Goal: Information Seeking & Learning: Learn about a topic

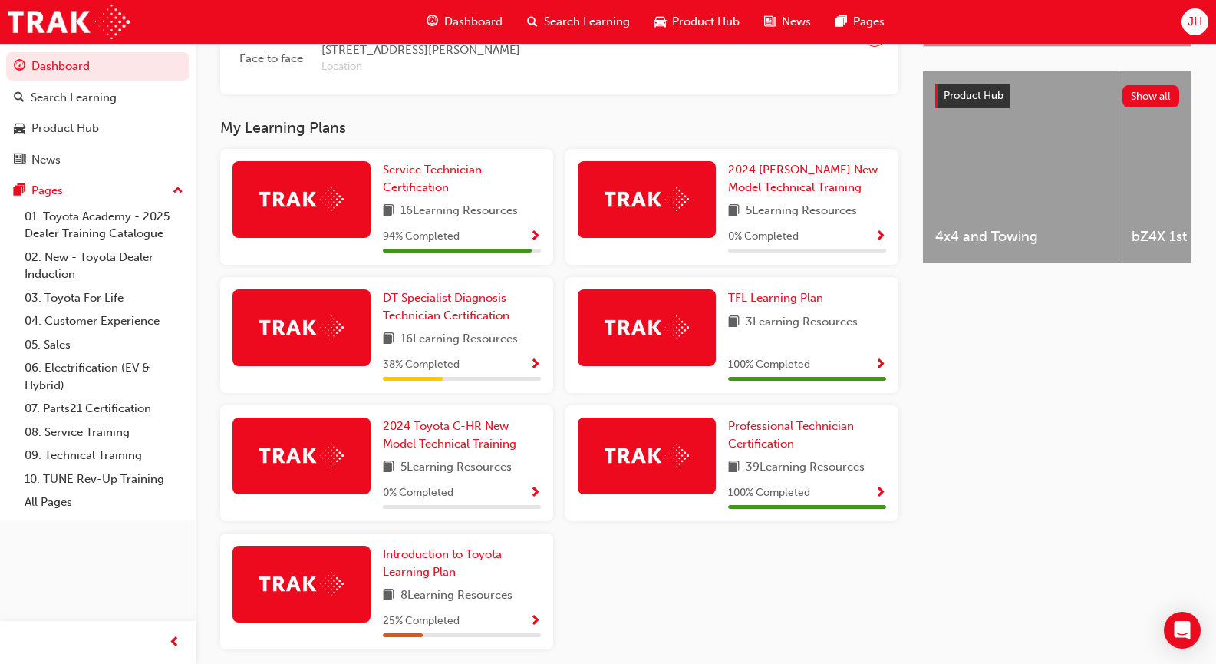
scroll to position [579, 0]
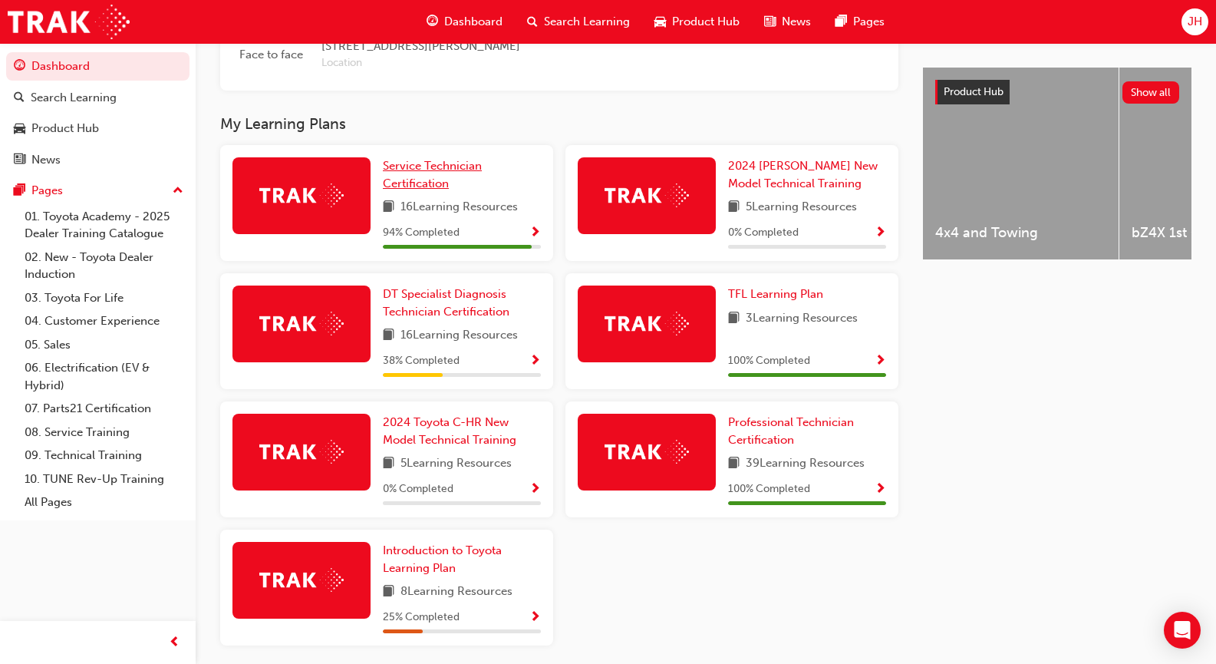
click at [385, 184] on span "Service Technician Certification" at bounding box center [432, 174] width 99 height 31
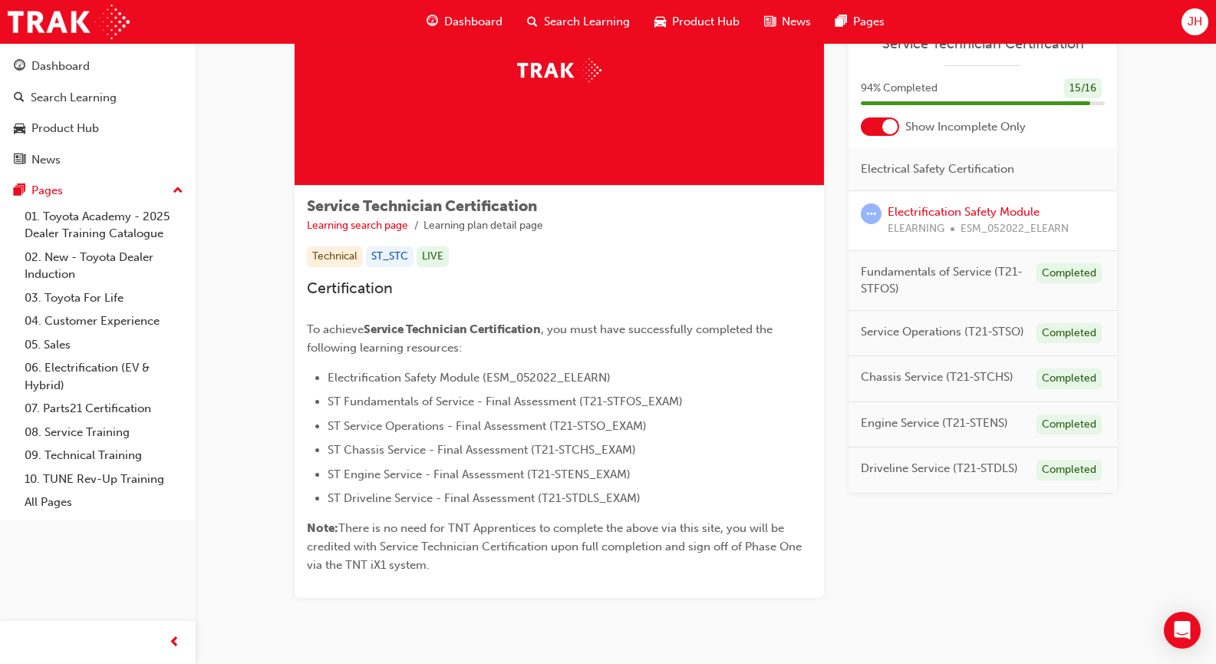
scroll to position [171, 0]
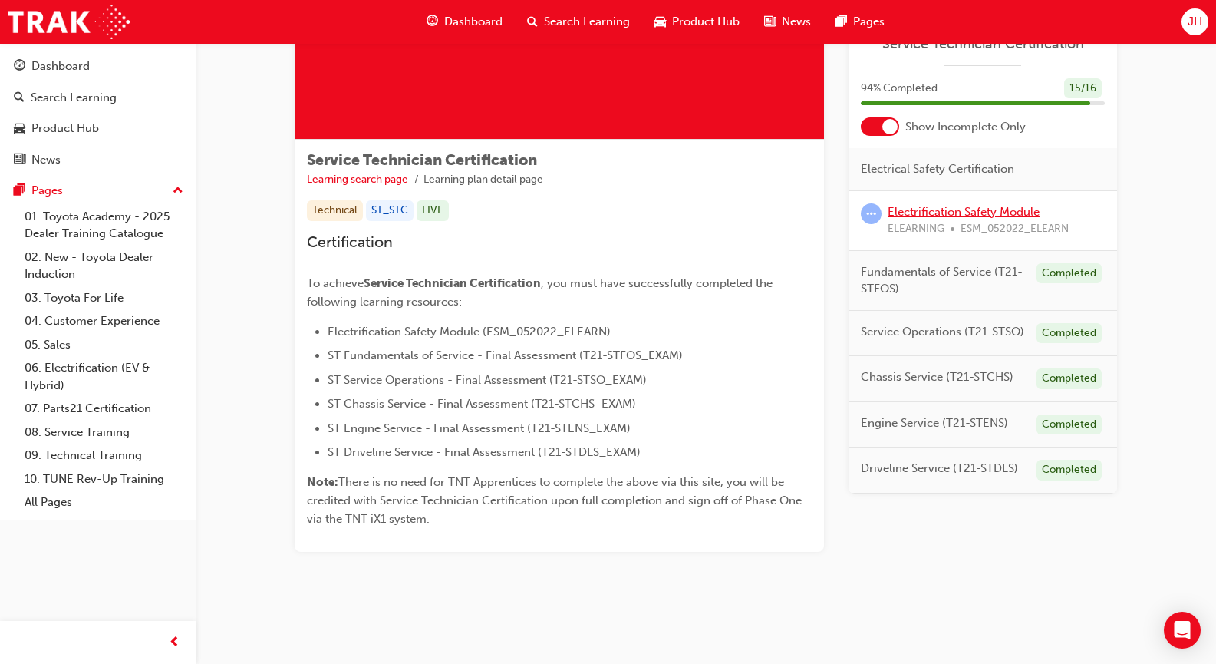
click at [929, 218] on link "Electrification Safety Module" at bounding box center [964, 212] width 152 height 14
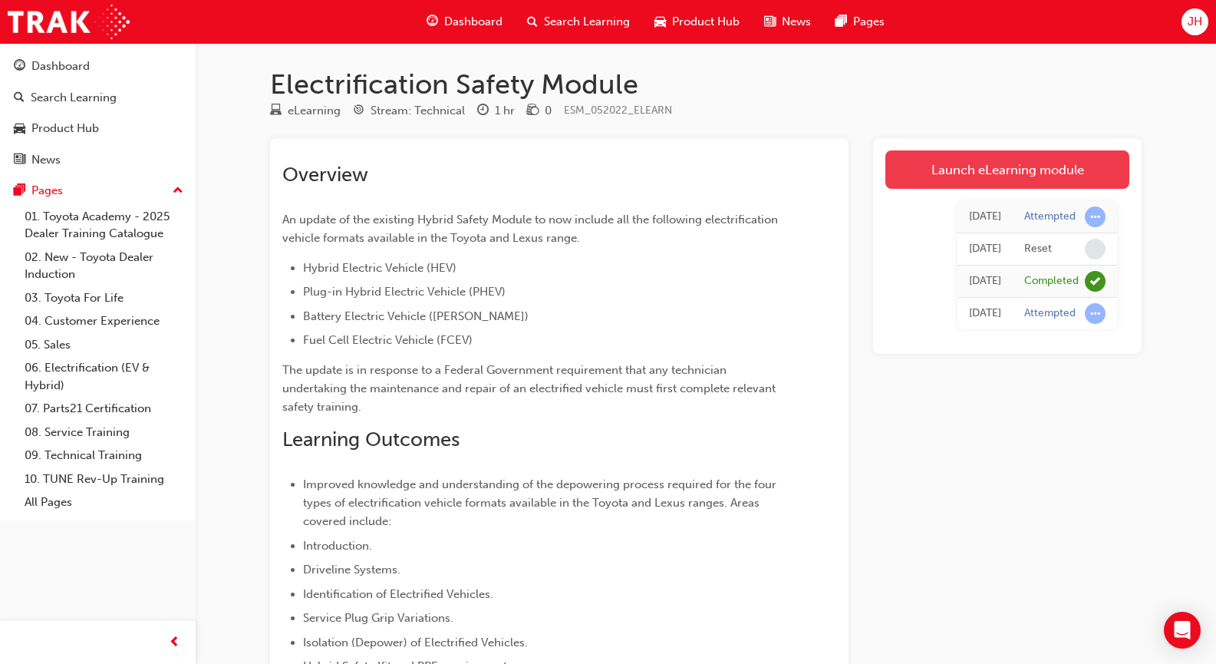
click at [964, 164] on link "Launch eLearning module" at bounding box center [1008, 169] width 244 height 38
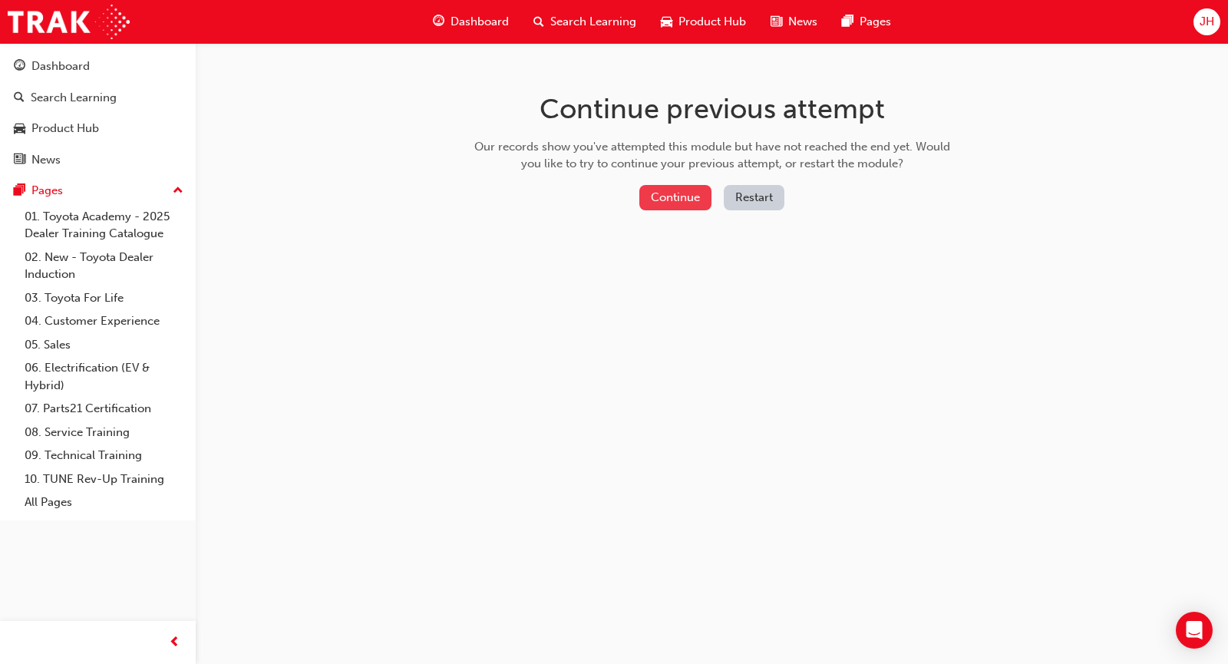
click at [699, 195] on button "Continue" at bounding box center [675, 197] width 72 height 25
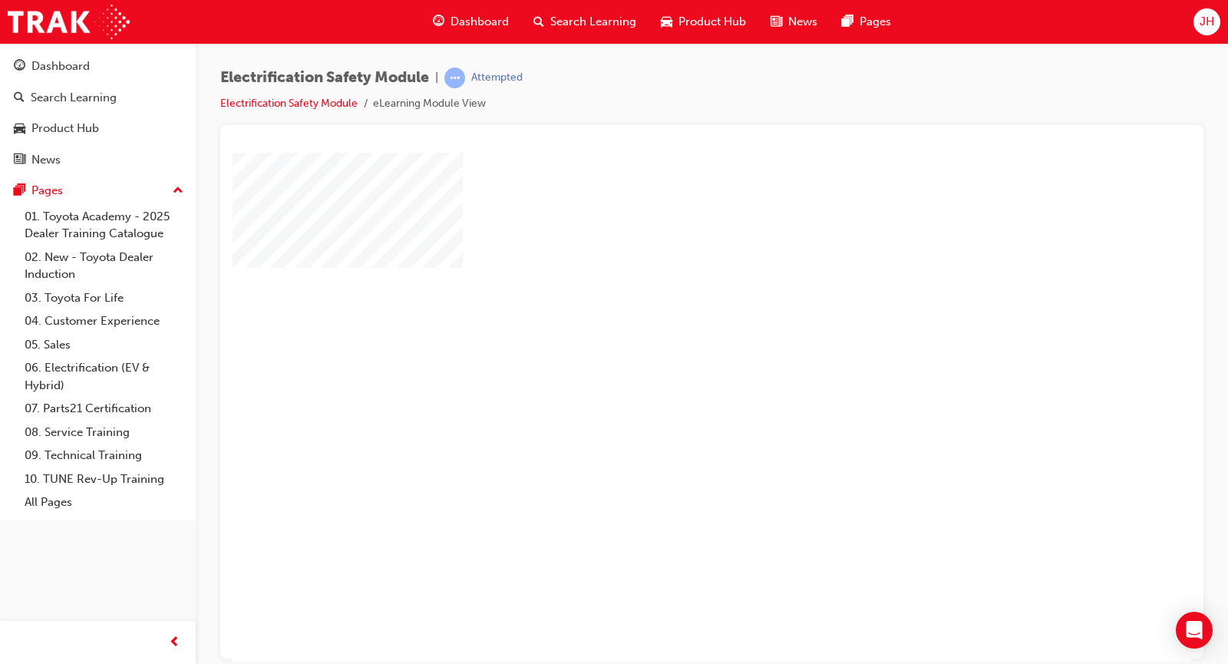
click at [668, 362] on div "play" at bounding box center [668, 362] width 0 height 0
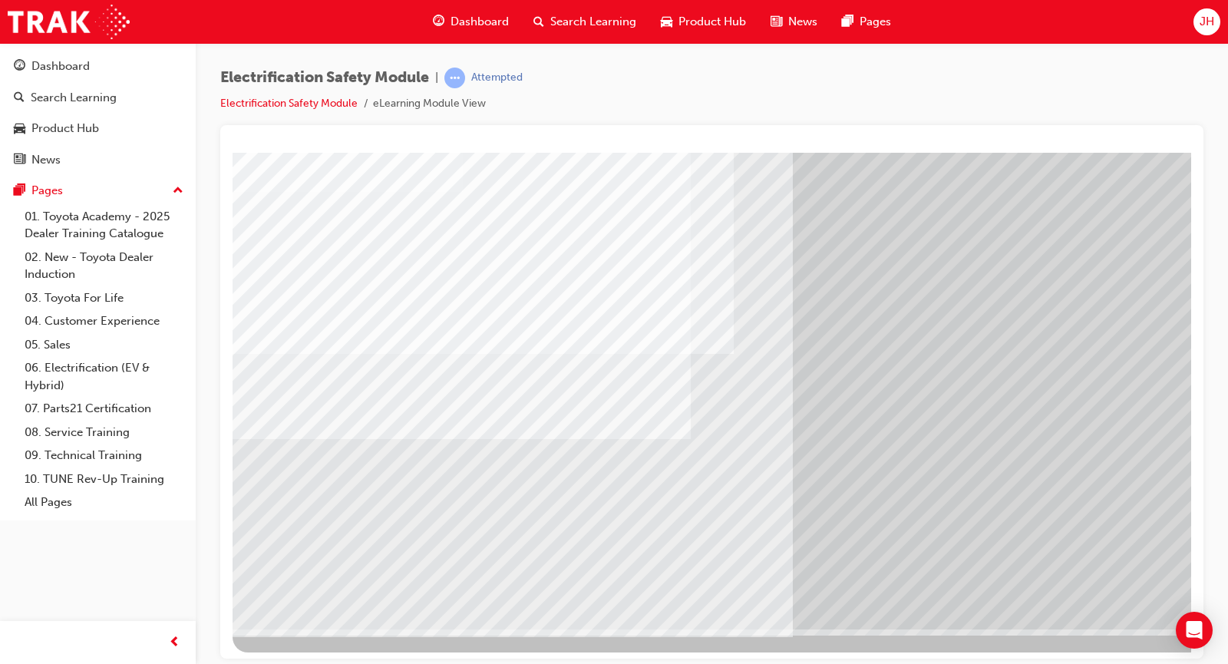
scroll to position [78, 0]
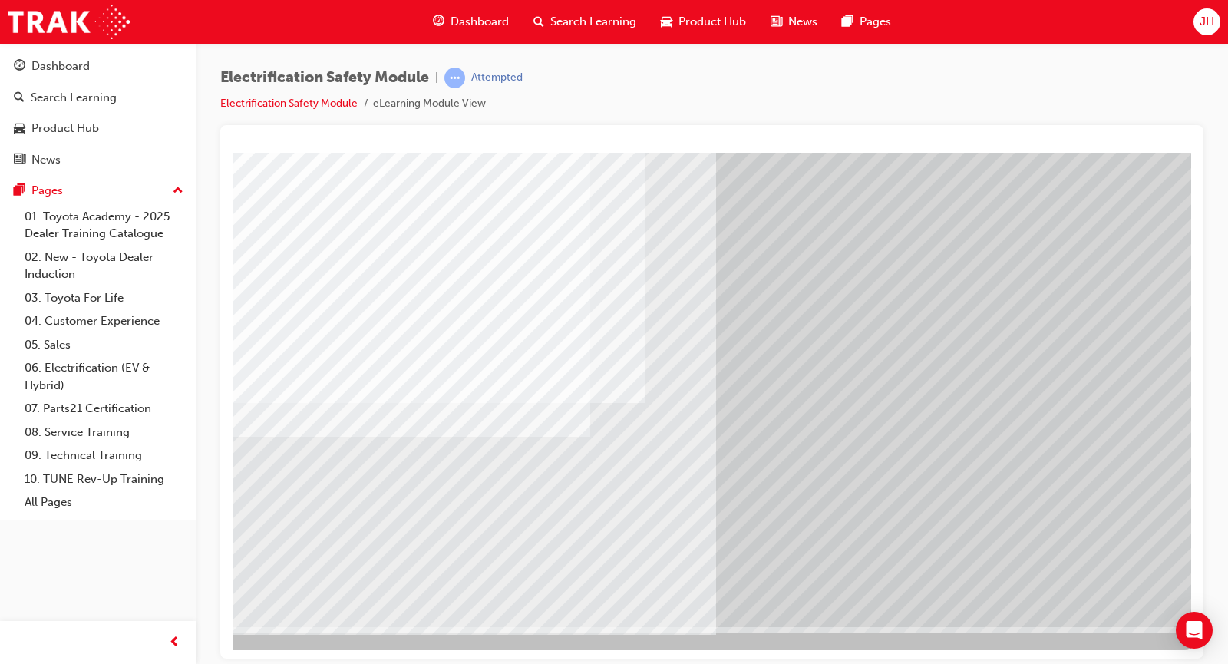
scroll to position [78, 80]
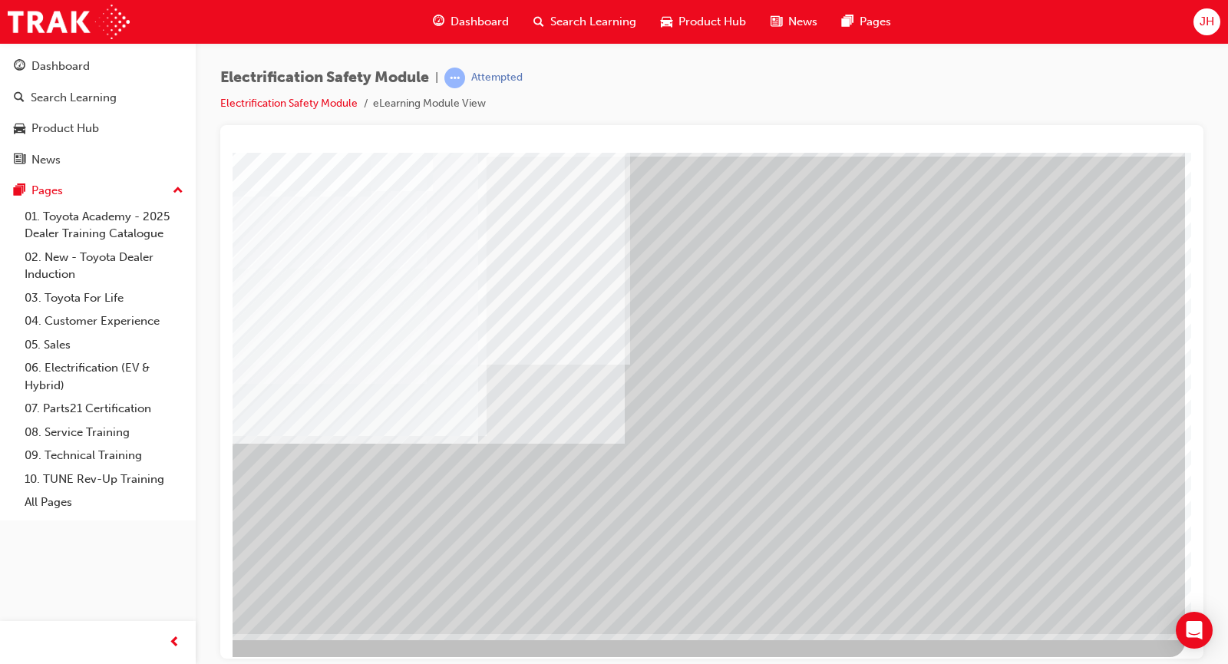
scroll to position [78, 97]
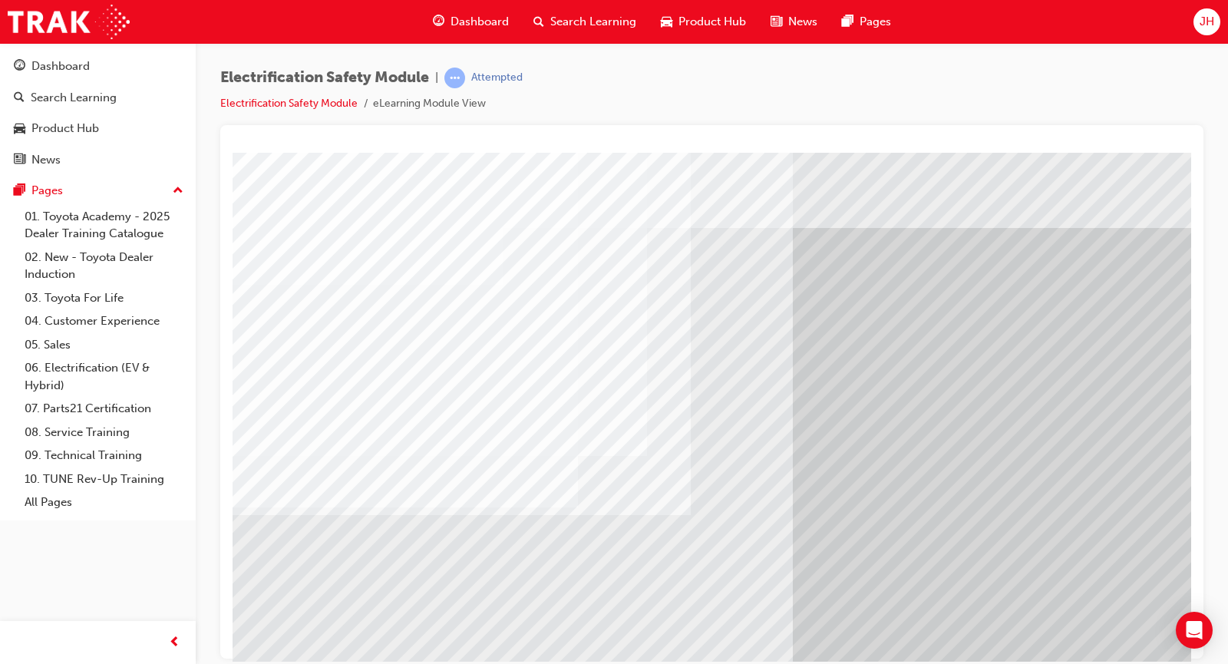
scroll to position [78, 0]
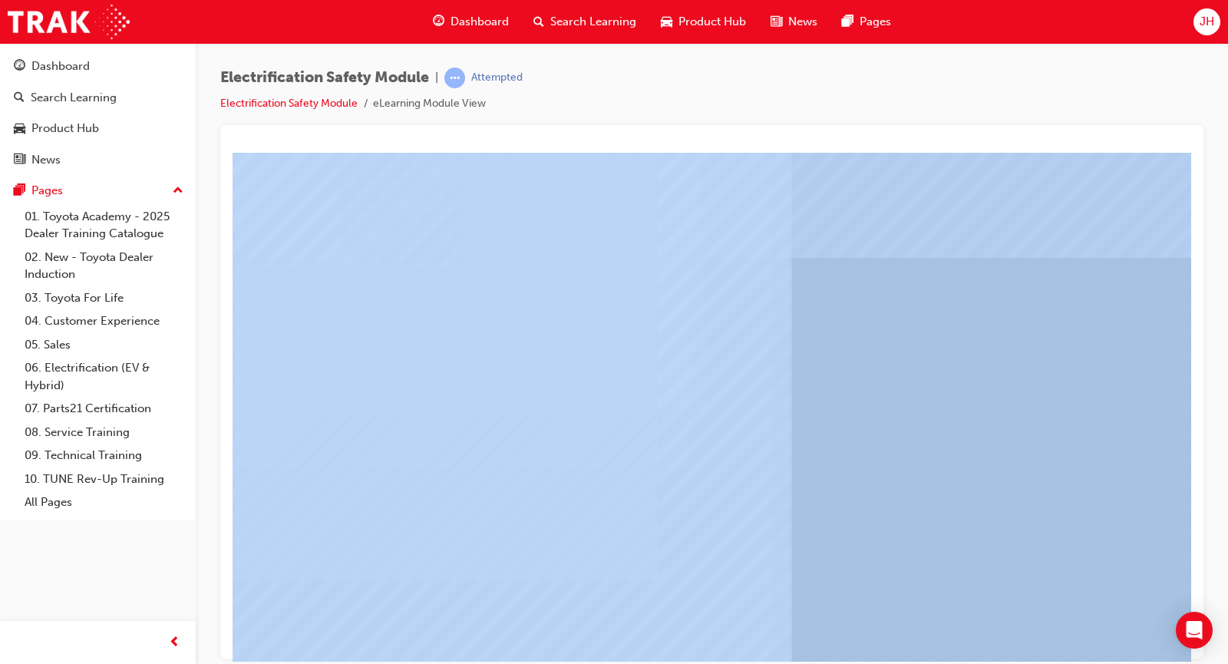
drag, startPoint x: 1427, startPoint y: 810, endPoint x: 925, endPoint y: 636, distance: 531.8
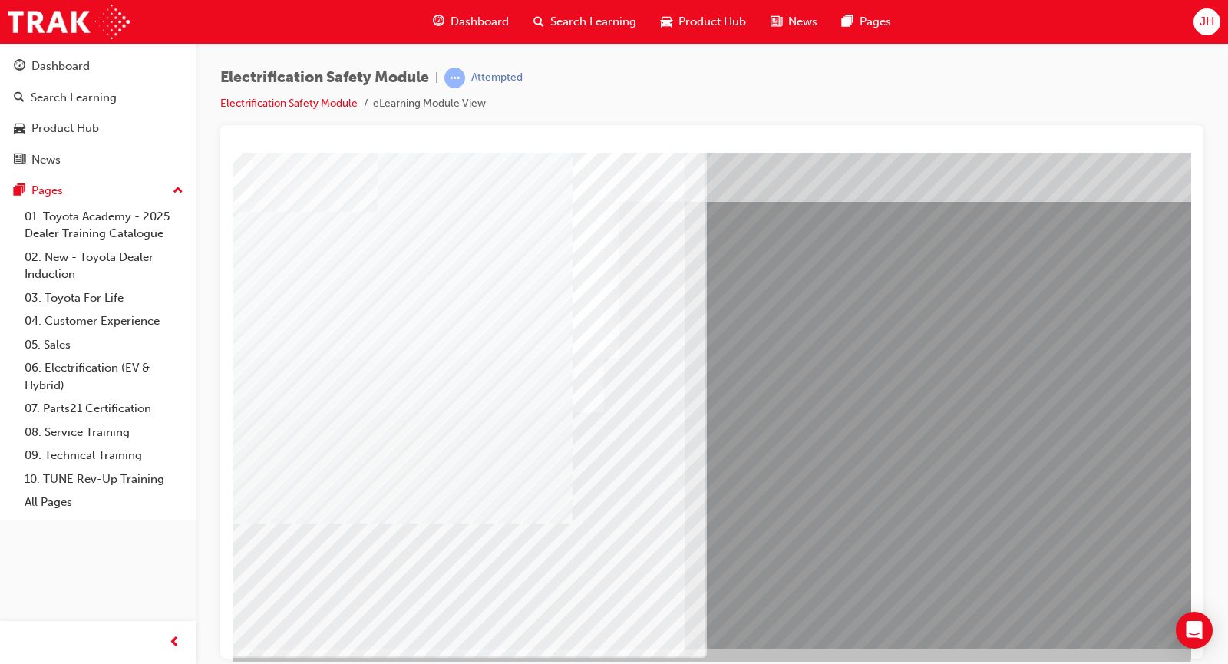
scroll to position [78, 97]
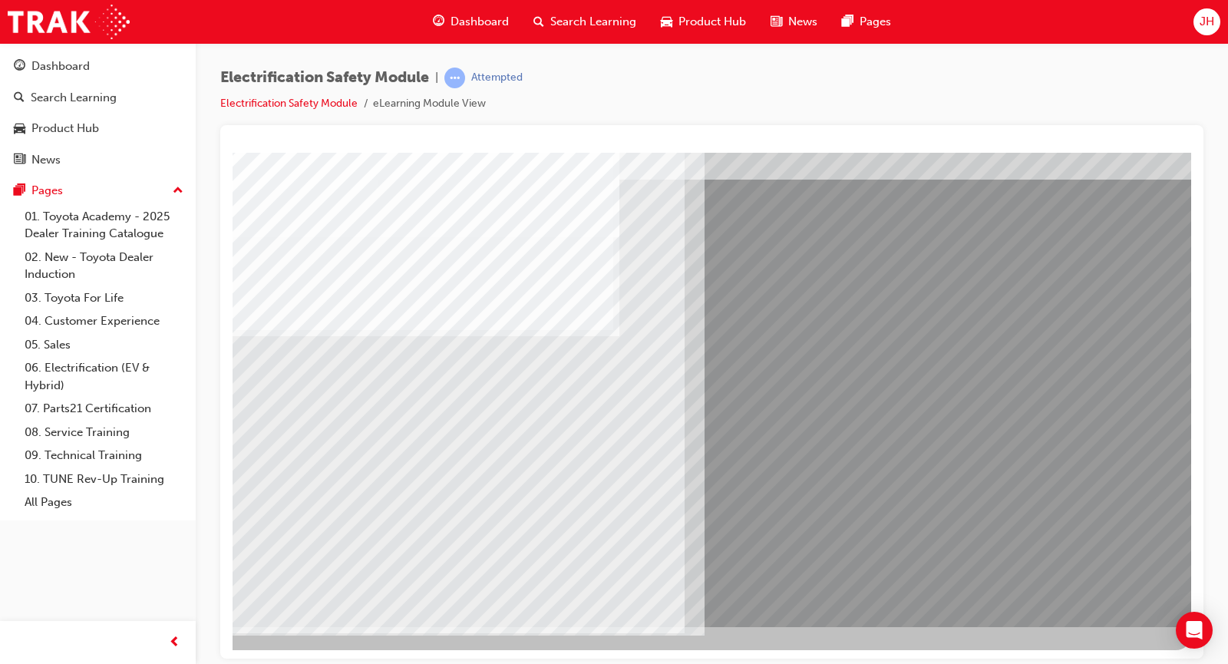
scroll to position [0, 0]
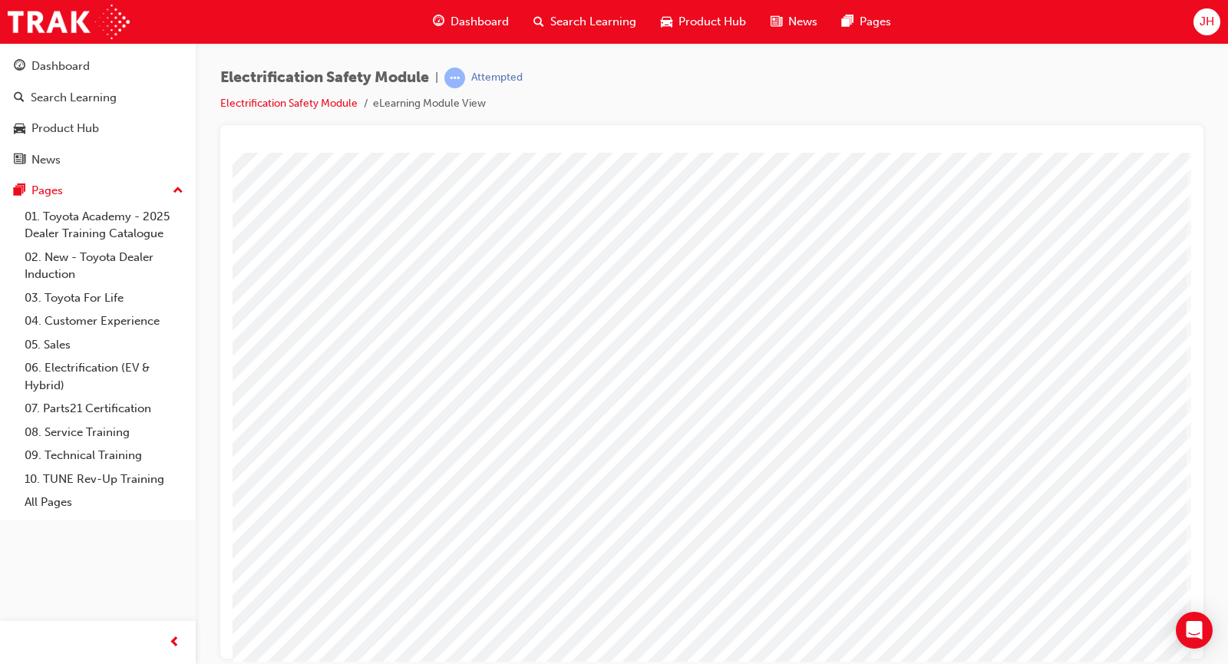
scroll to position [78, 97]
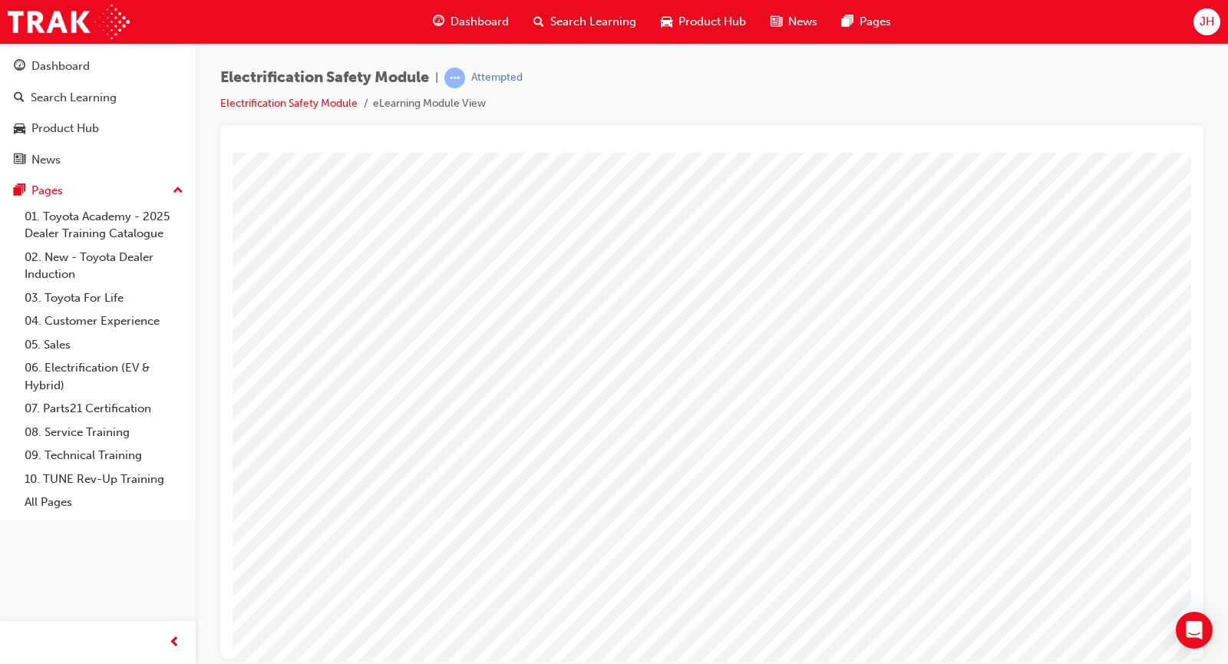
scroll to position [78, 0]
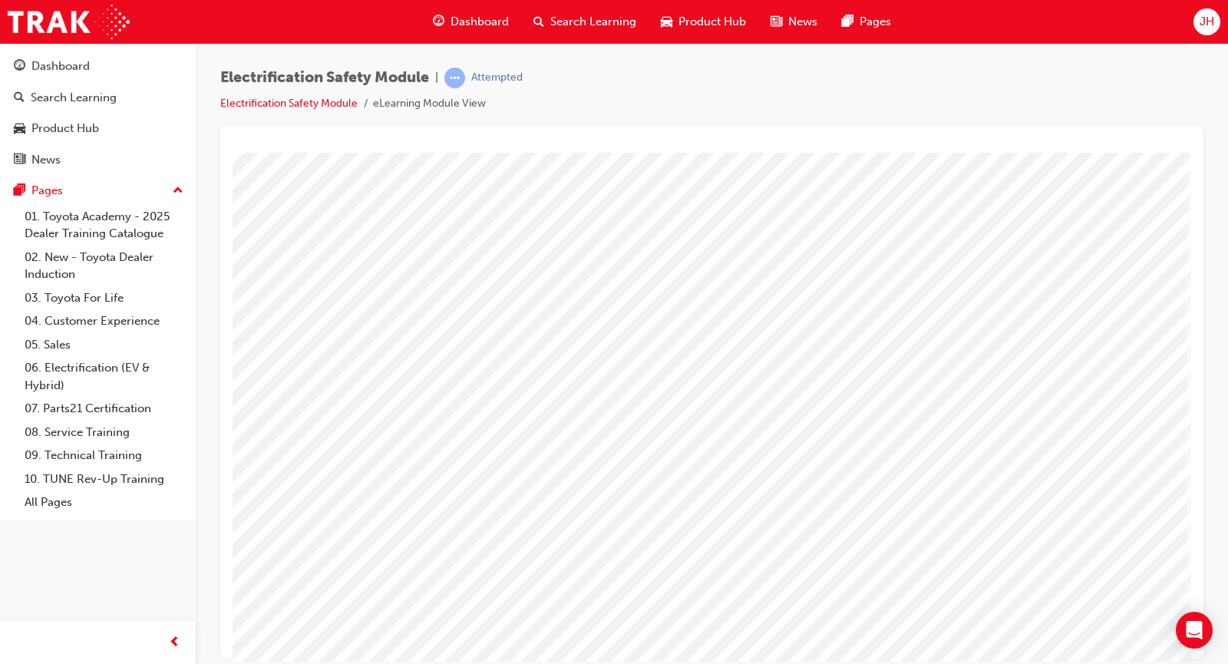
scroll to position [78, 97]
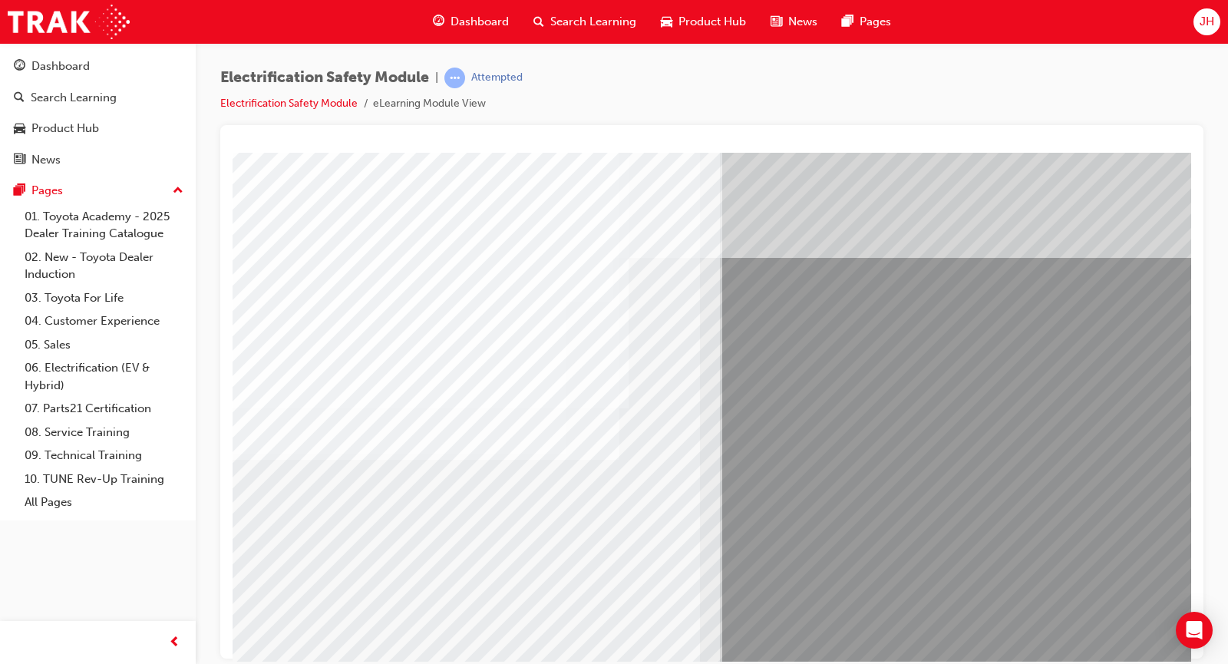
scroll to position [78, 70]
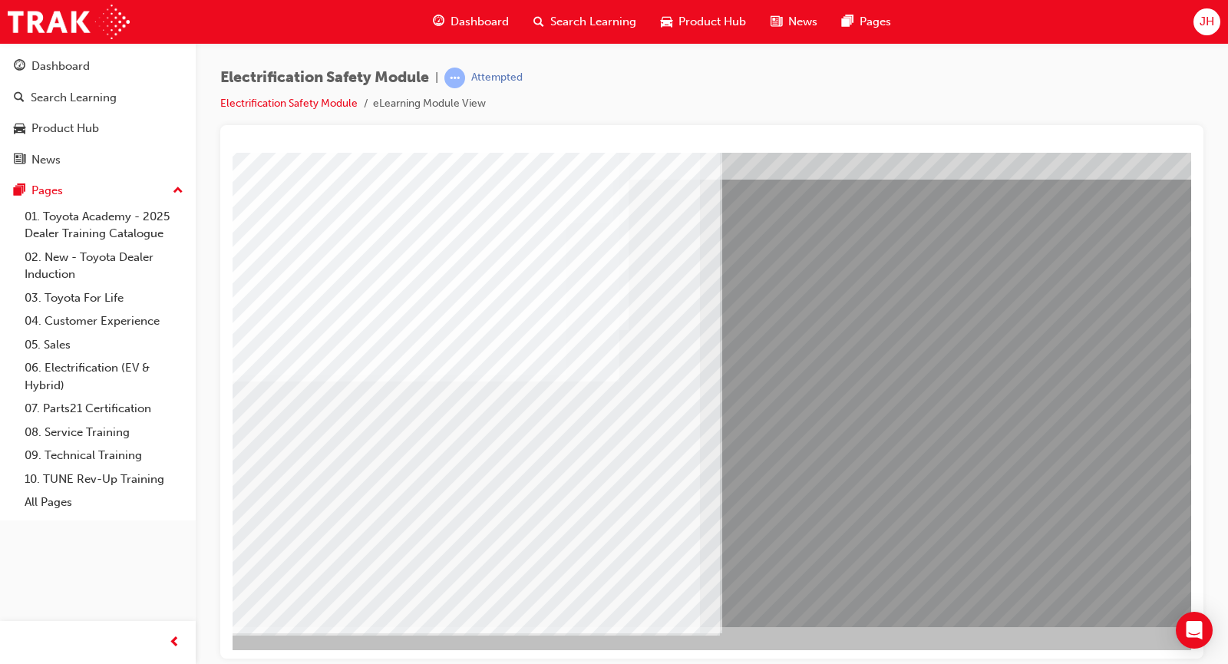
drag, startPoint x: 1182, startPoint y: 530, endPoint x: 1429, endPoint y: 766, distance: 342.0
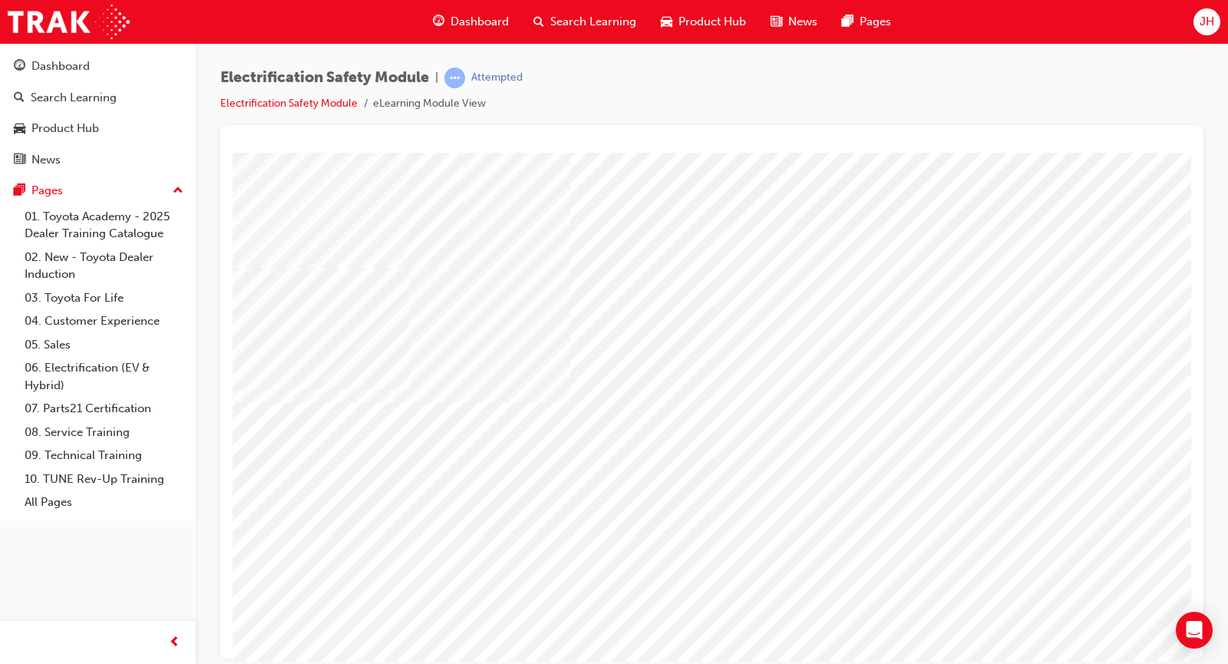
drag, startPoint x: 359, startPoint y: 492, endPoint x: 849, endPoint y: 485, distance: 489.7
click at [849, 485] on div at bounding box center [755, 428] width 1044 height 553
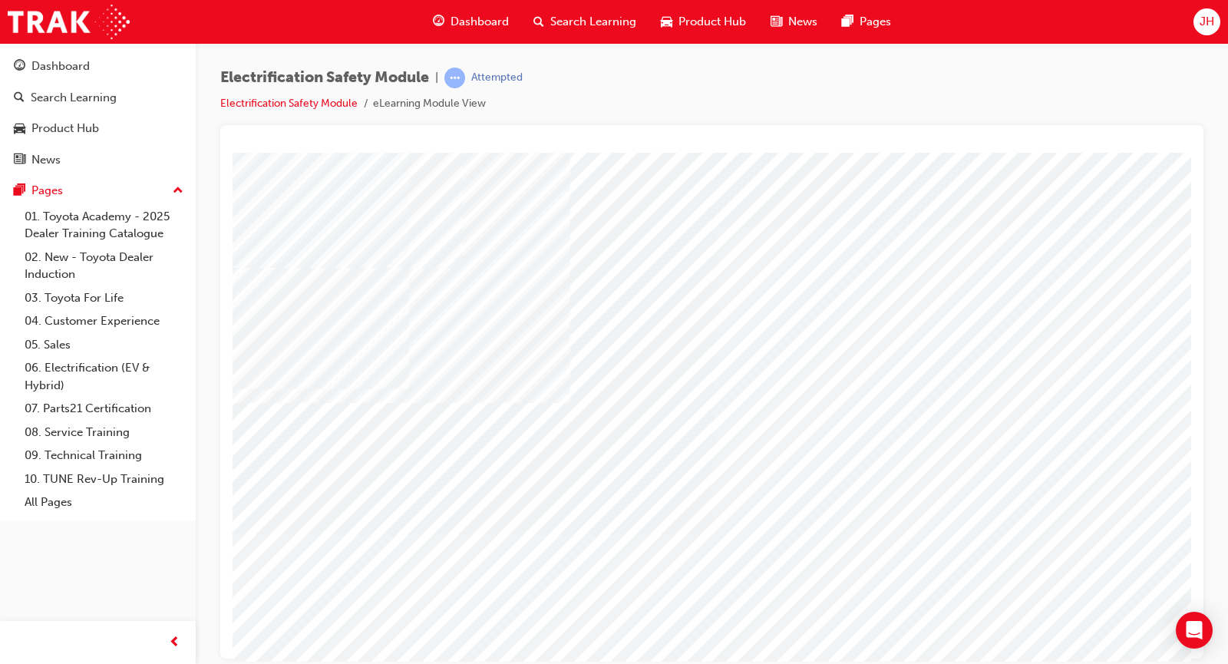
scroll to position [0, 97]
drag, startPoint x: 1048, startPoint y: 651, endPoint x: 1457, endPoint y: 777, distance: 428.7
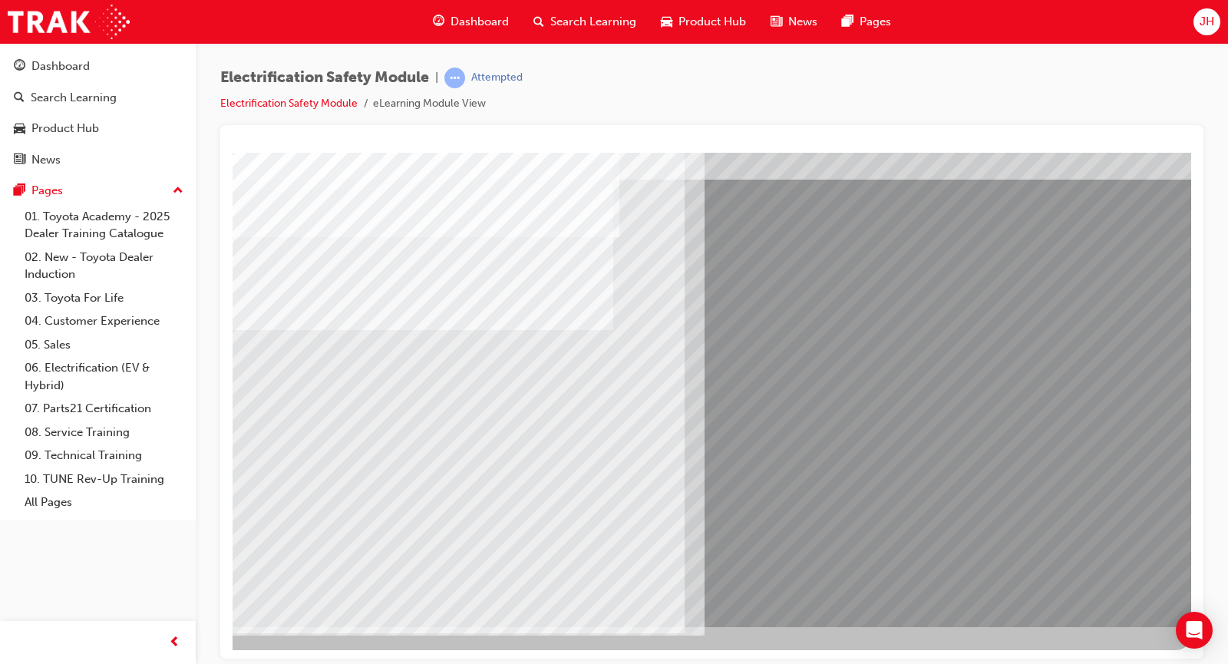
scroll to position [0, 0]
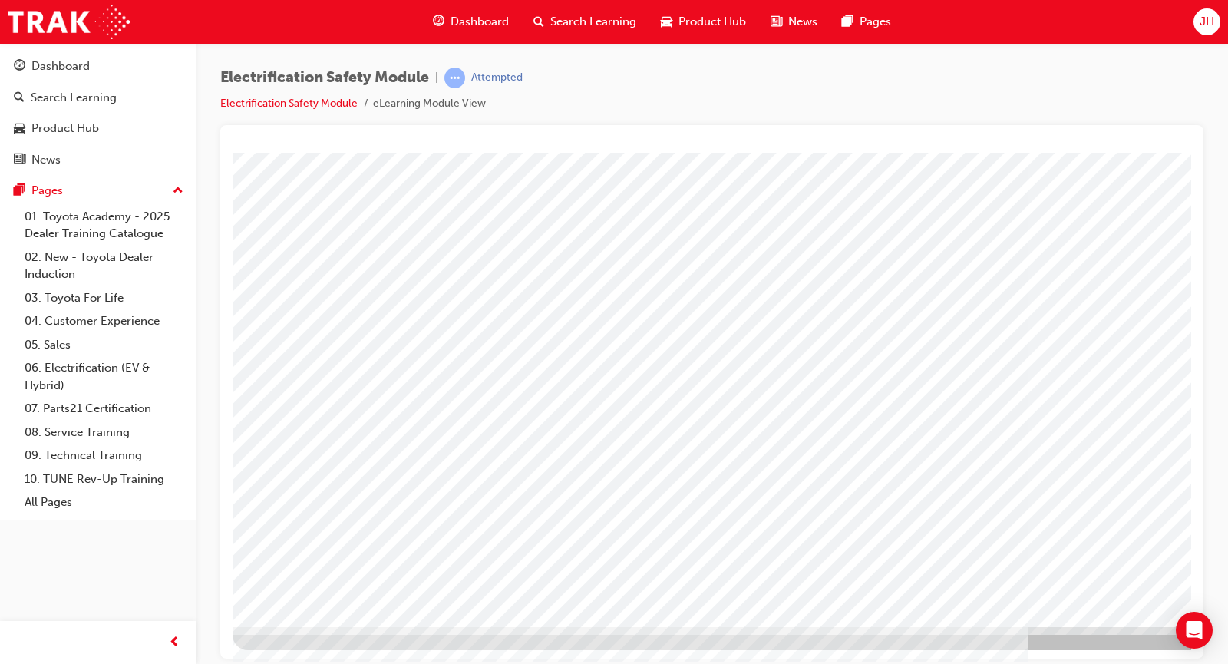
scroll to position [0, 0]
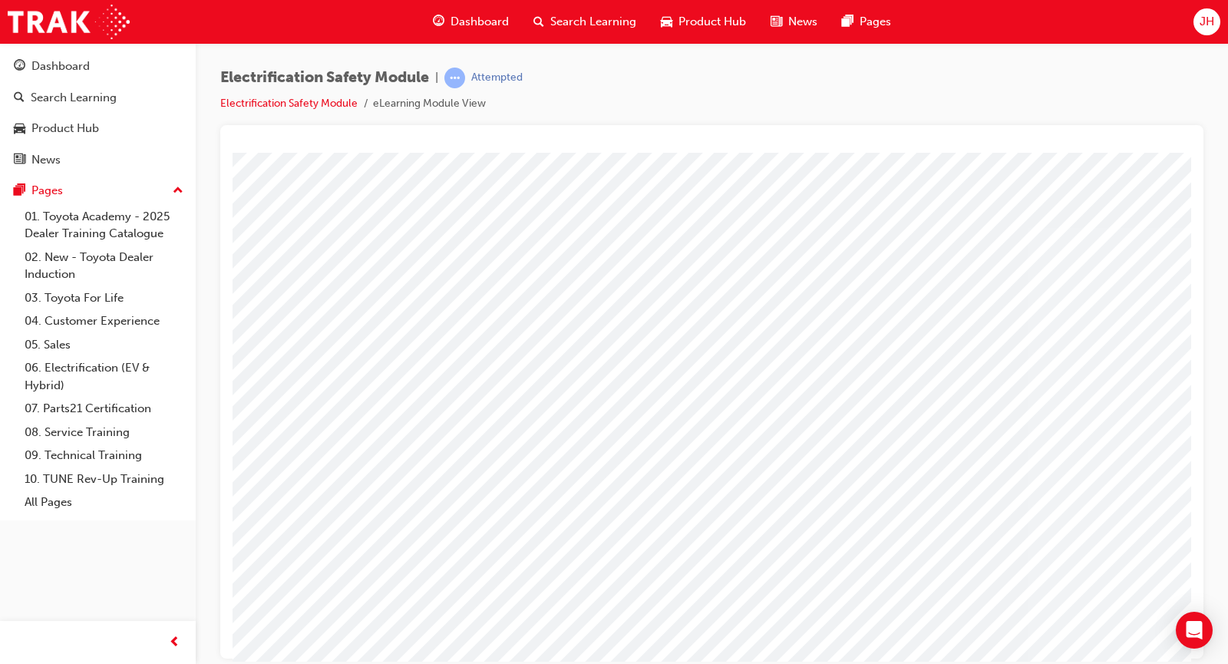
drag, startPoint x: 979, startPoint y: 648, endPoint x: 1016, endPoint y: 665, distance: 41.2
click at [1016, 158] on html "Loading..." at bounding box center [712, 155] width 959 height 6
drag, startPoint x: 1249, startPoint y: 815, endPoint x: 1013, endPoint y: 648, distance: 289.0
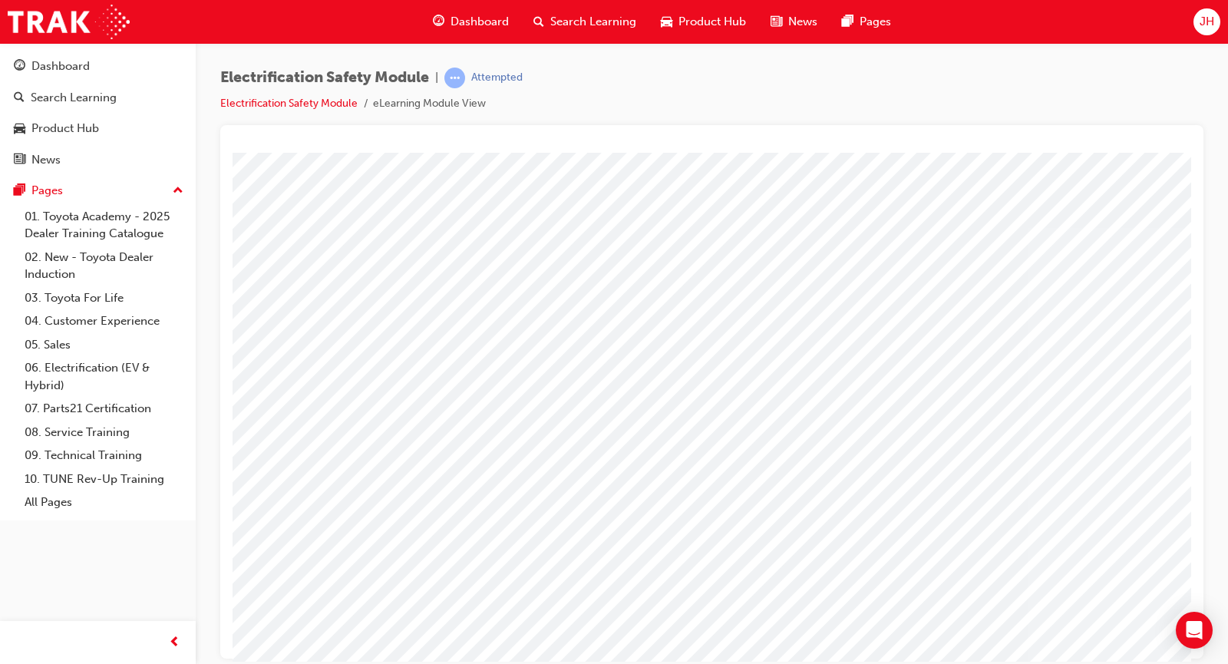
scroll to position [0, 97]
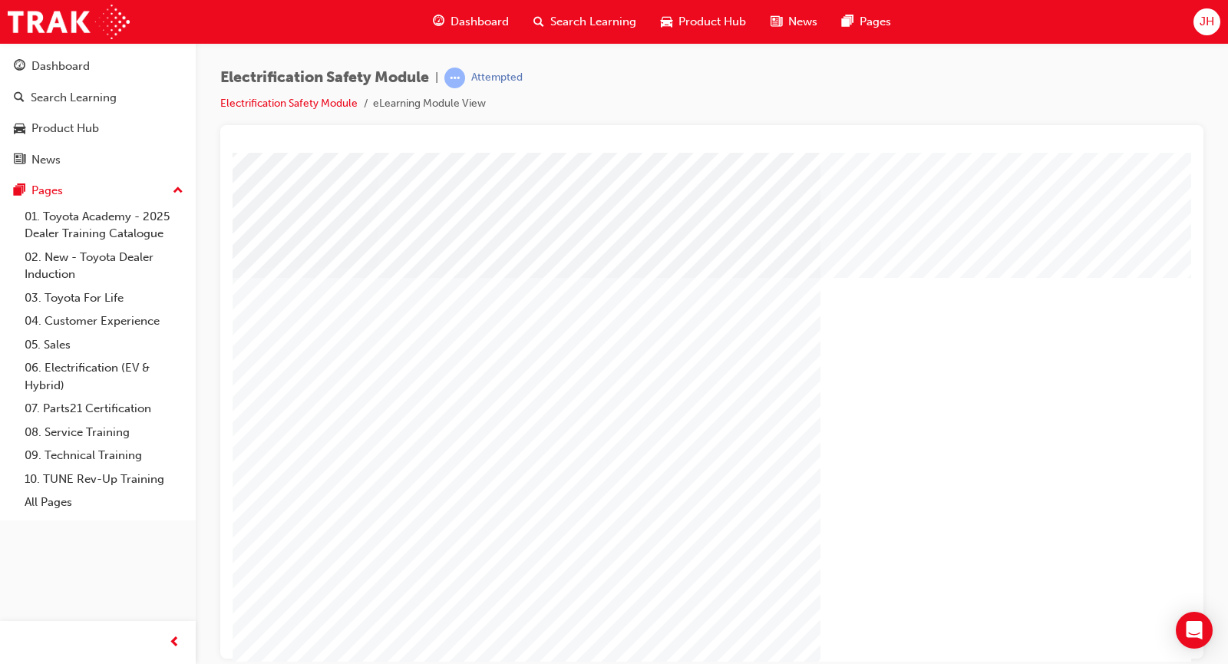
scroll to position [78, 97]
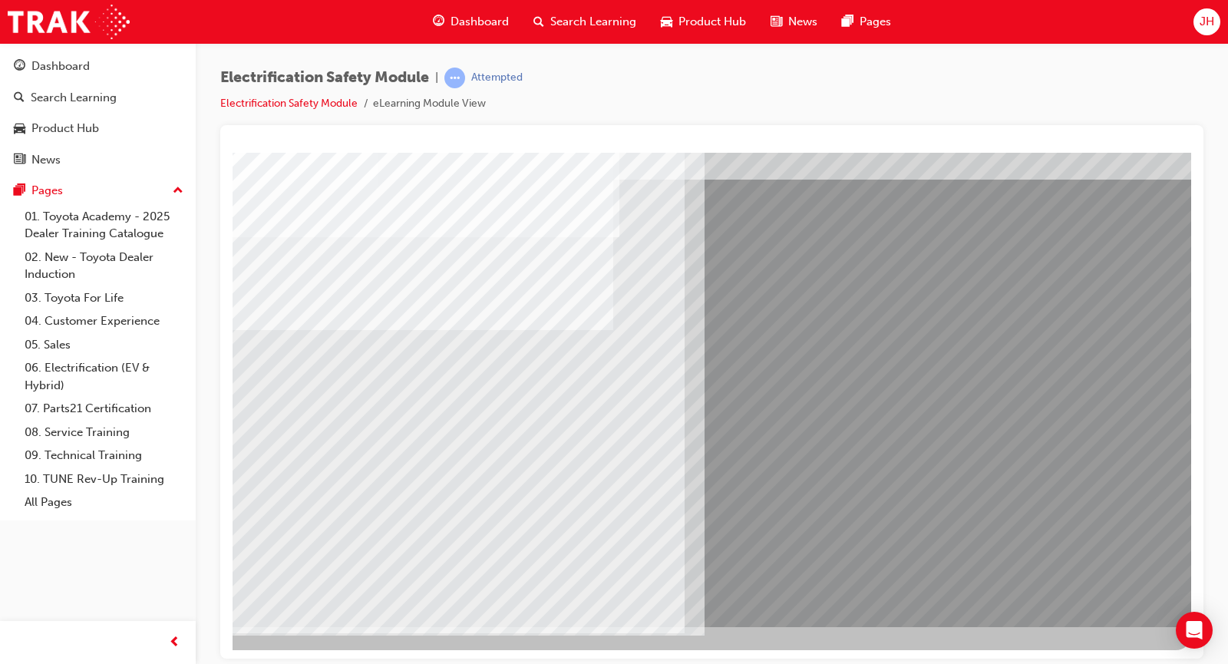
scroll to position [0, 0]
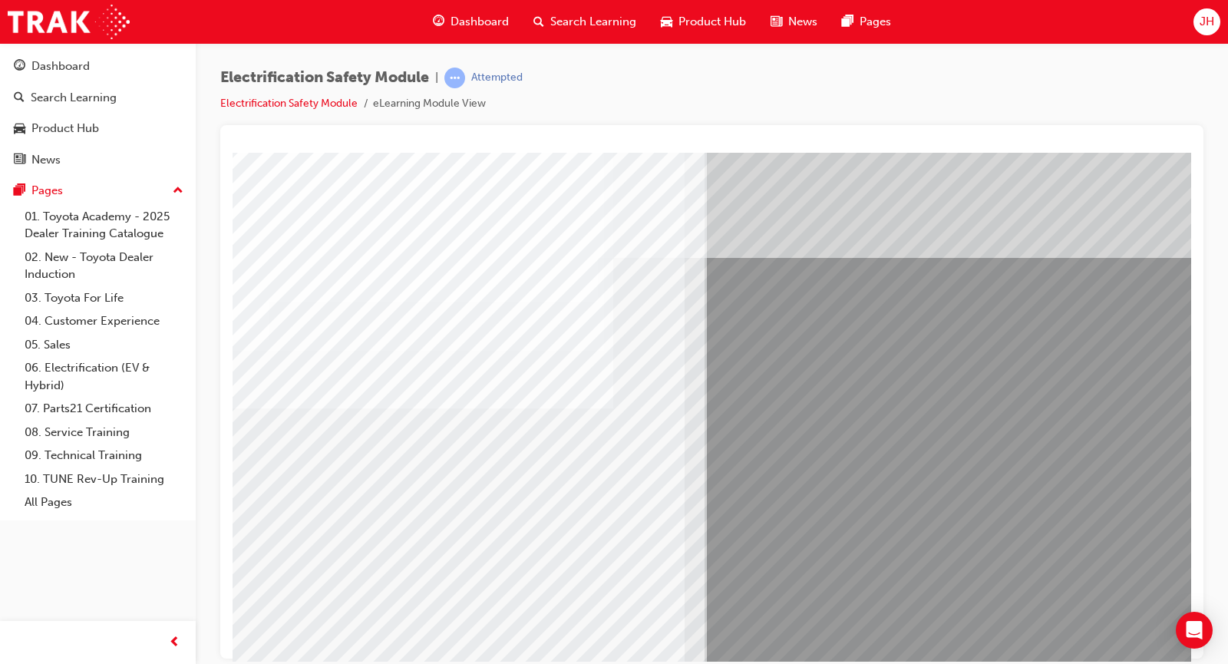
scroll to position [0, 97]
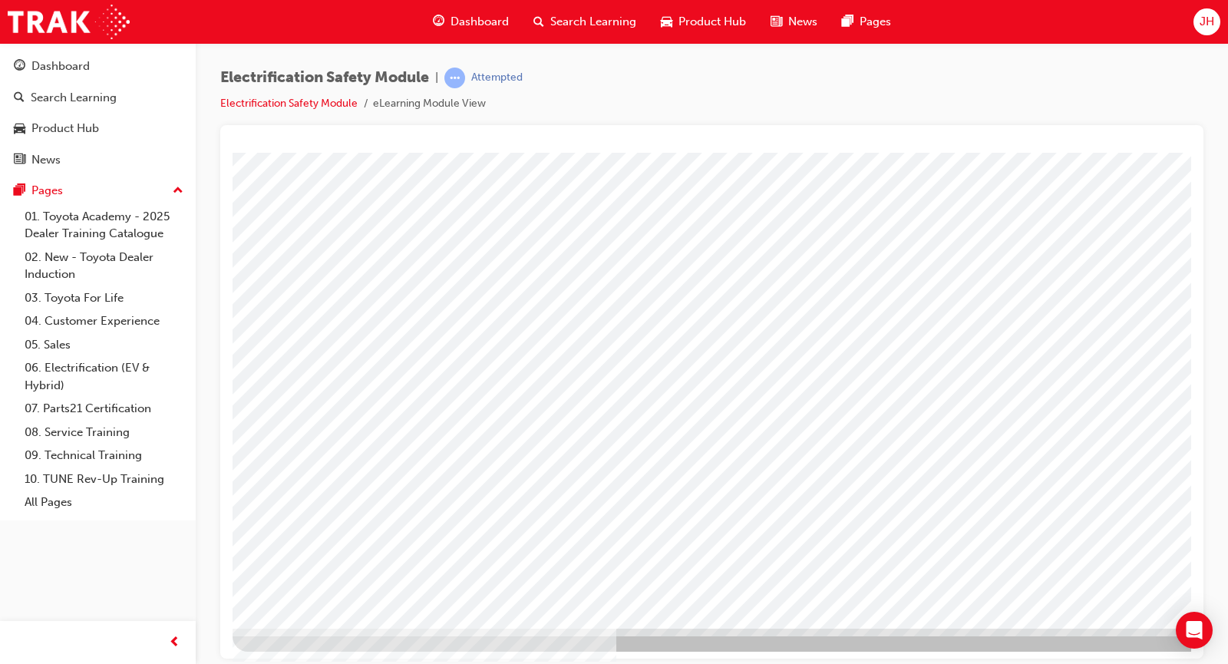
scroll to position [78, 0]
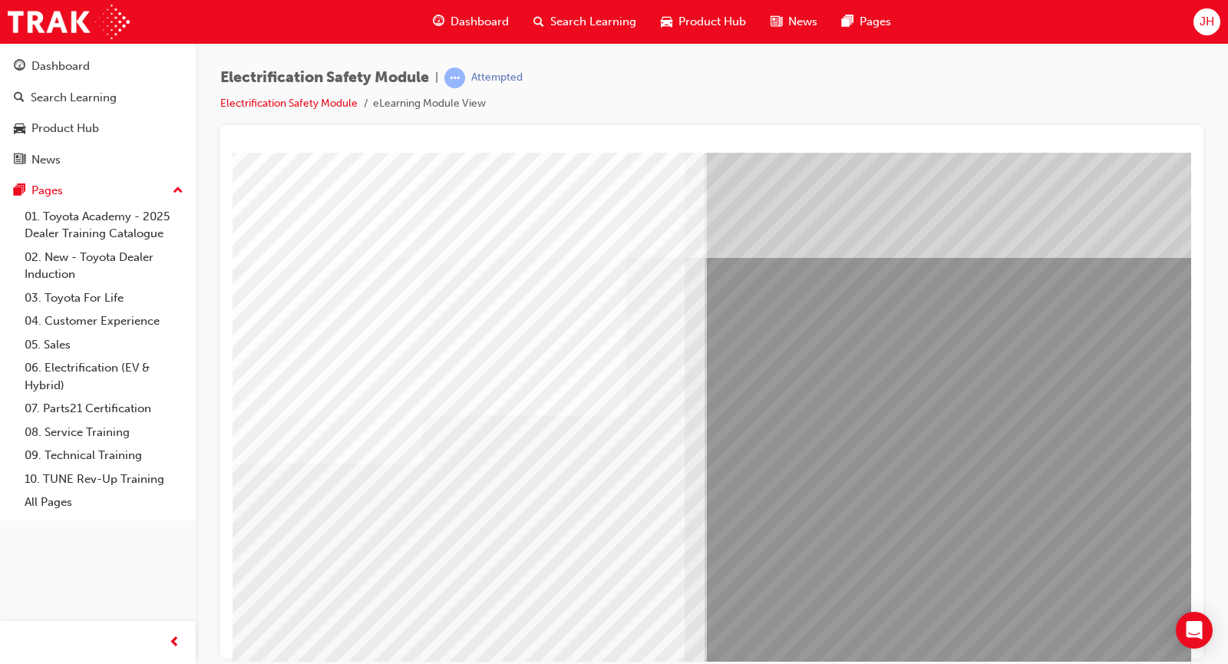
drag, startPoint x: 1178, startPoint y: 516, endPoint x: 1186, endPoint y: 532, distance: 17.9
click at [1106, 158] on html "multistate Loading..." at bounding box center [626, 155] width 959 height 6
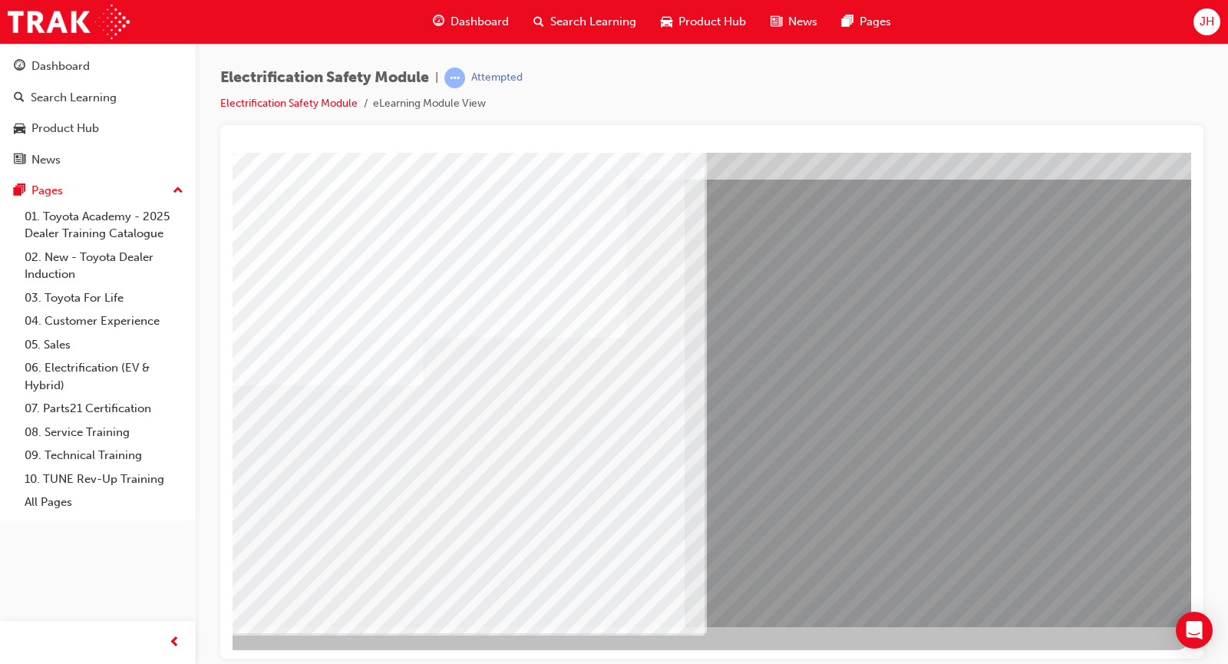
drag, startPoint x: 1185, startPoint y: 533, endPoint x: 1410, endPoint y: 767, distance: 324.6
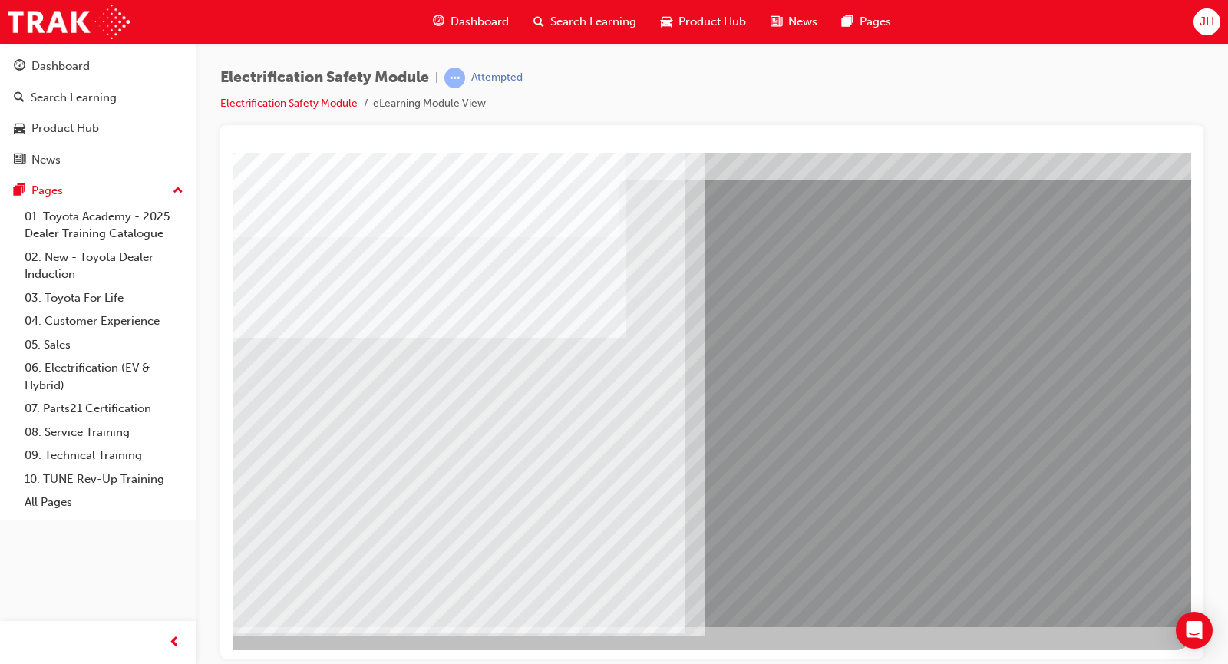
scroll to position [0, 0]
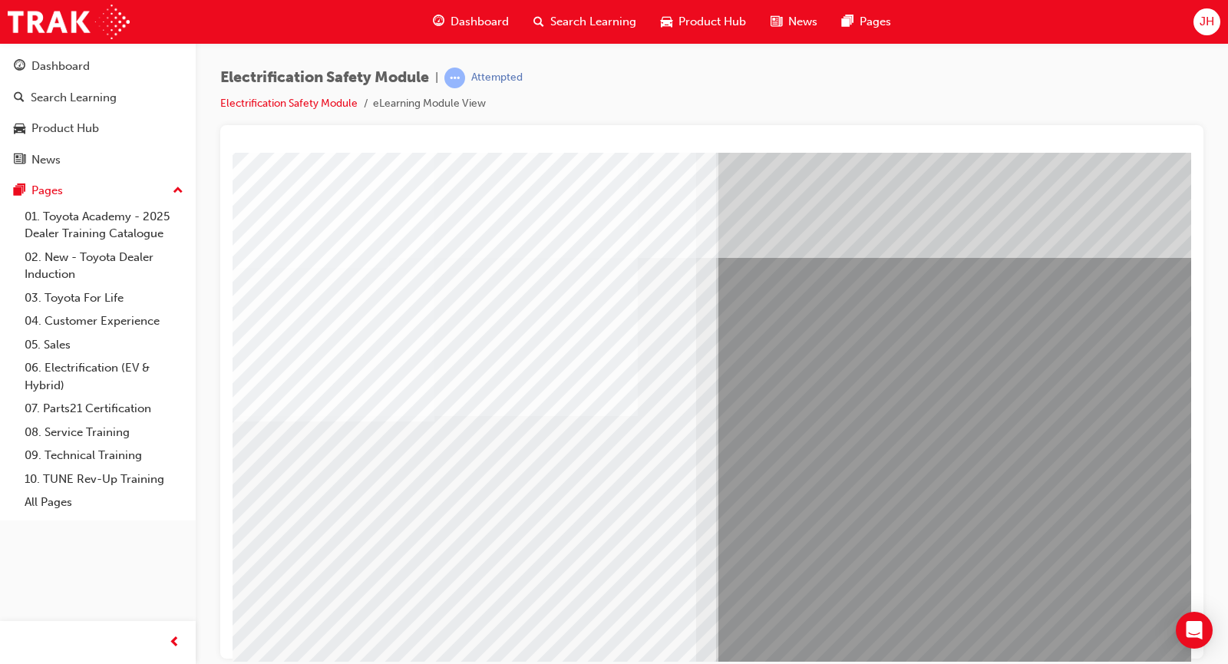
scroll to position [0, 97]
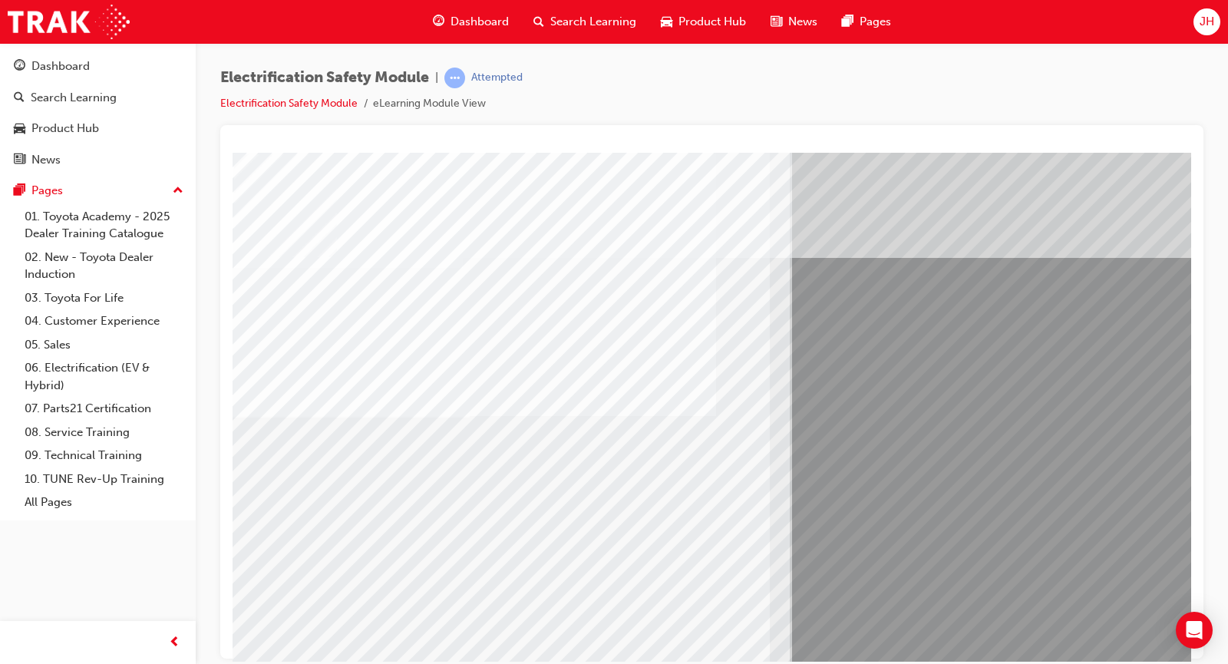
drag, startPoint x: 1425, startPoint y: 544, endPoint x: 1190, endPoint y: 468, distance: 247.6
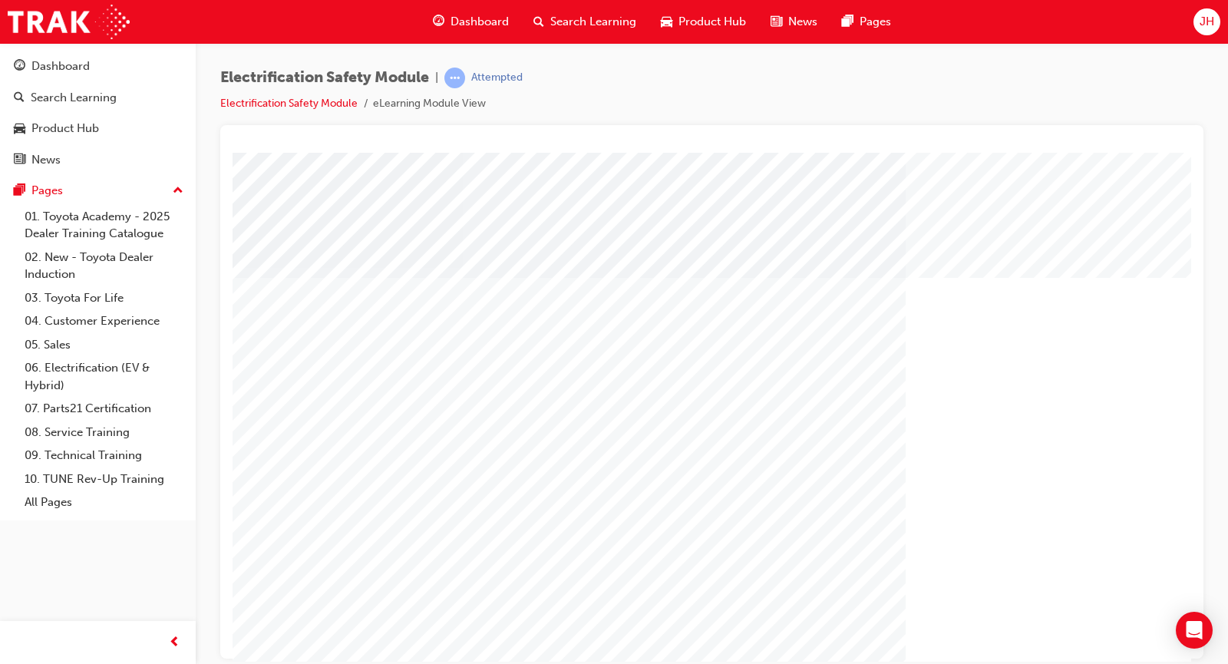
click at [1122, 647] on div "" at bounding box center [755, 428] width 1044 height 553
drag, startPoint x: 1063, startPoint y: 653, endPoint x: 1427, endPoint y: 782, distance: 386.0
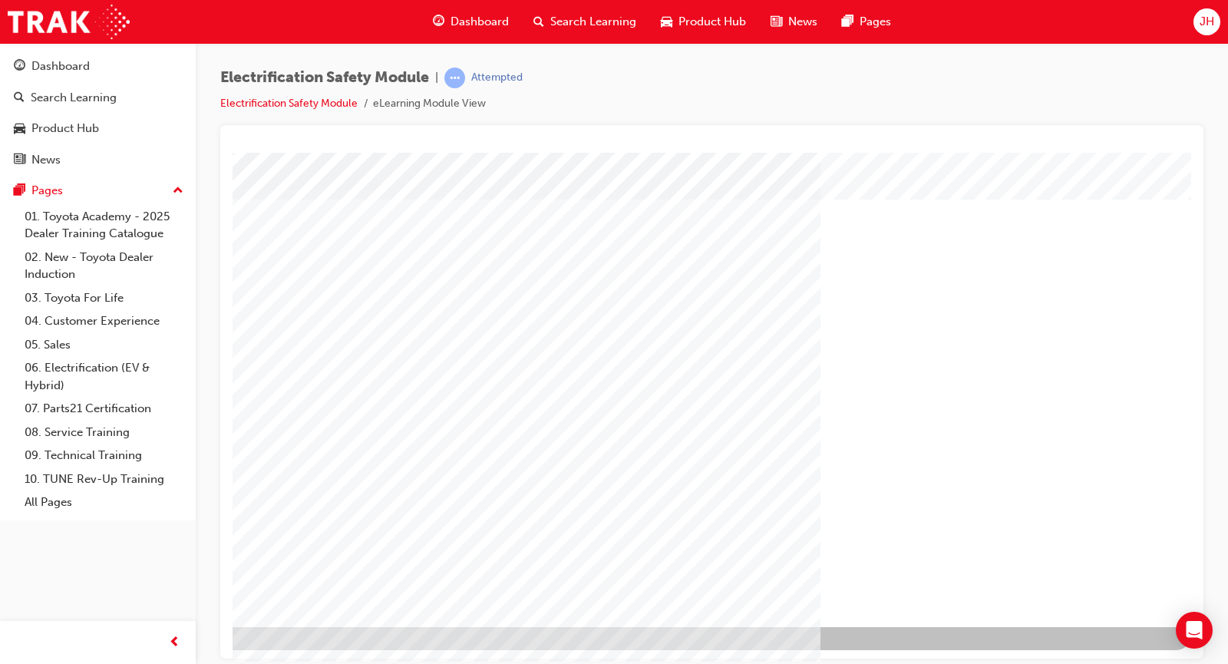
drag, startPoint x: 1184, startPoint y: 532, endPoint x: 1407, endPoint y: 780, distance: 333.1
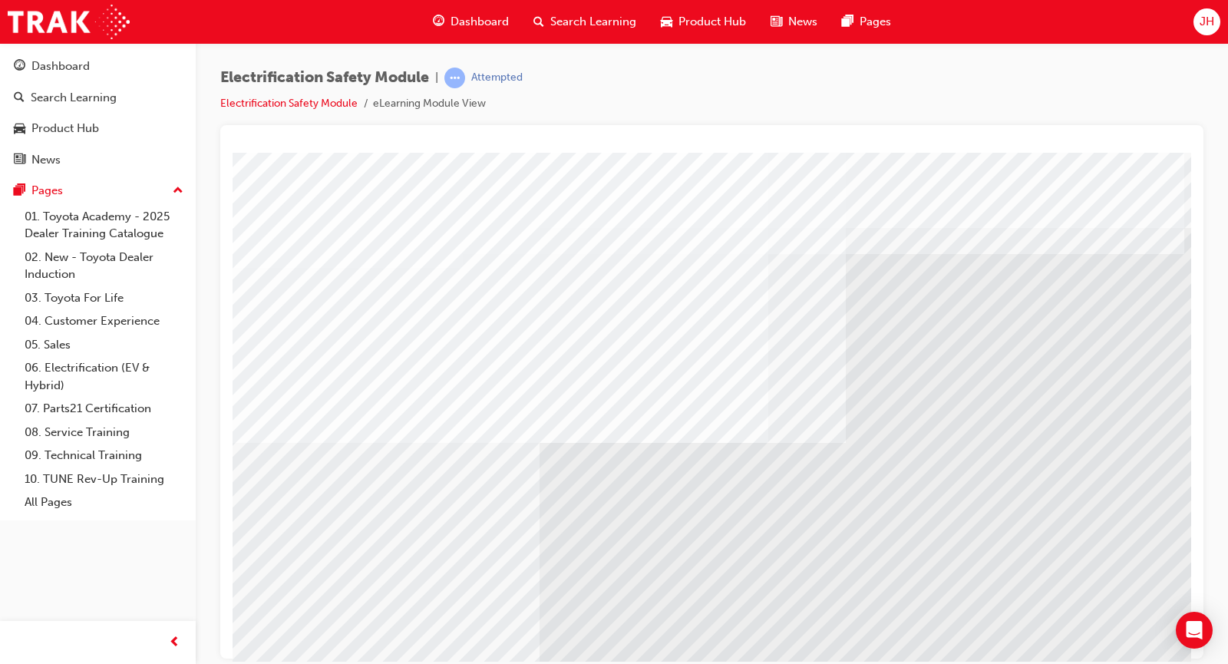
scroll to position [0, 97]
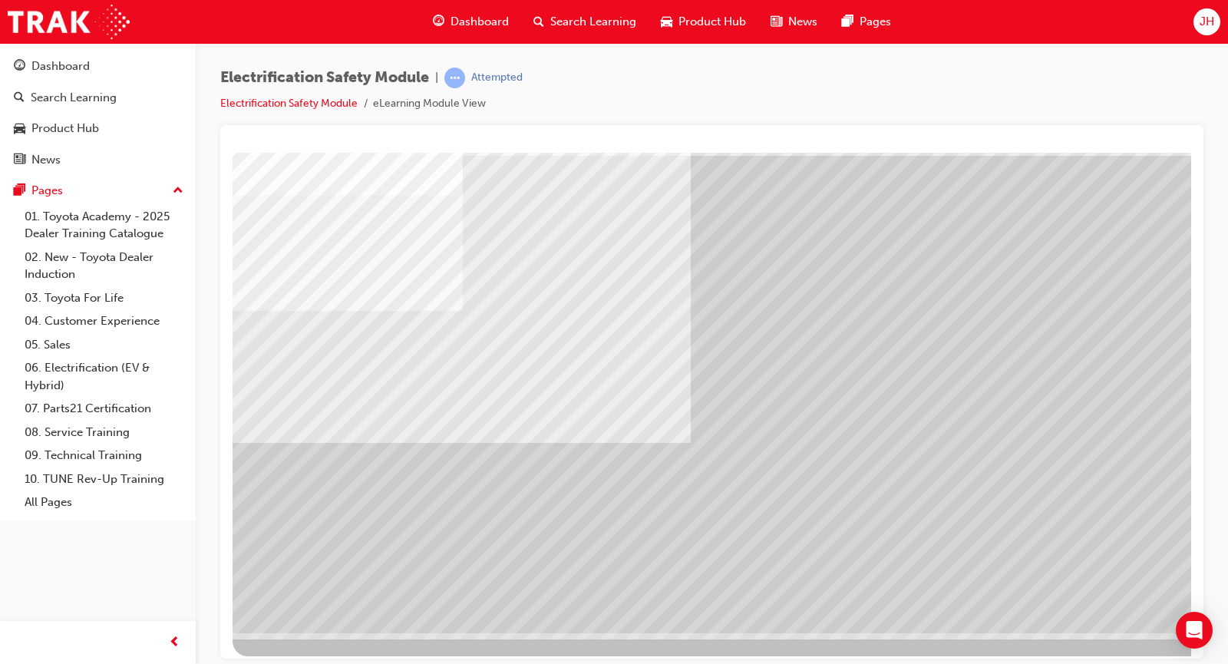
scroll to position [78, 0]
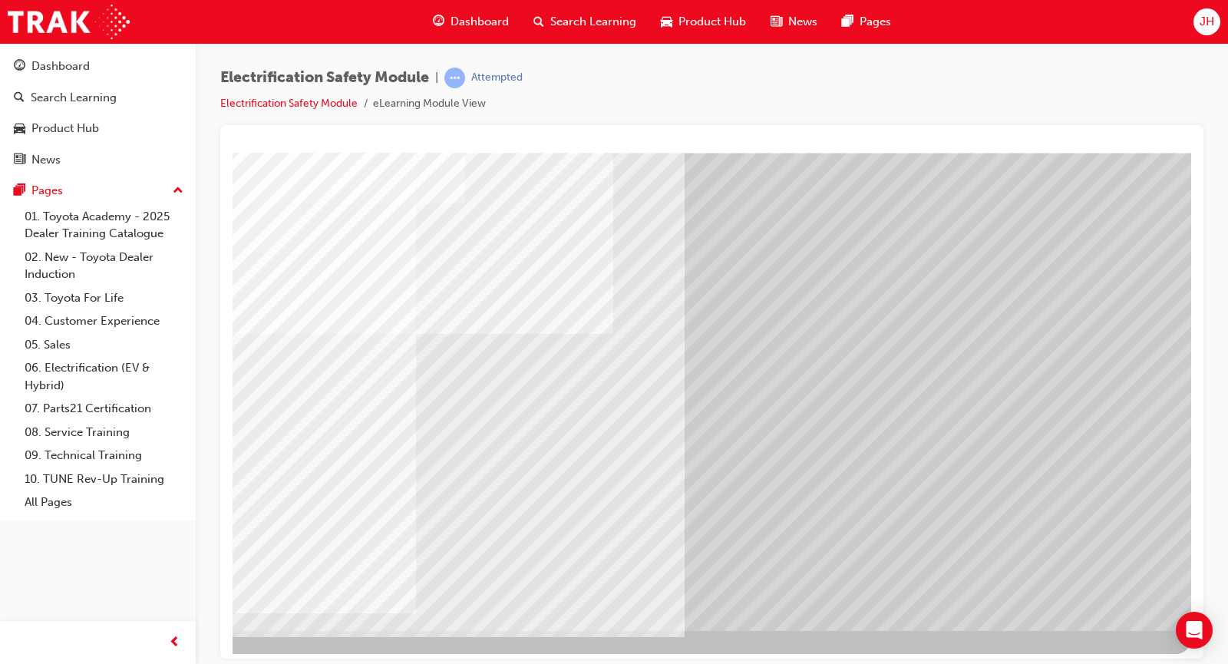
scroll to position [78, 97]
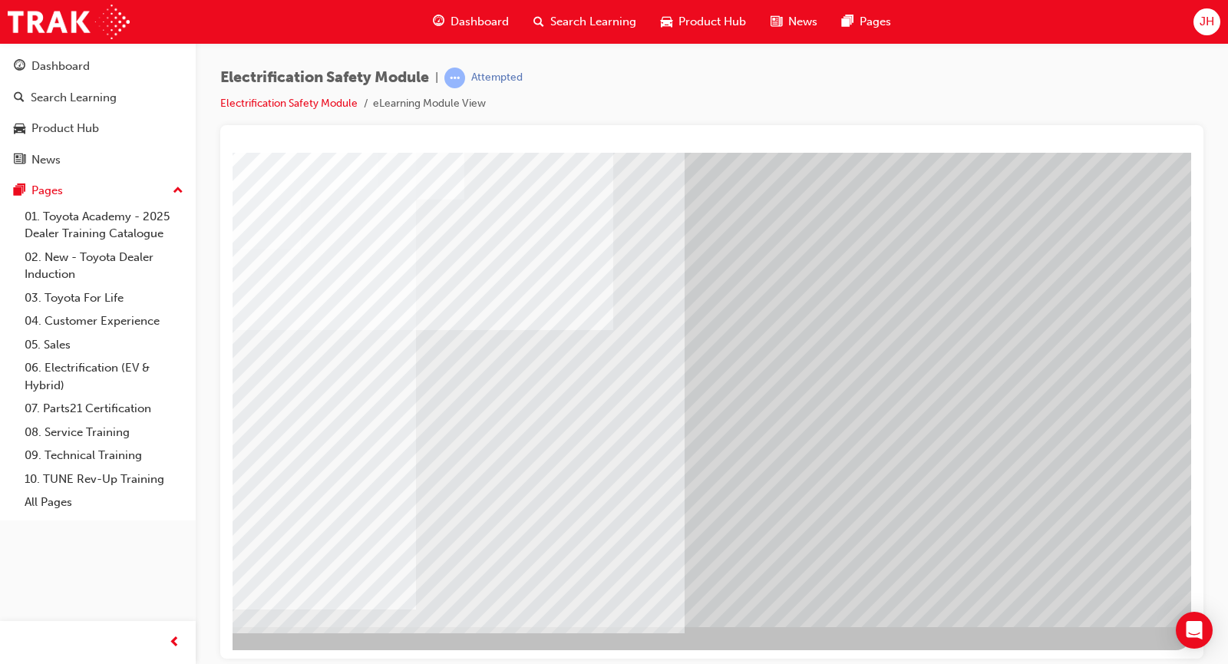
click at [672, 648] on div at bounding box center [669, 362] width 1044 height 576
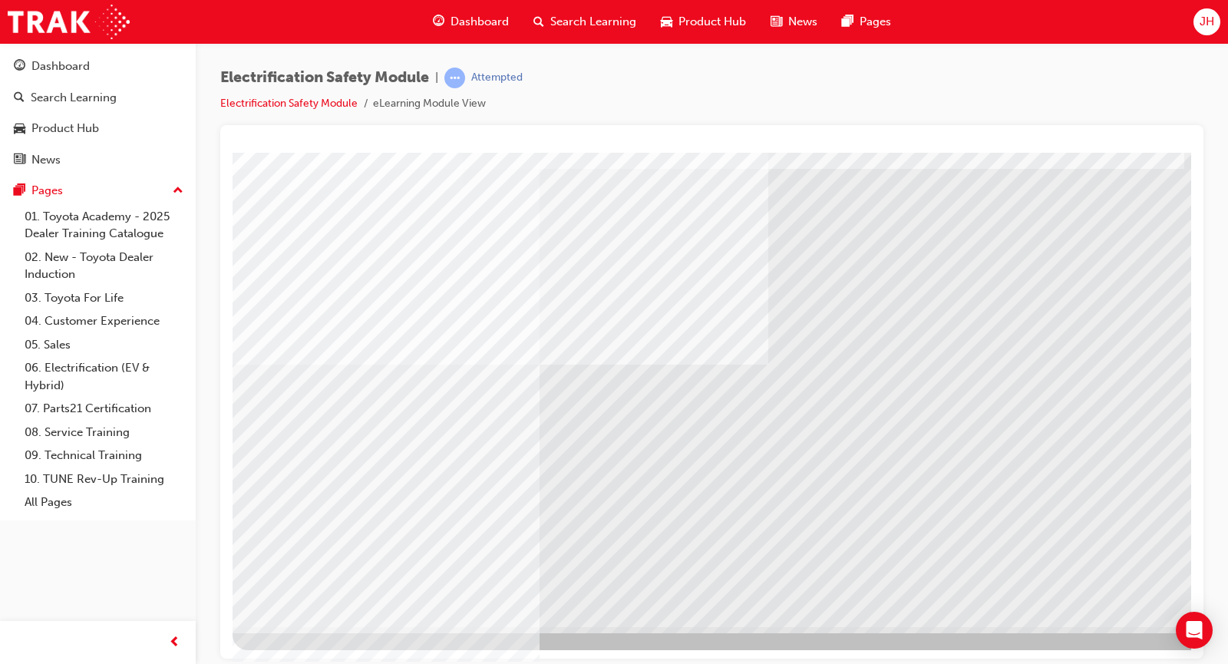
scroll to position [0, 0]
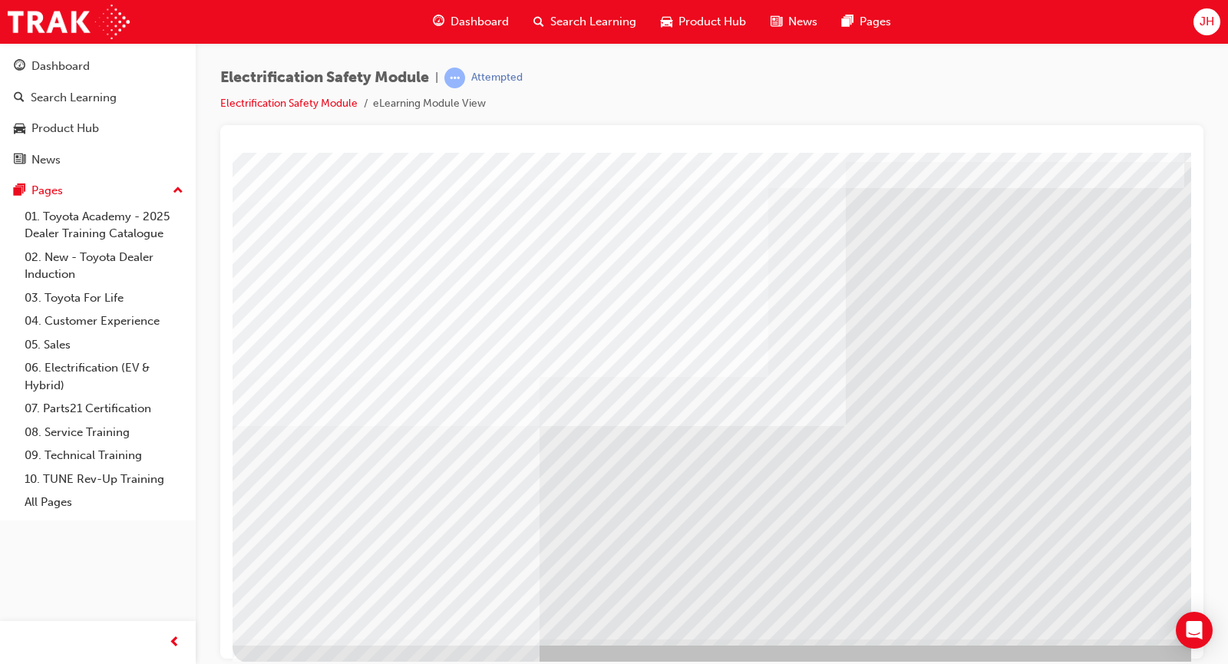
scroll to position [78, 0]
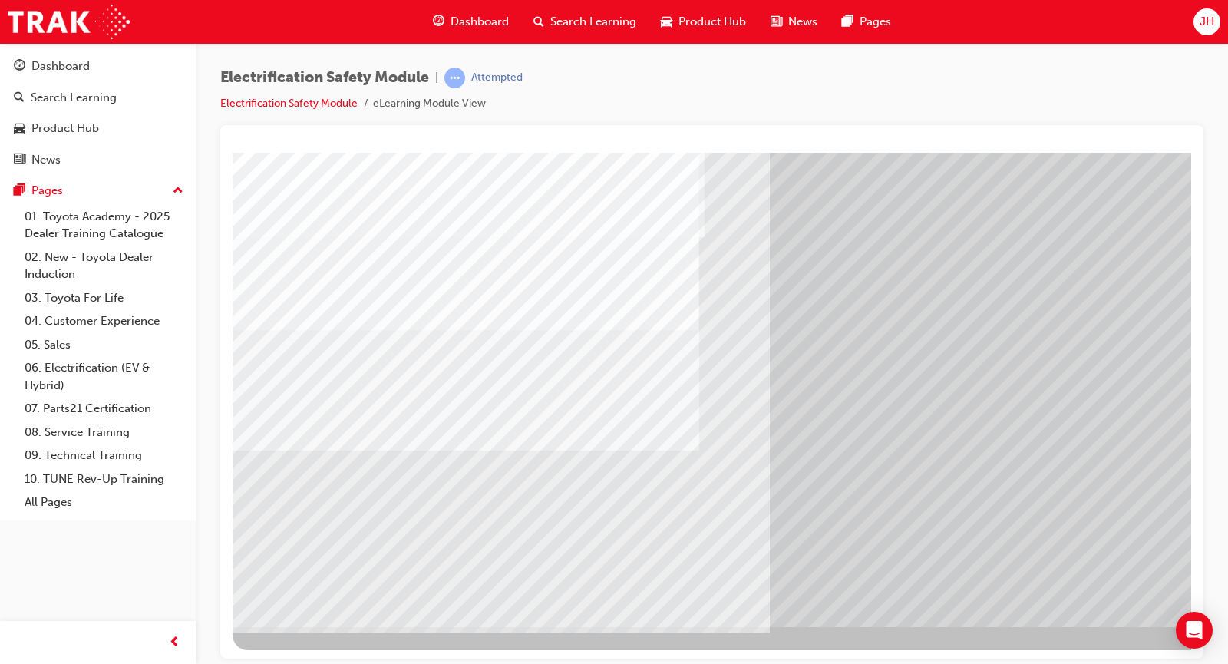
scroll to position [0, 0]
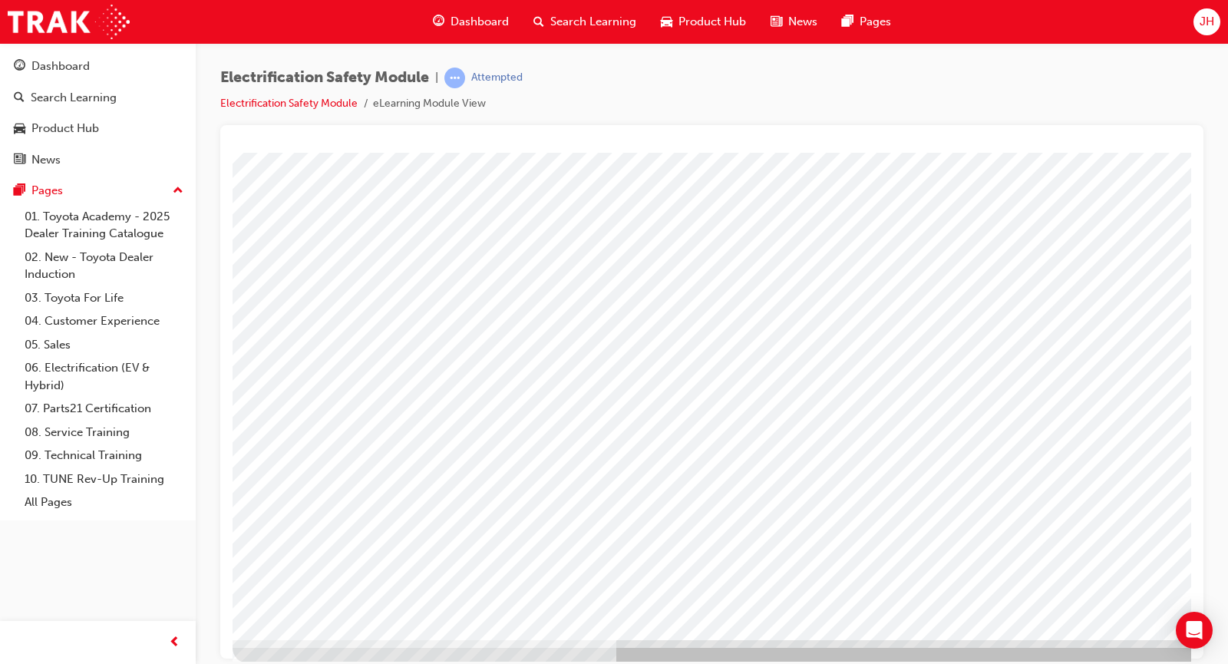
scroll to position [66, 0]
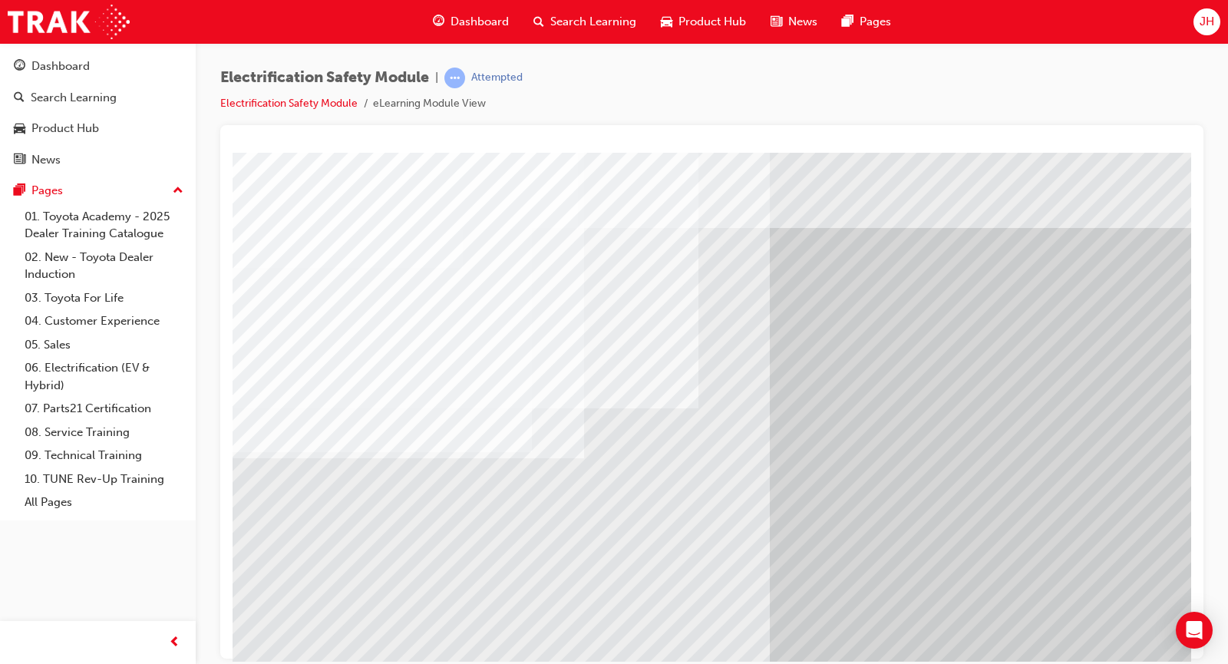
scroll to position [78, 0]
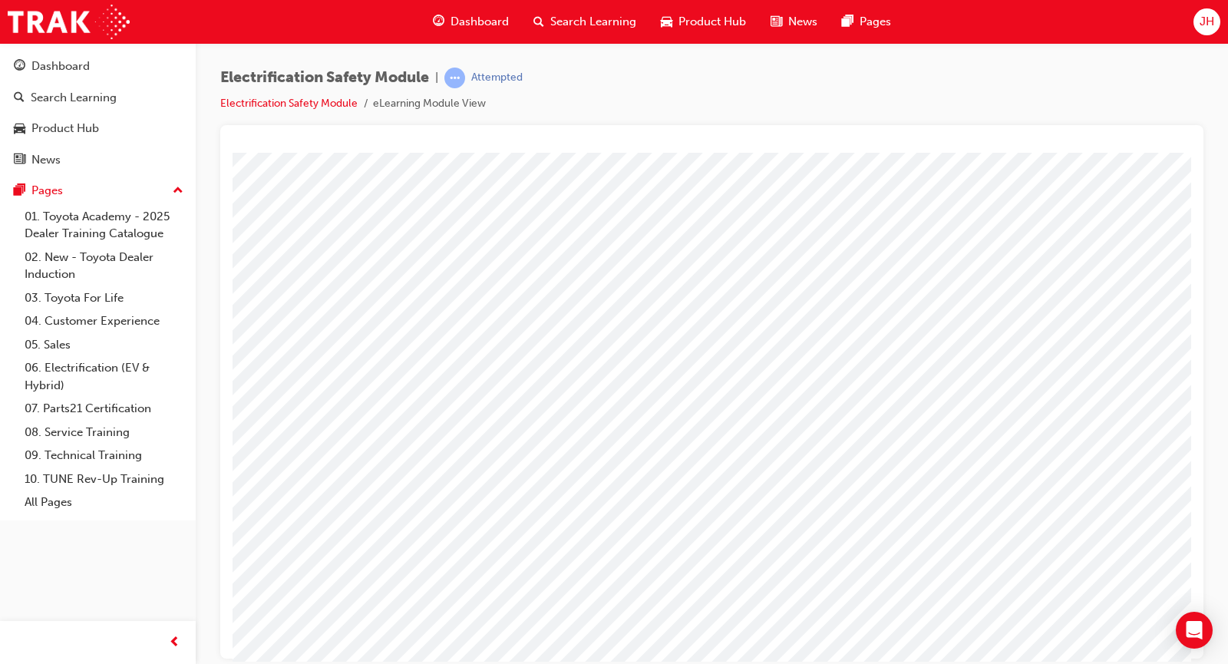
scroll to position [0, 97]
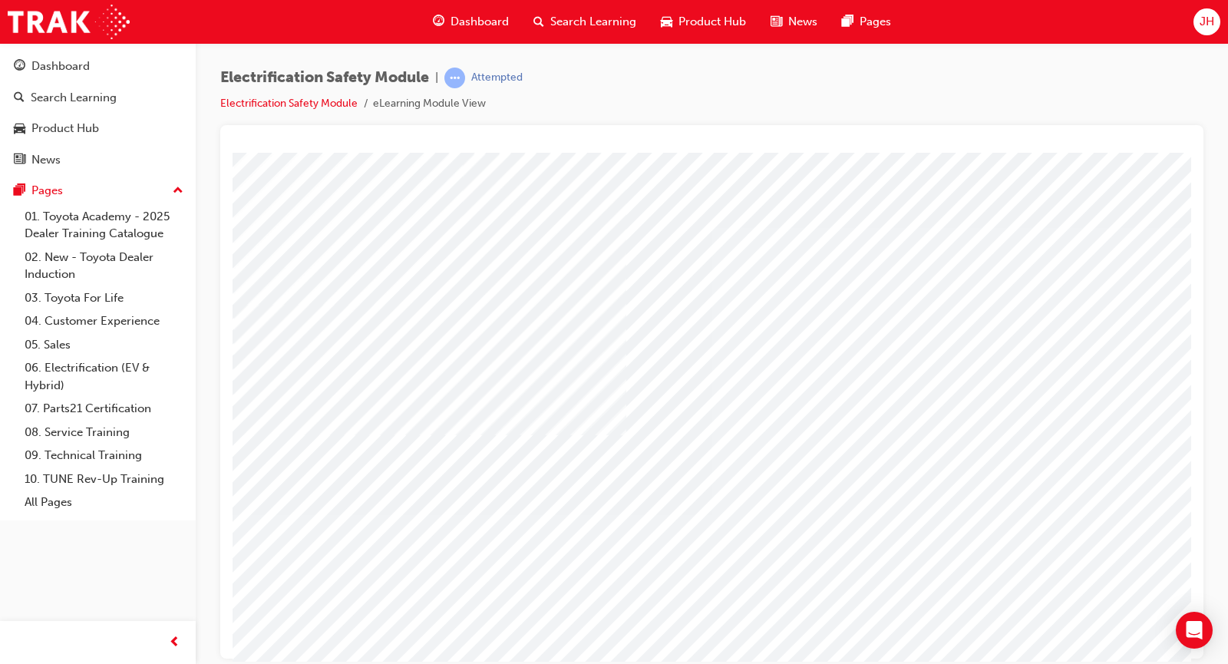
drag, startPoint x: 865, startPoint y: 456, endPoint x: 886, endPoint y: 453, distance: 20.9
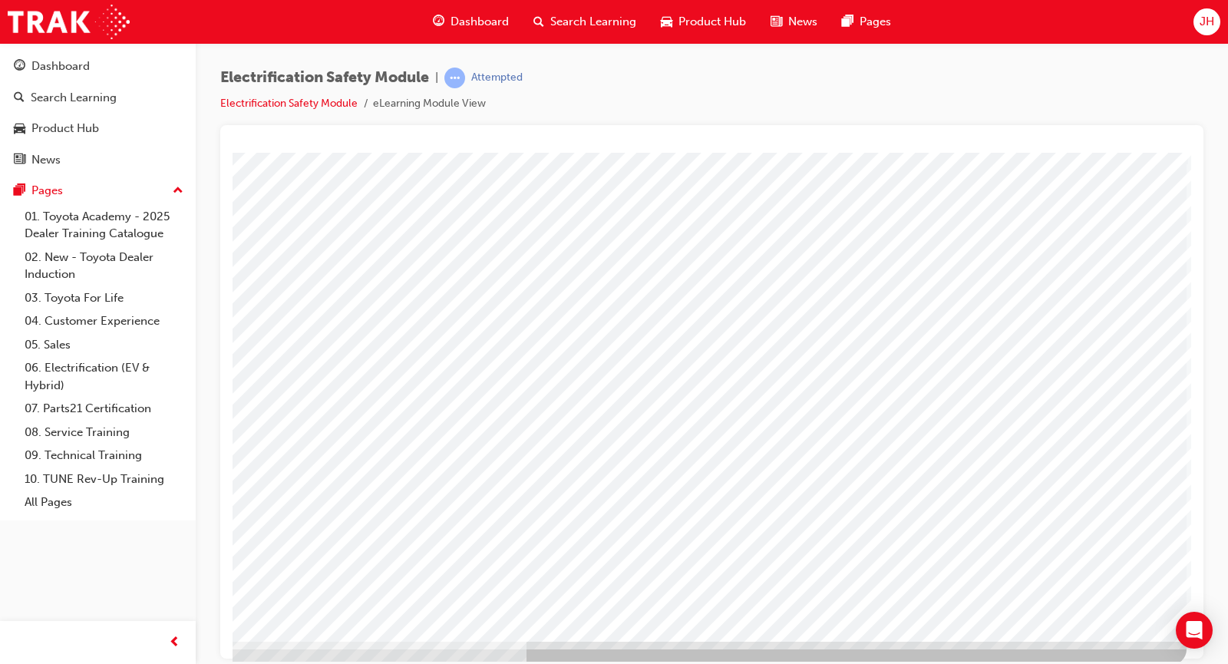
scroll to position [78, 97]
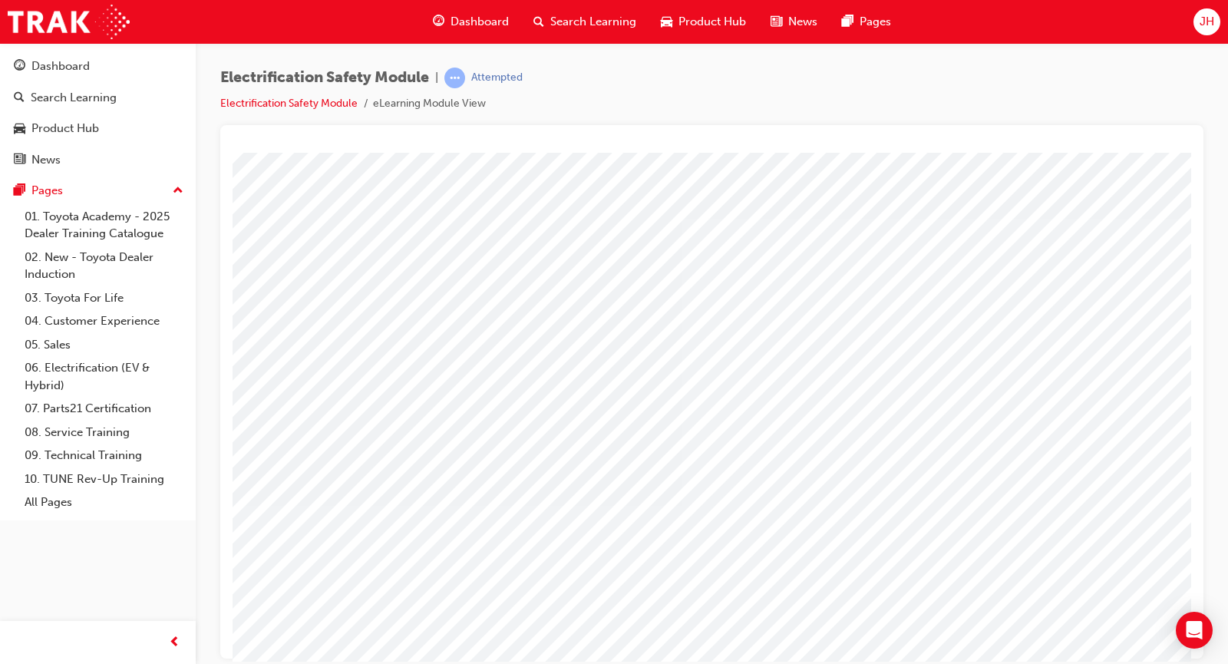
scroll to position [10, 32]
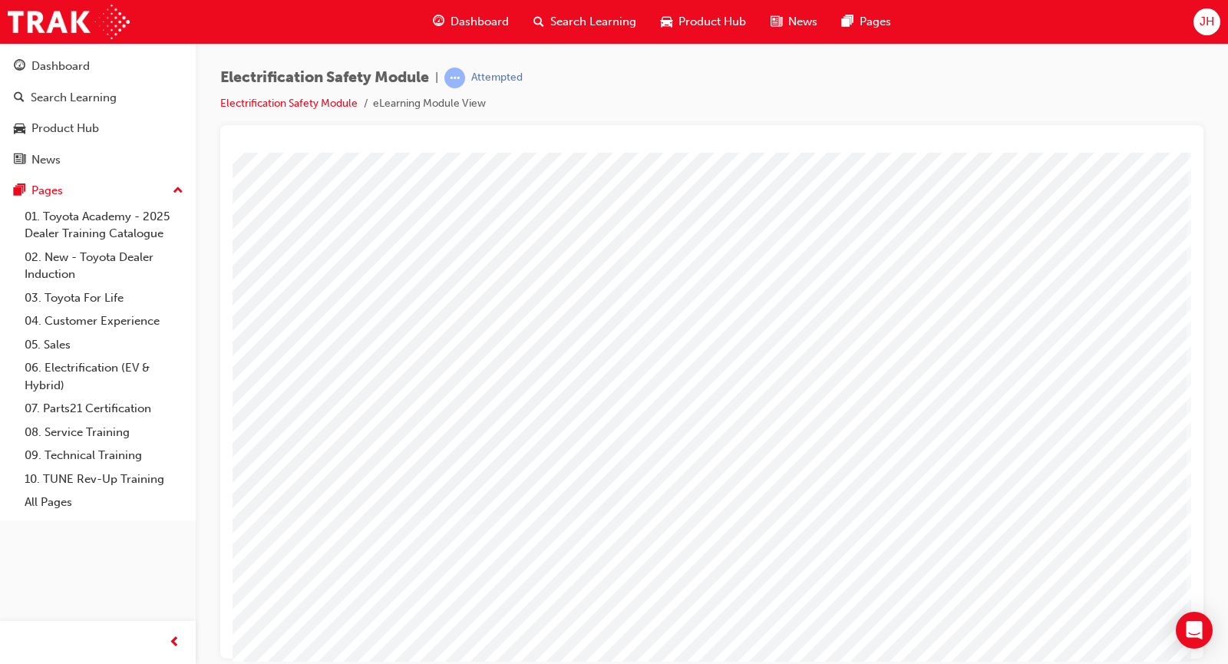
scroll to position [78, 97]
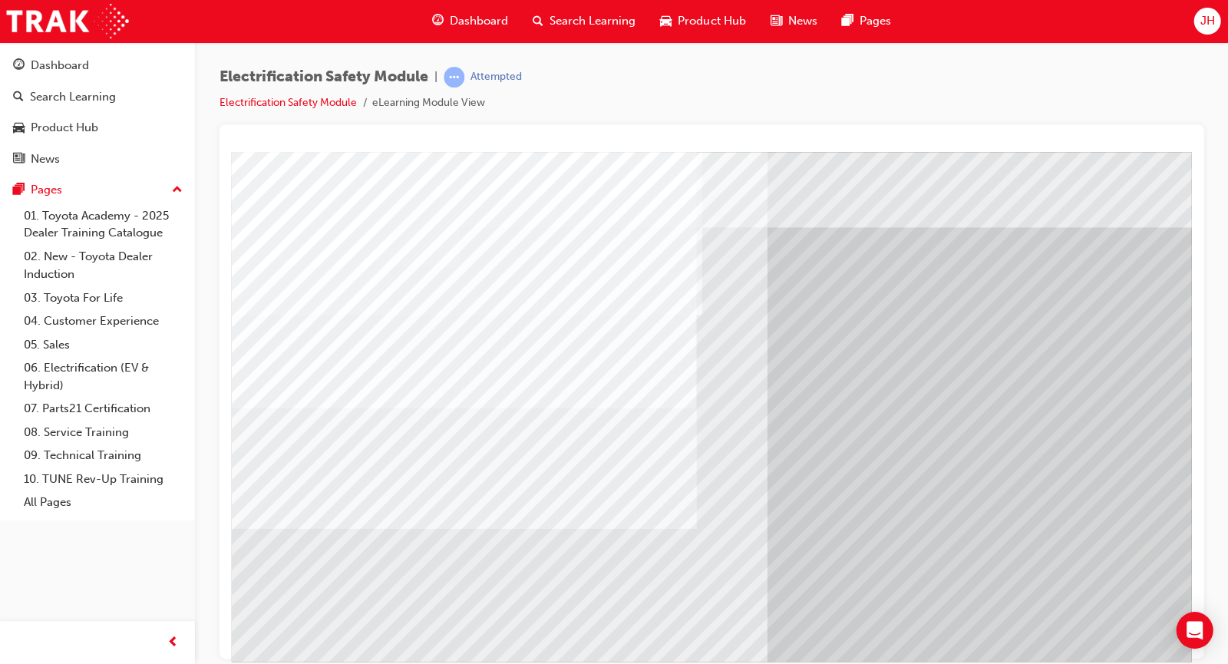
scroll to position [0, 0]
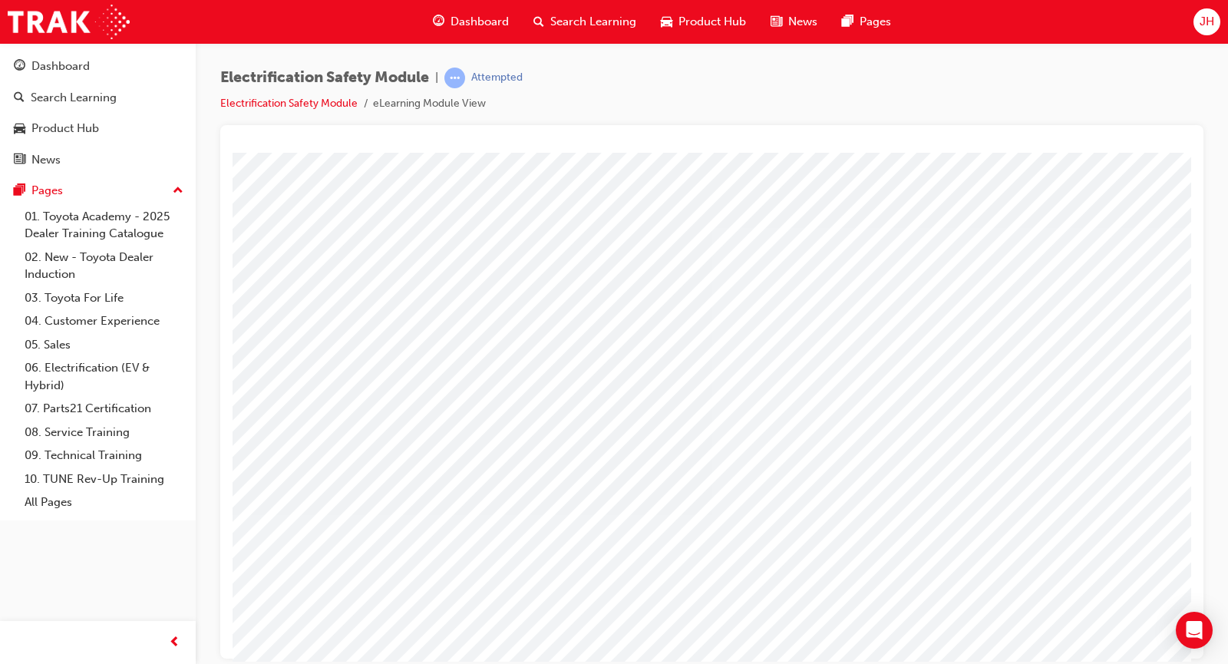
scroll to position [78, 0]
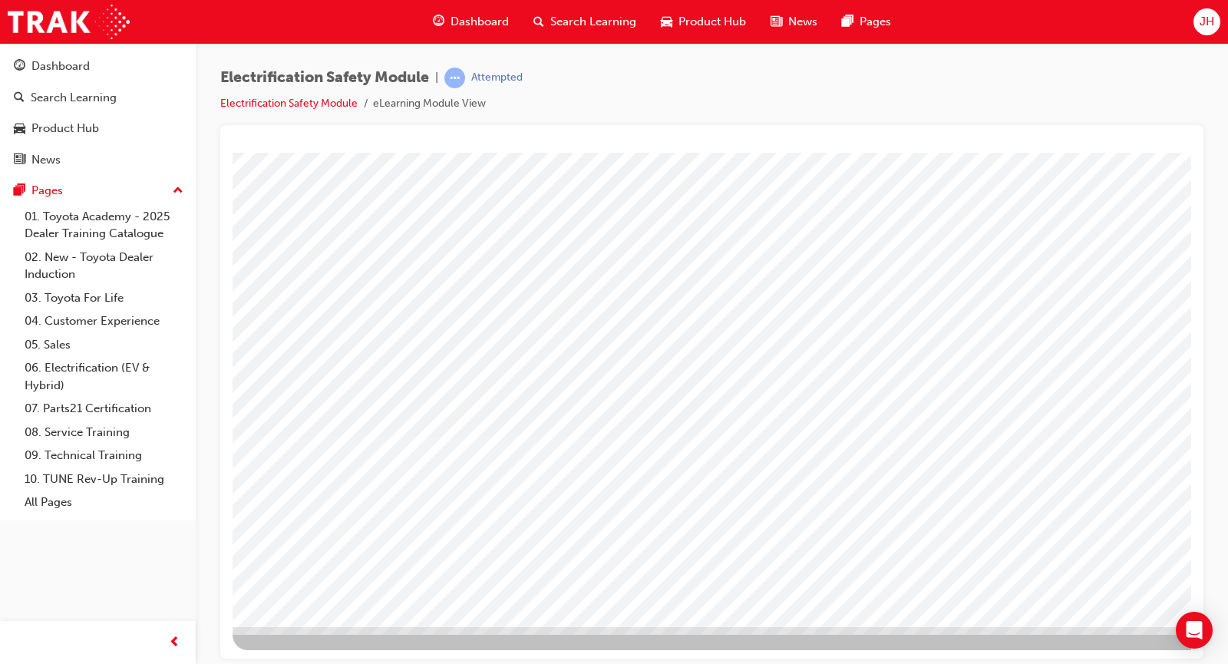
drag, startPoint x: 1184, startPoint y: 513, endPoint x: 1424, endPoint y: 743, distance: 331.7
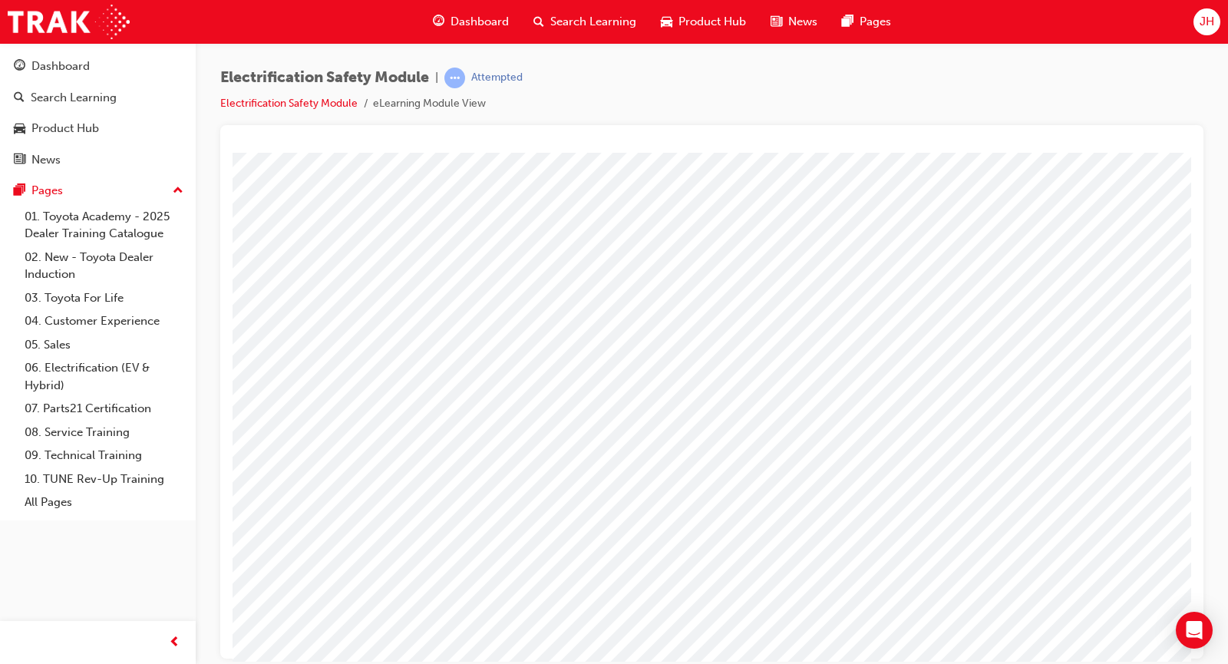
scroll to position [0, 0]
drag, startPoint x: 1424, startPoint y: 669, endPoint x: 1188, endPoint y: 585, distance: 250.3
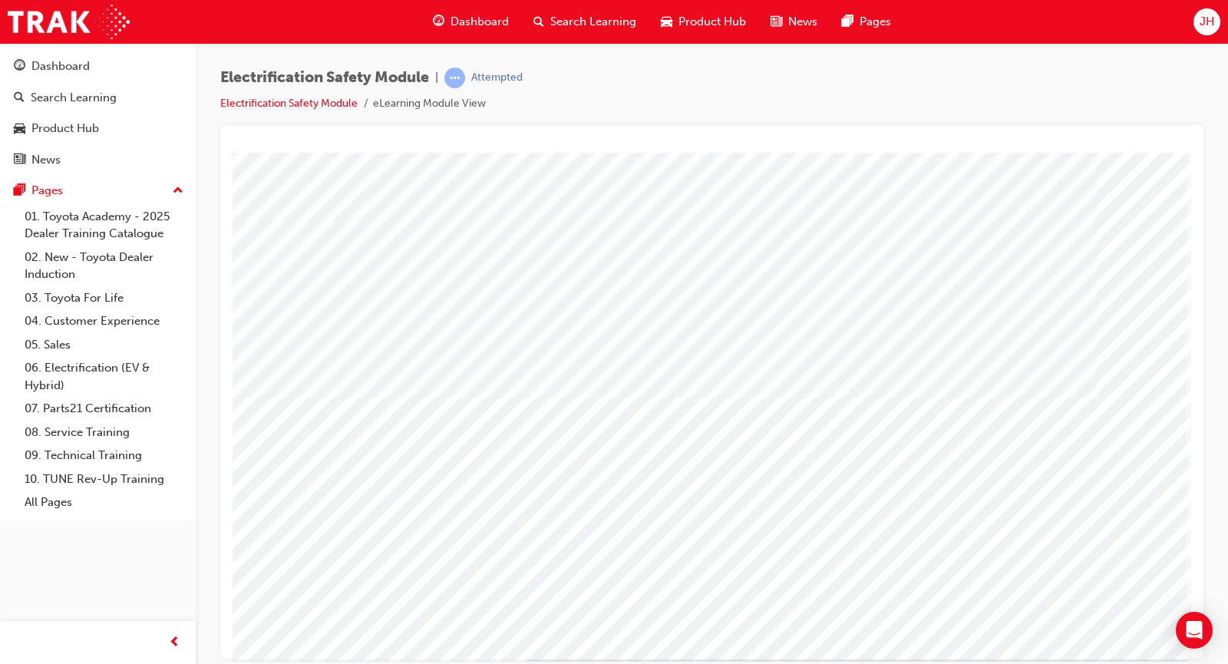
scroll to position [0, 0]
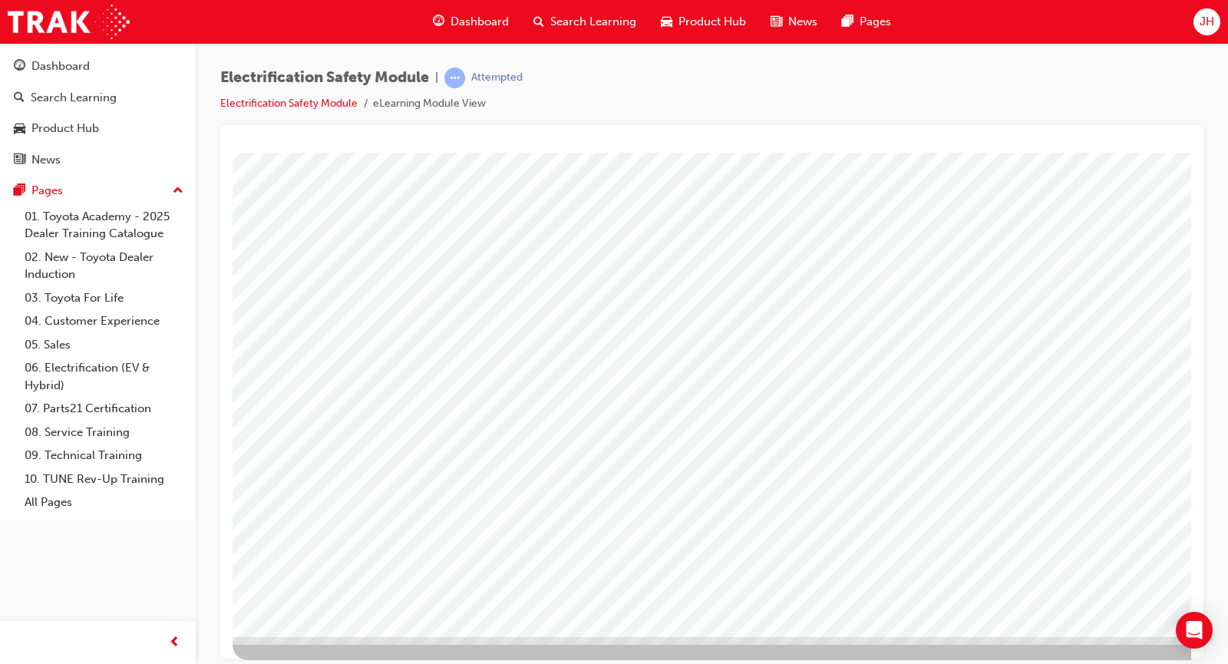
scroll to position [78, 0]
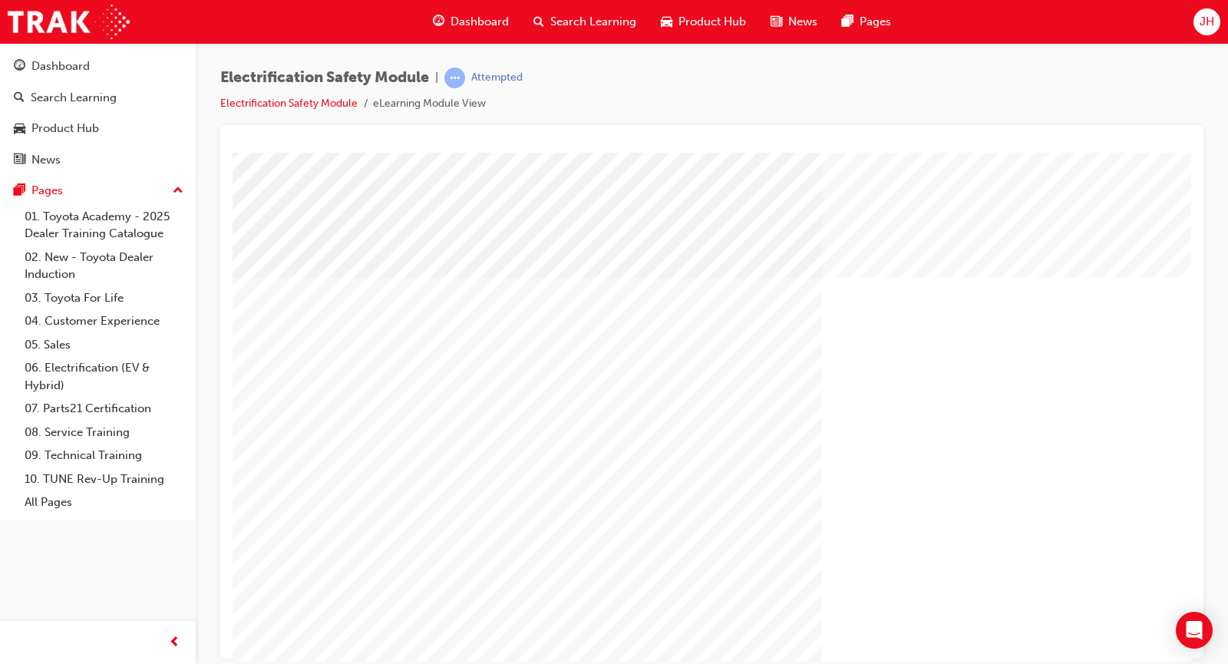
scroll to position [0, 97]
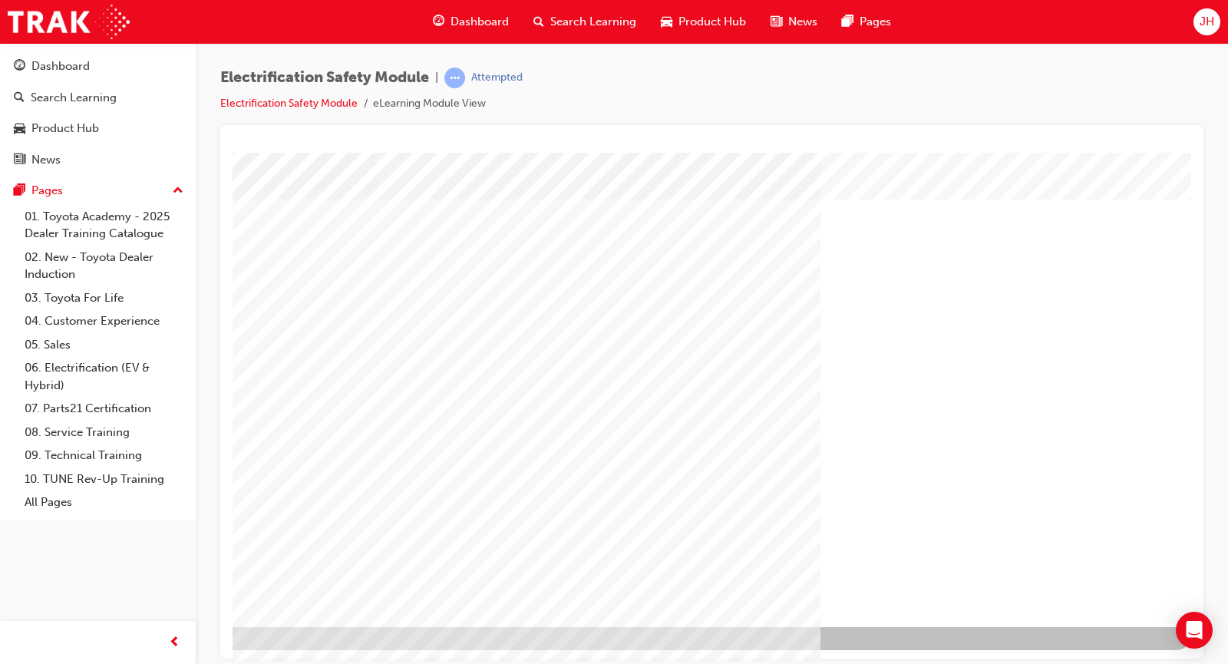
drag, startPoint x: 1189, startPoint y: 533, endPoint x: 1407, endPoint y: 785, distance: 333.6
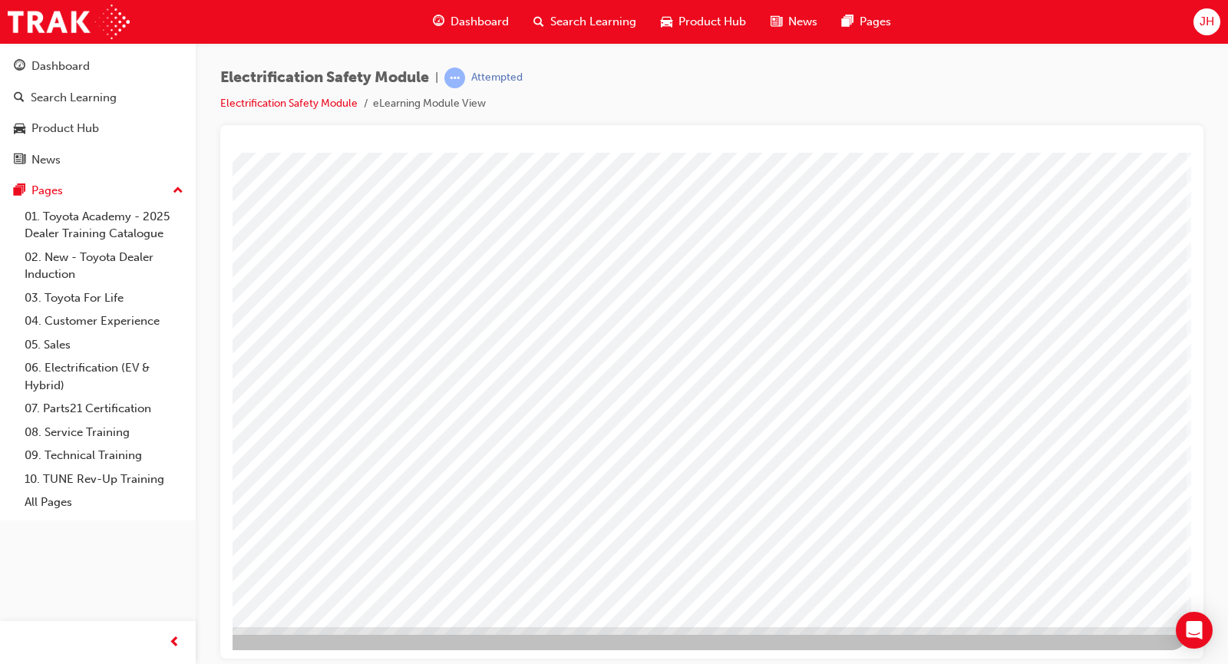
scroll to position [0, 0]
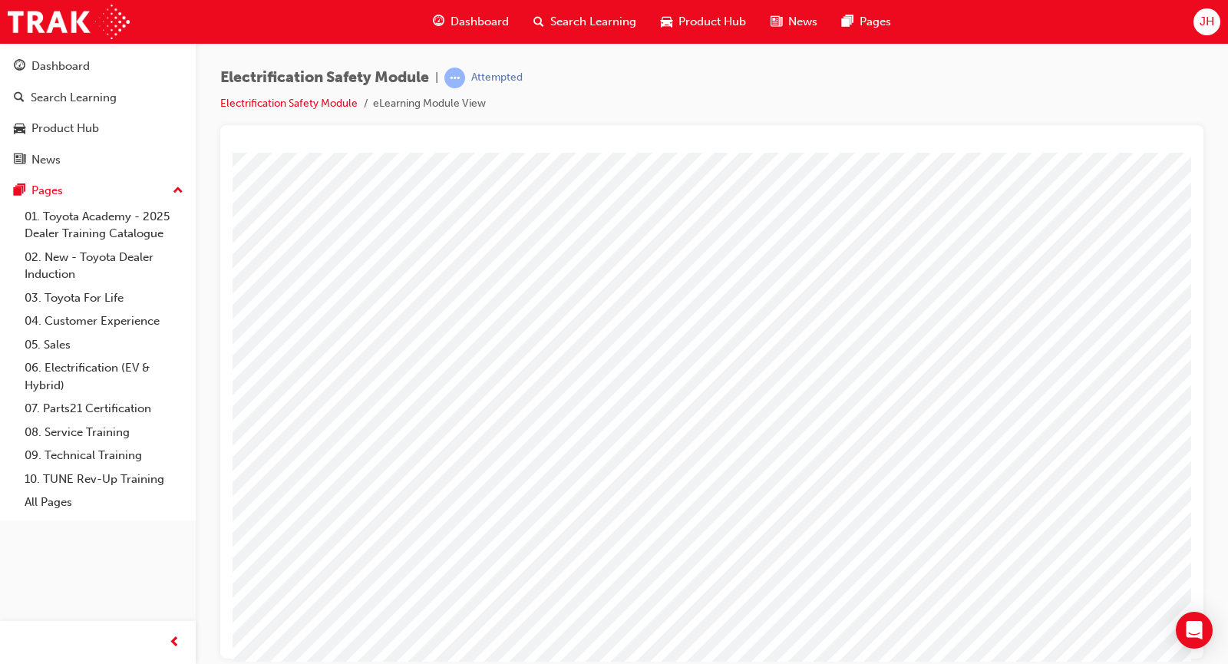
drag, startPoint x: 596, startPoint y: 648, endPoint x: 761, endPoint y: 672, distance: 166.8
click at [761, 158] on html "Loading..." at bounding box center [712, 155] width 959 height 6
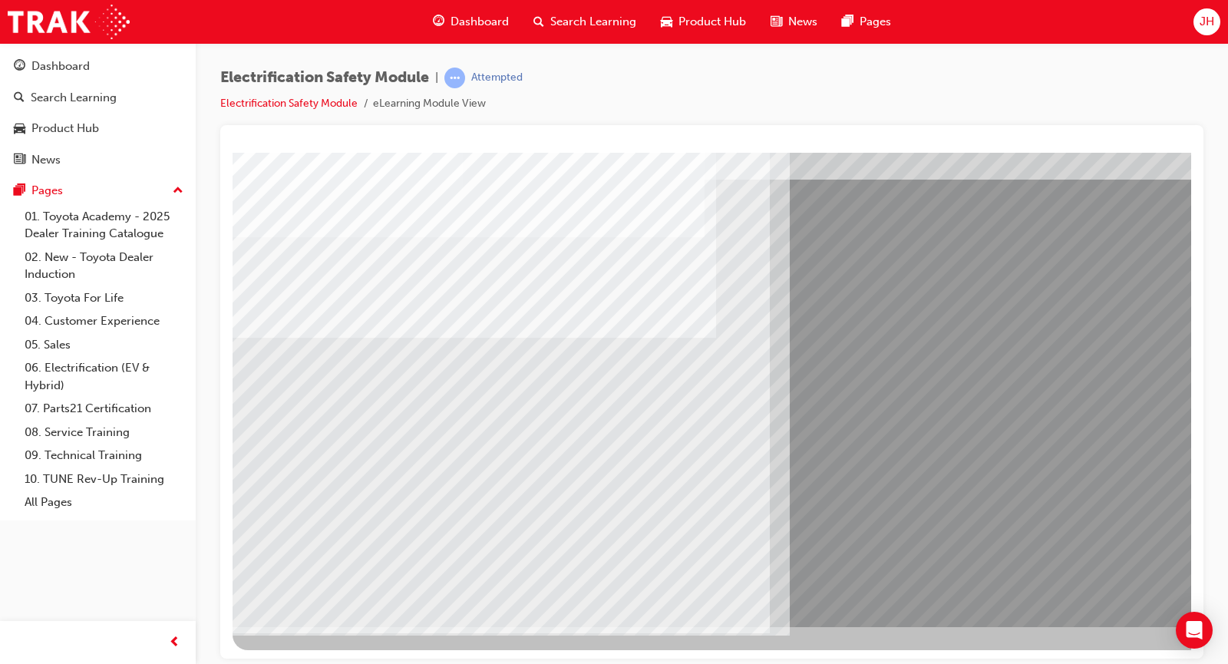
scroll to position [0, 0]
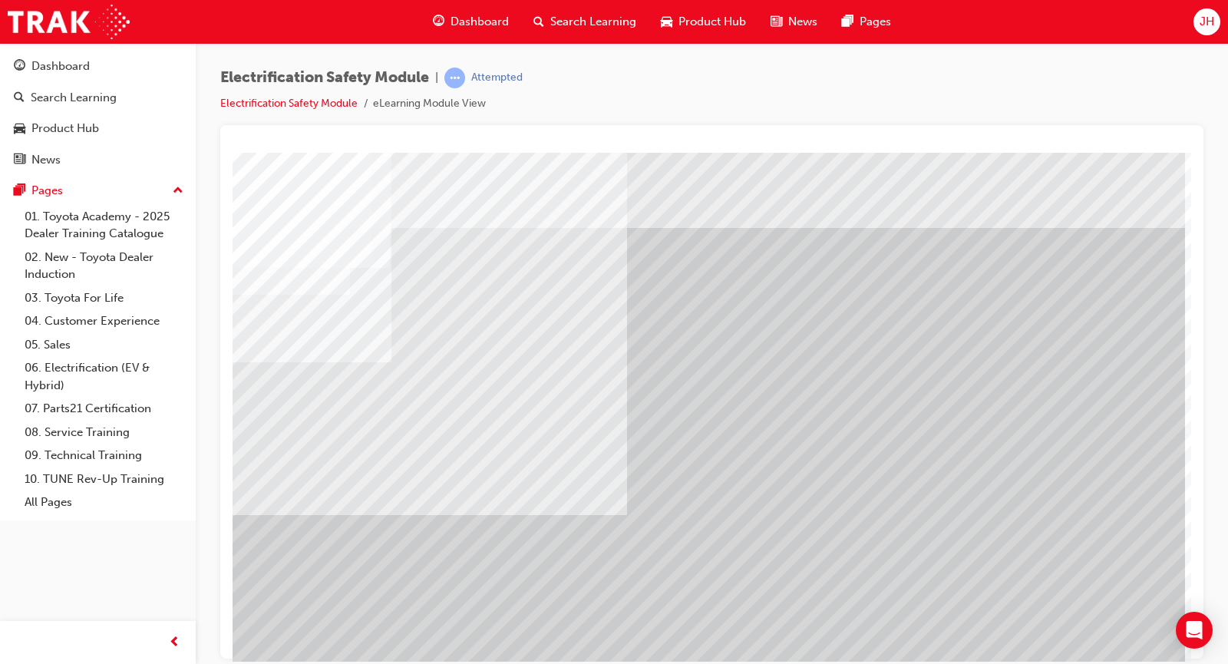
click at [1198, 437] on div at bounding box center [711, 391] width 983 height 533
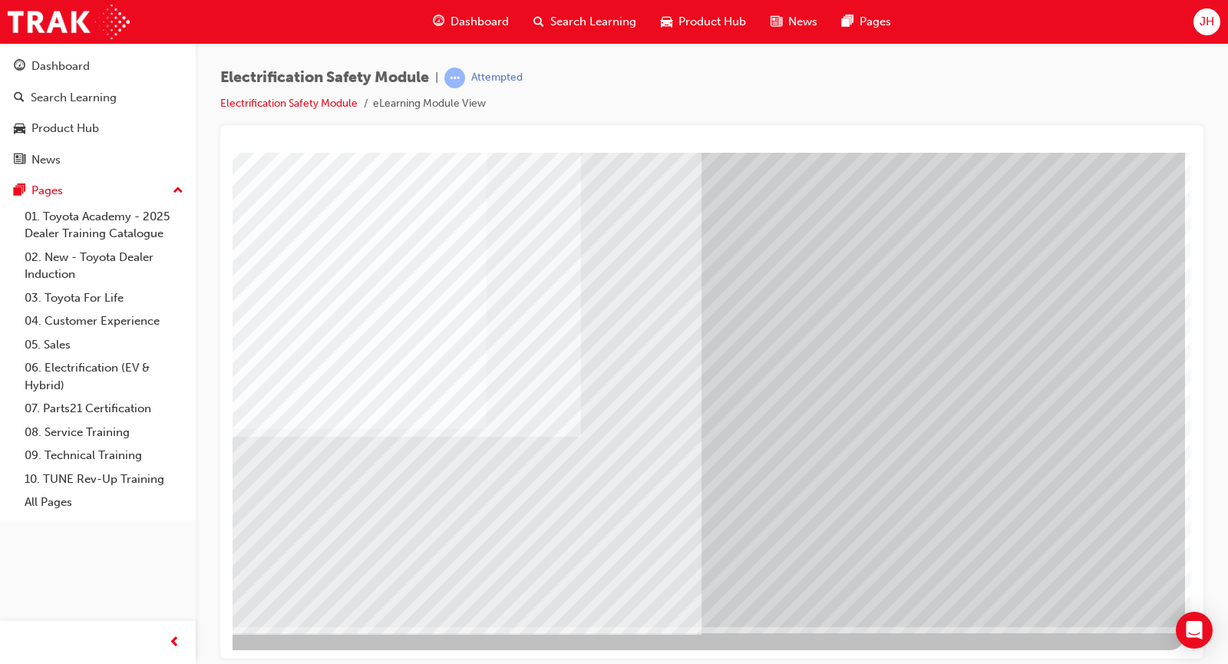
scroll to position [0, 0]
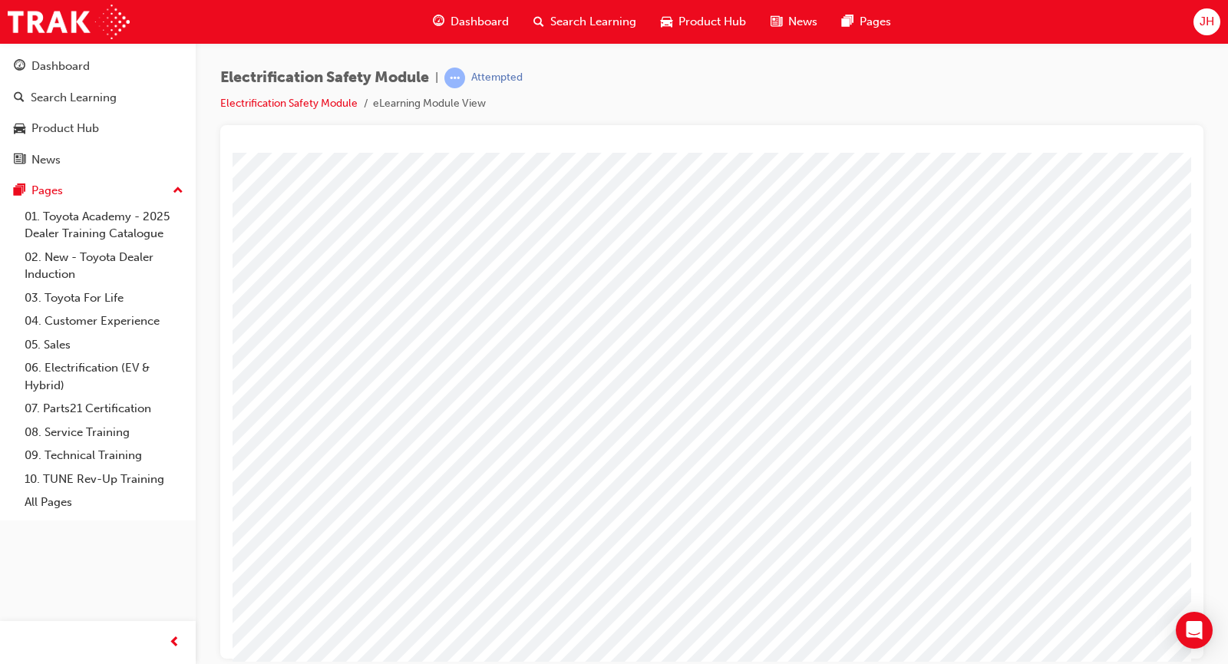
scroll to position [0, 0]
click at [910, 661] on div "Electrification Safety Module | Attempted Electrification Safety Module eLearni…" at bounding box center [614, 332] width 1228 height 664
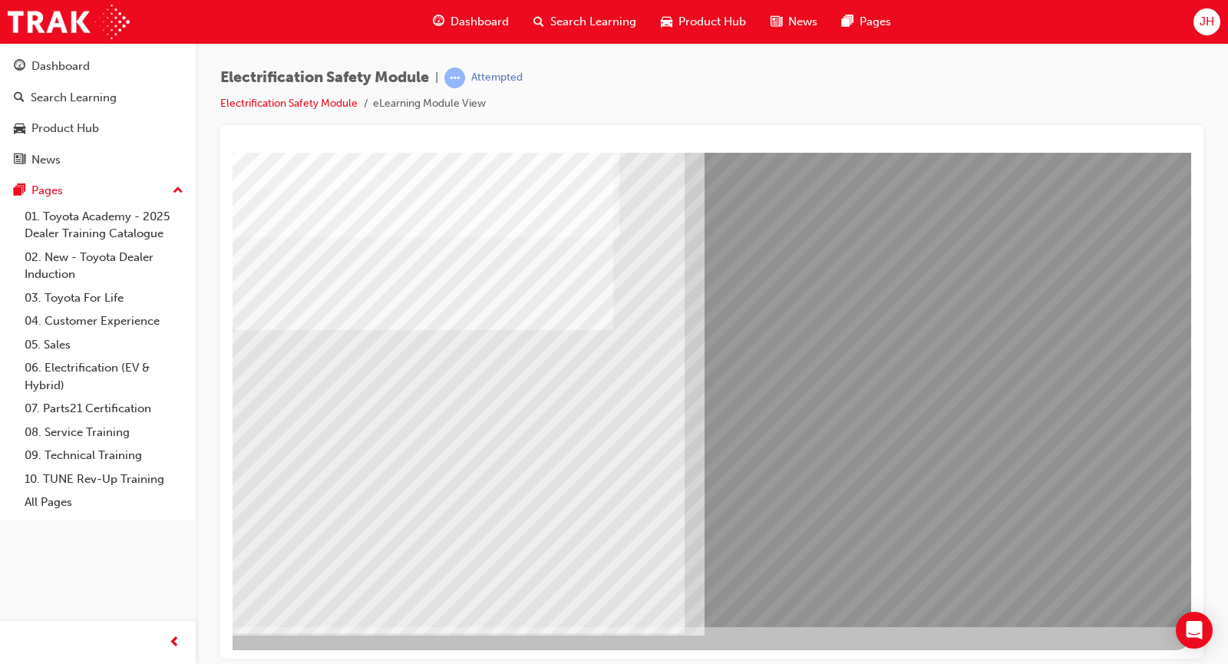
scroll to position [0, 0]
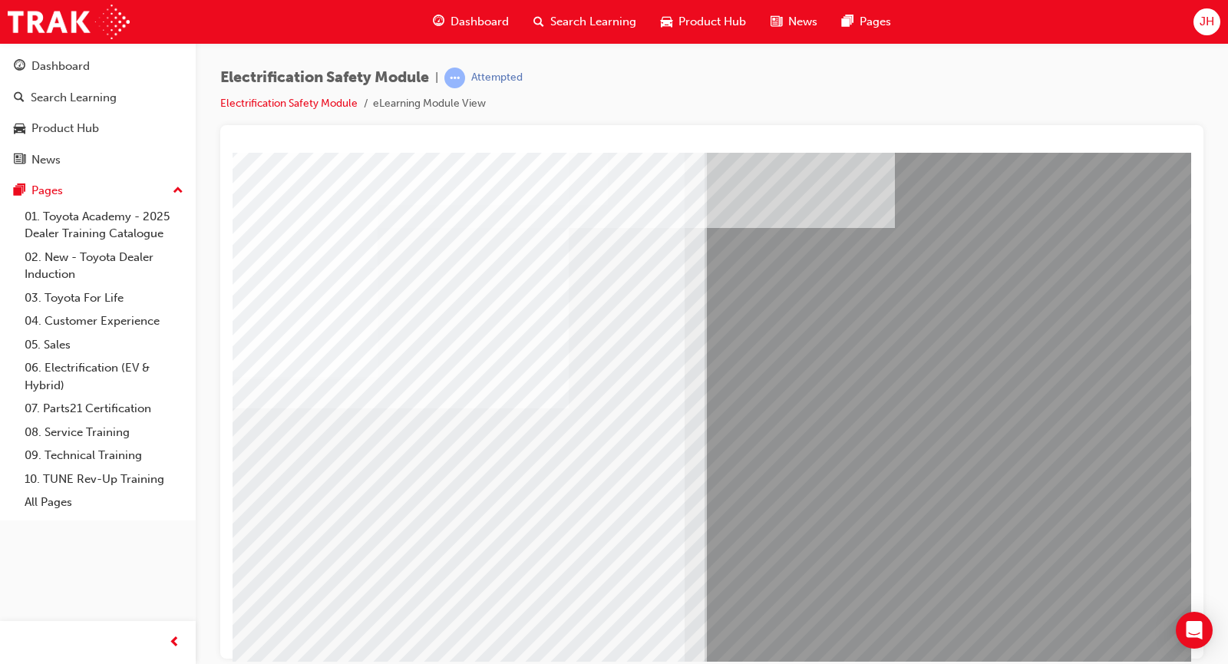
scroll to position [78, 97]
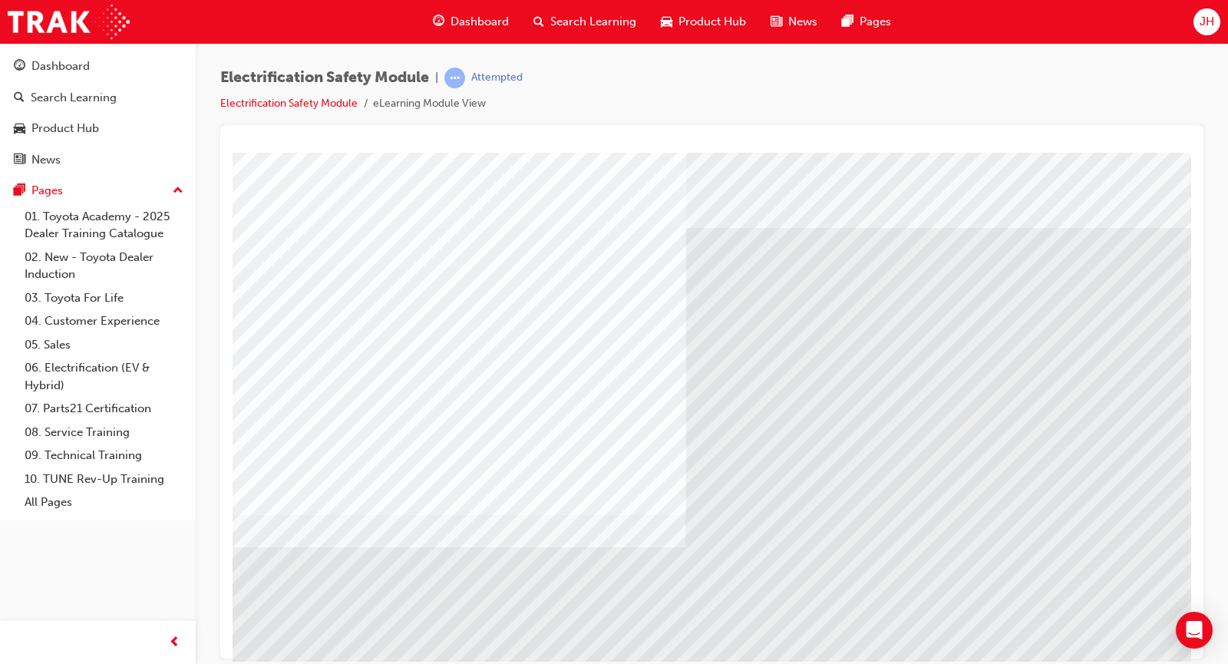
scroll to position [0, 97]
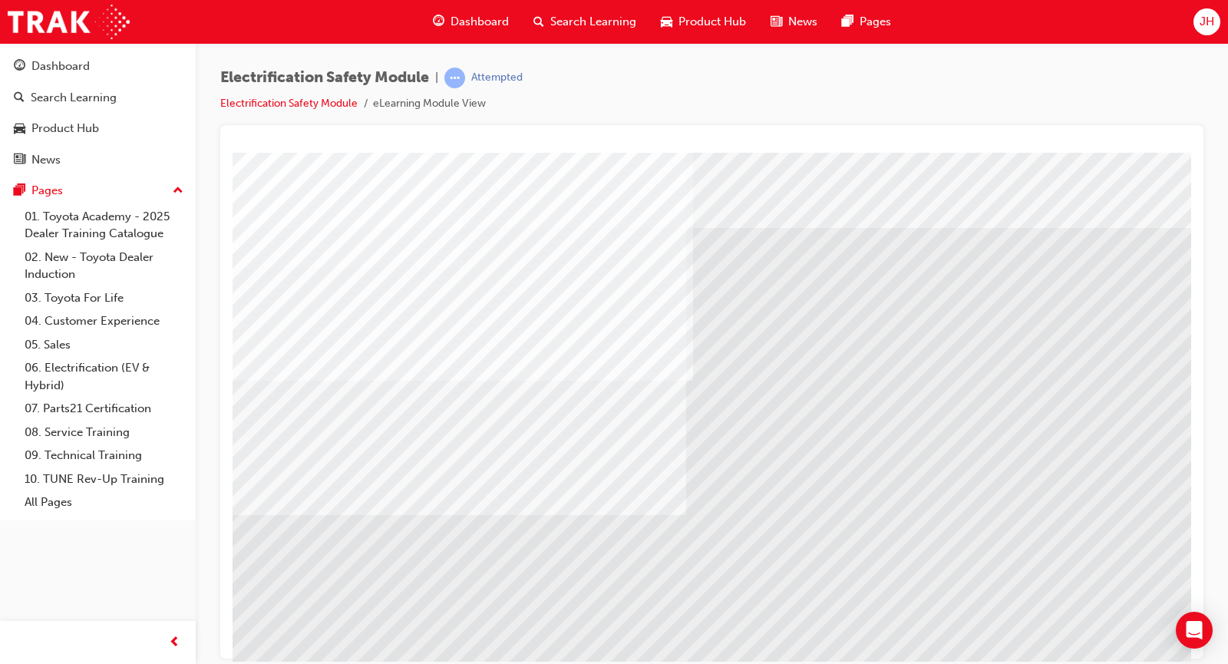
scroll to position [0, 97]
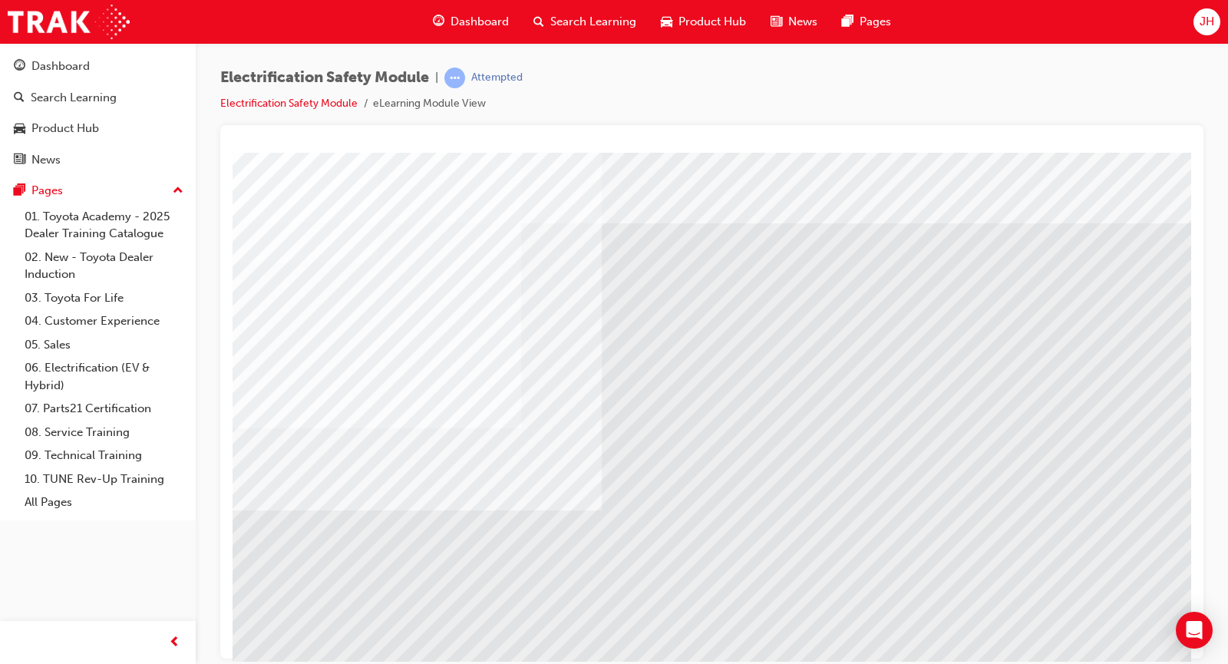
scroll to position [5, 83]
drag, startPoint x: 1424, startPoint y: 662, endPoint x: 1178, endPoint y: 580, distance: 258.7
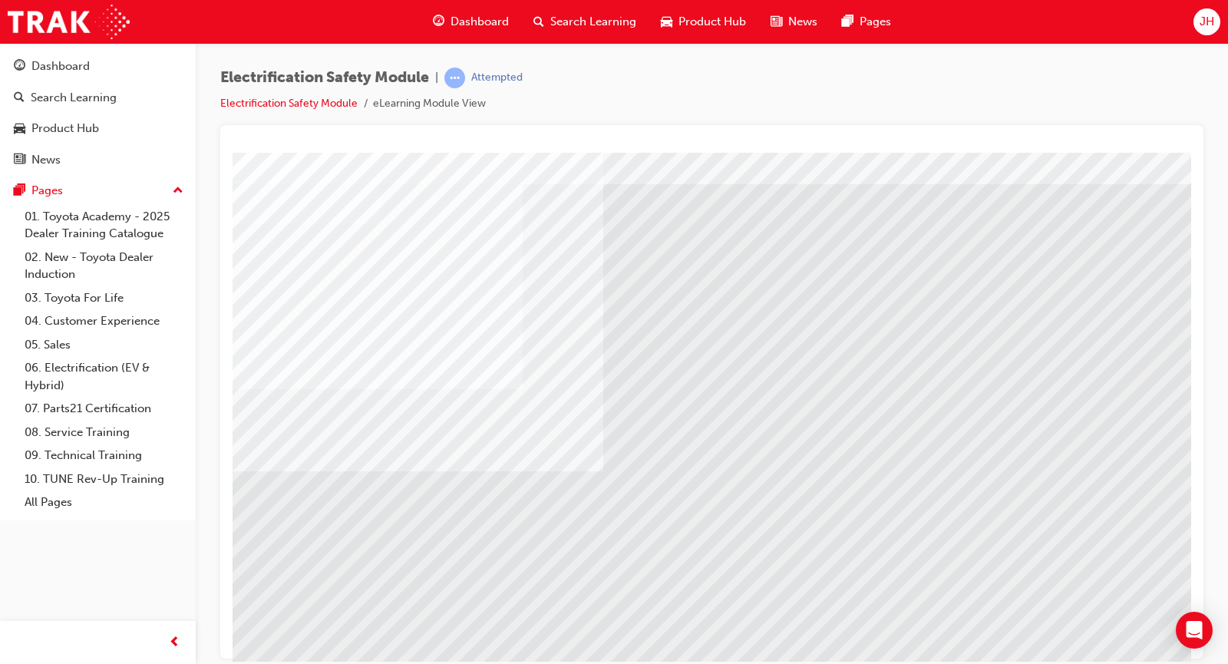
scroll to position [45, 83]
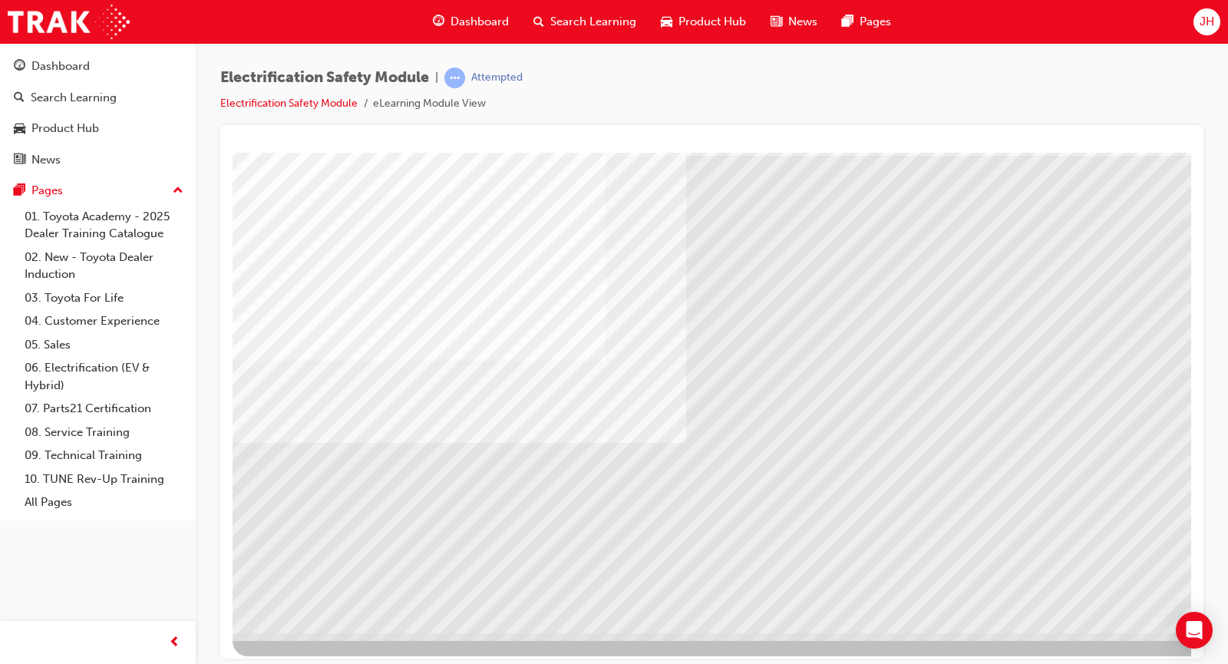
scroll to position [74, 0]
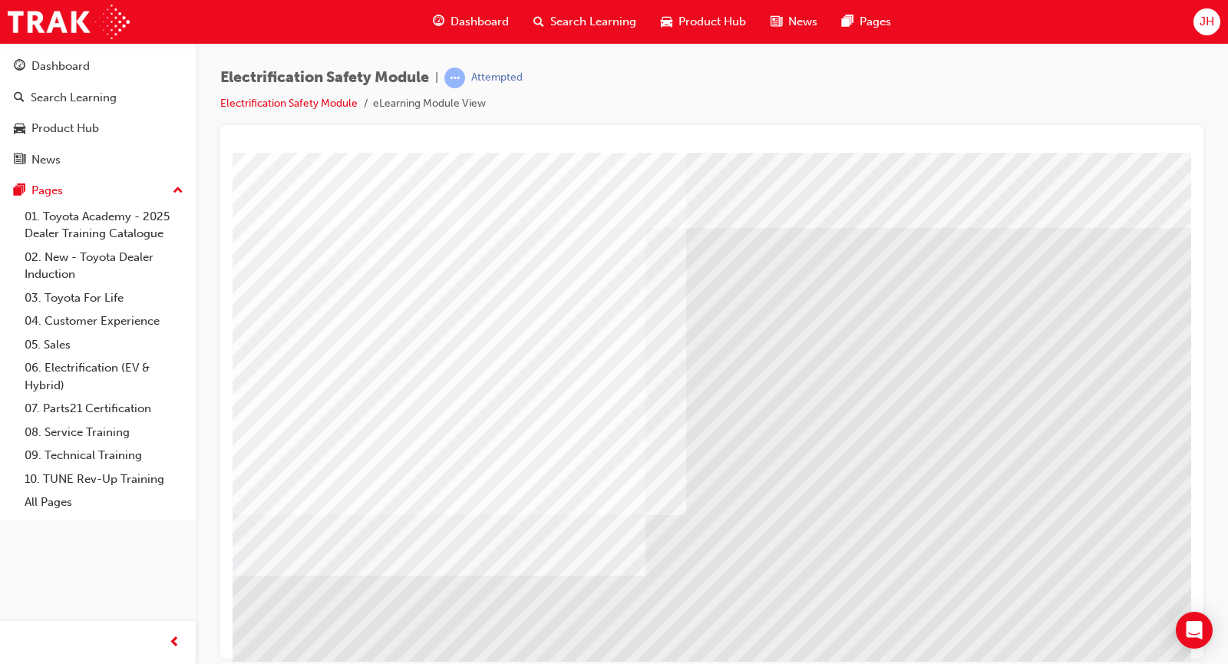
scroll to position [0, 97]
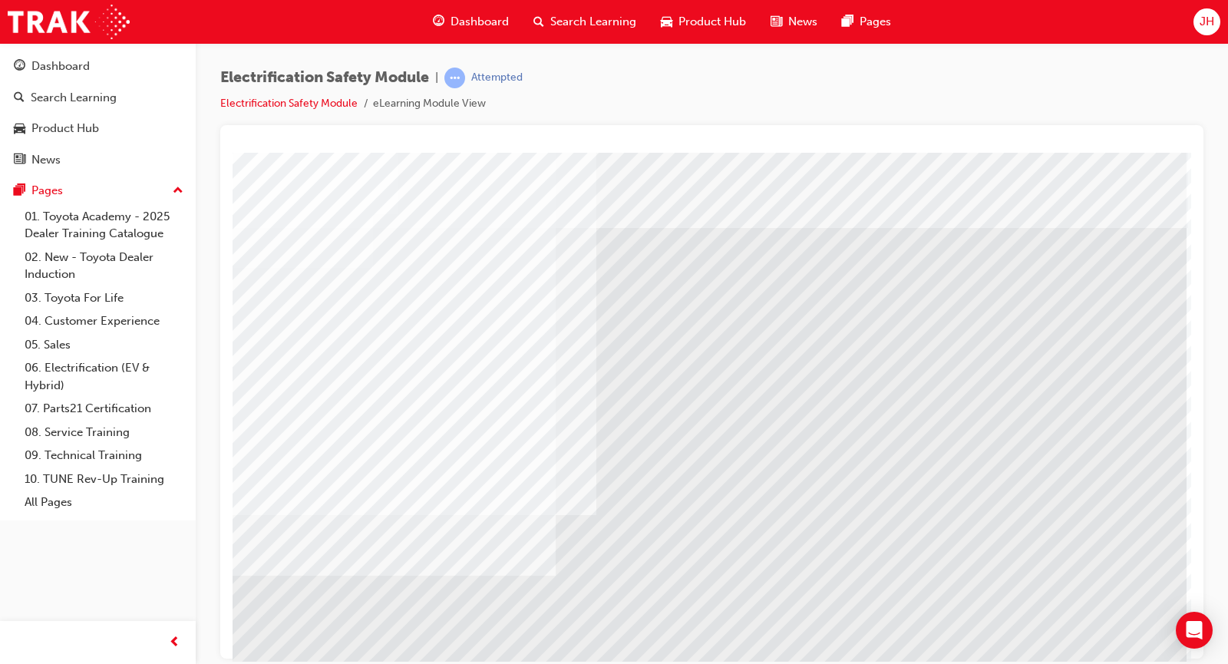
scroll to position [78, 97]
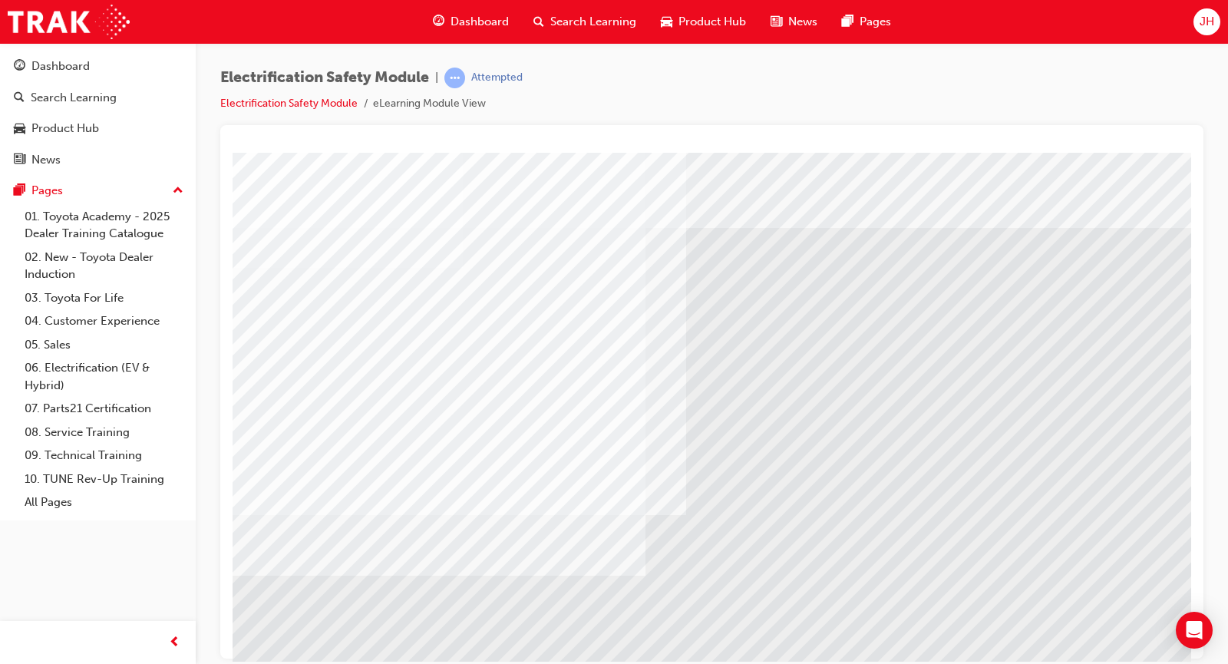
scroll to position [0, 97]
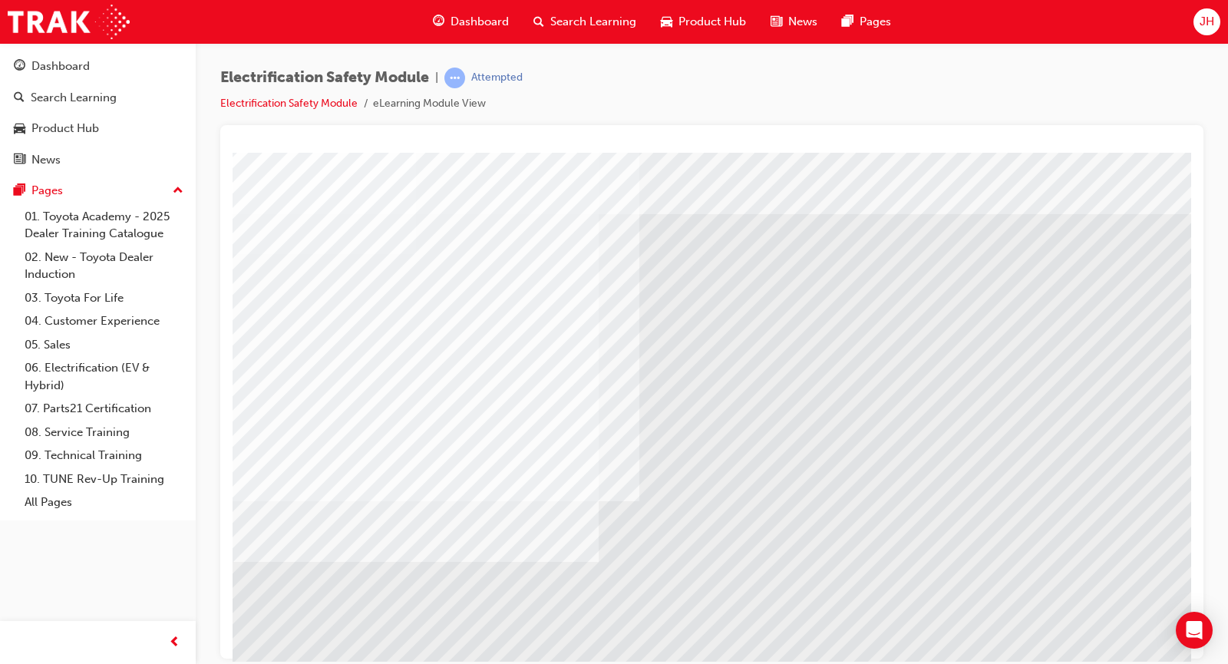
scroll to position [13, 46]
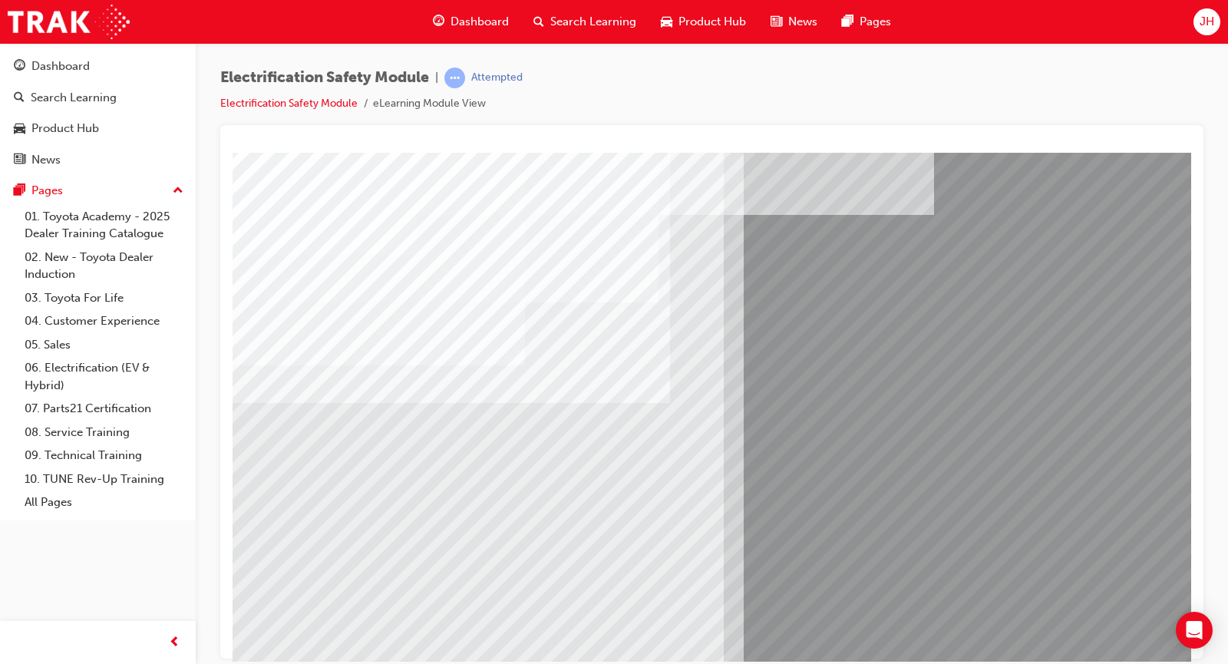
scroll to position [0, 0]
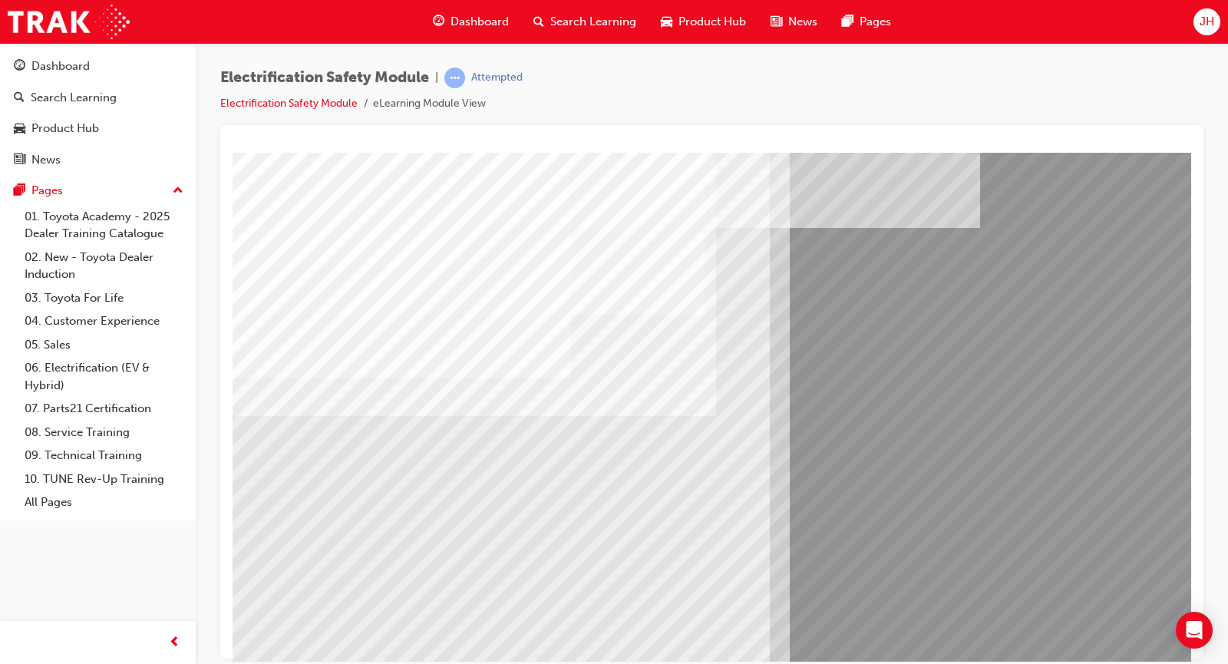
drag, startPoint x: 1101, startPoint y: 643, endPoint x: 332, endPoint y: 600, distance: 771.0
click at [332, 600] on div "multistate" at bounding box center [755, 428] width 1044 height 553
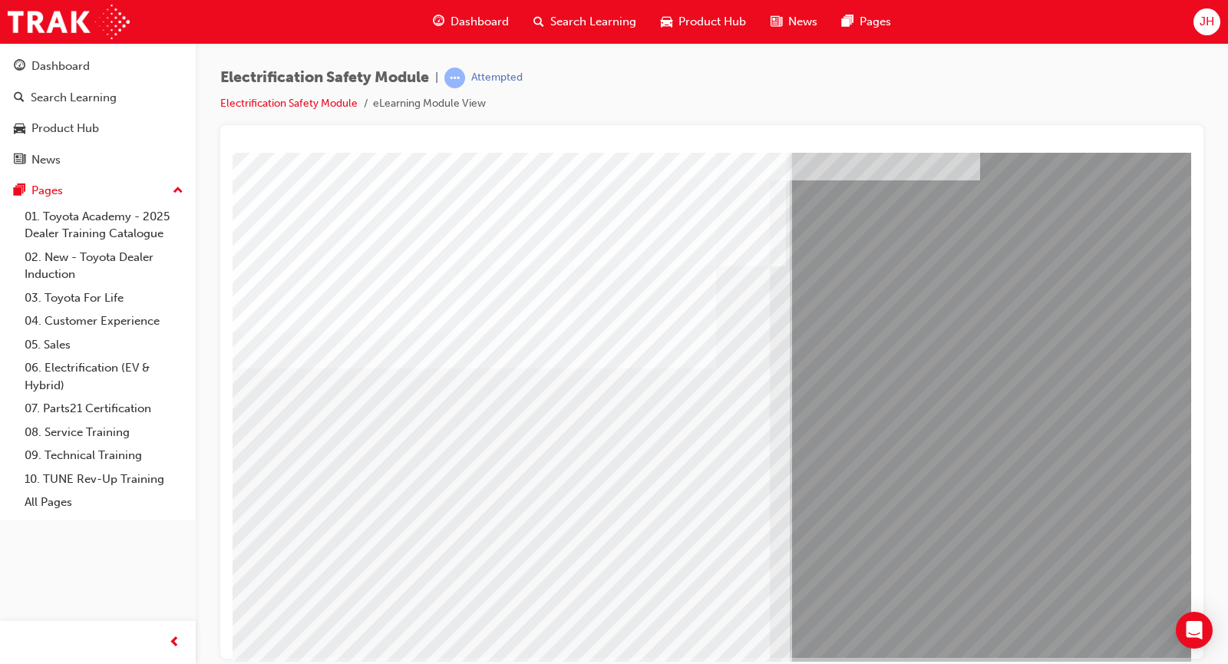
scroll to position [78, 0]
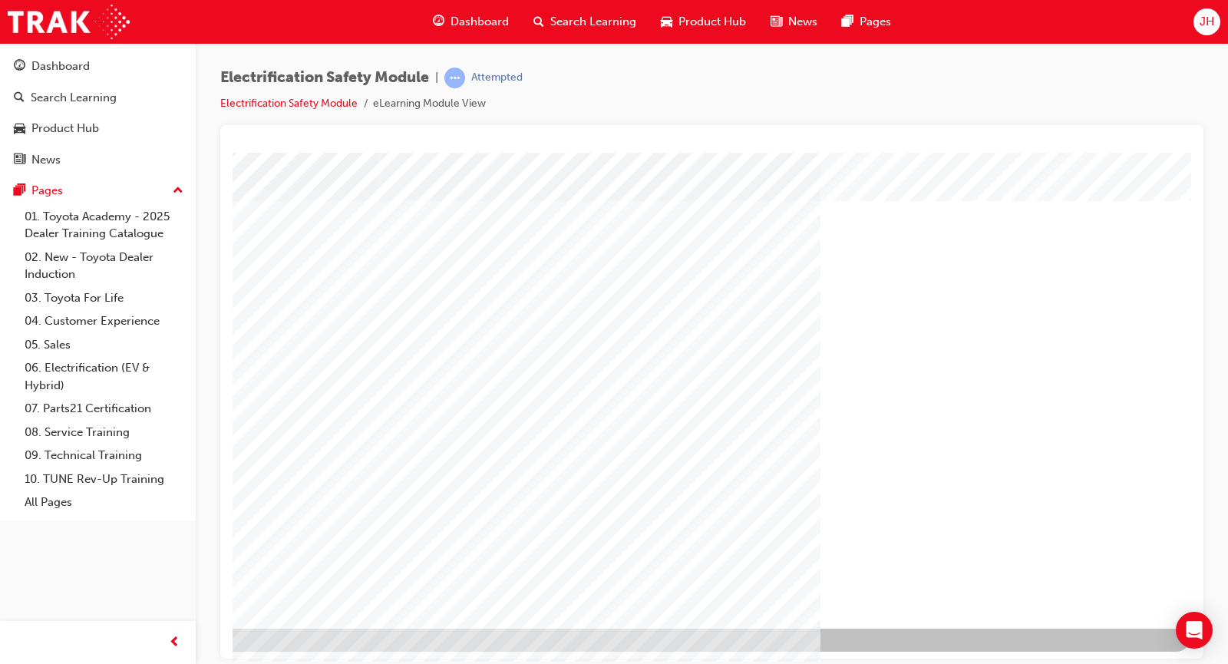
scroll to position [78, 97]
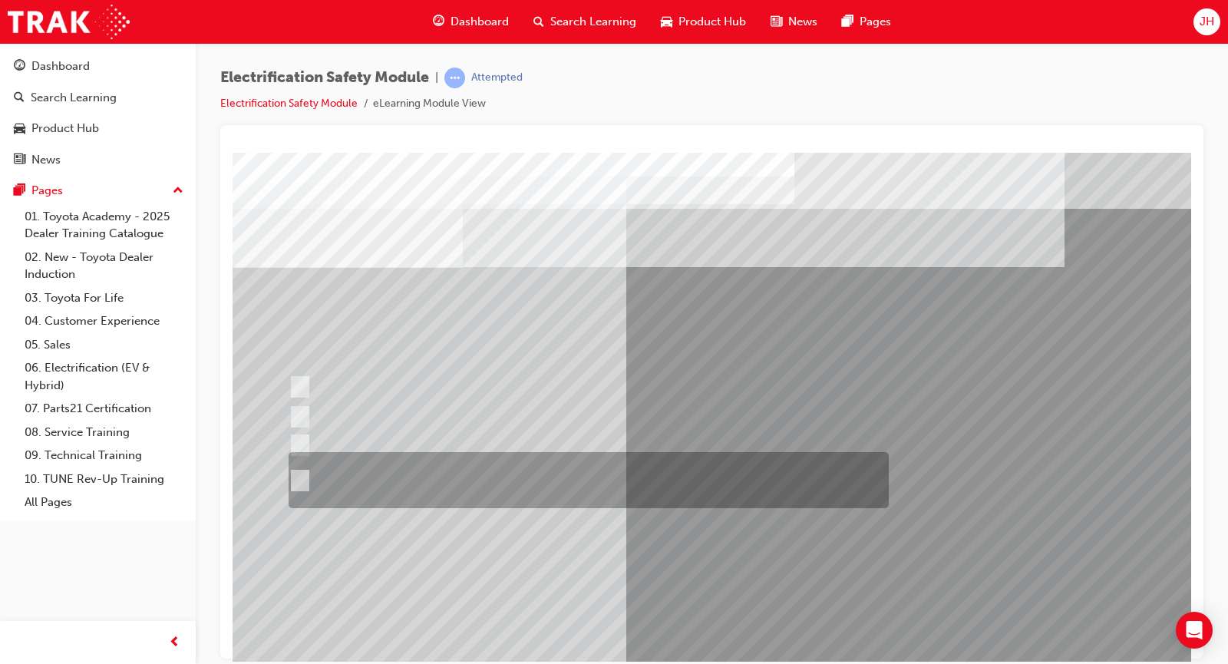
click at [455, 484] on div at bounding box center [585, 480] width 600 height 56
radio input "true"
click at [466, 479] on div at bounding box center [585, 480] width 600 height 56
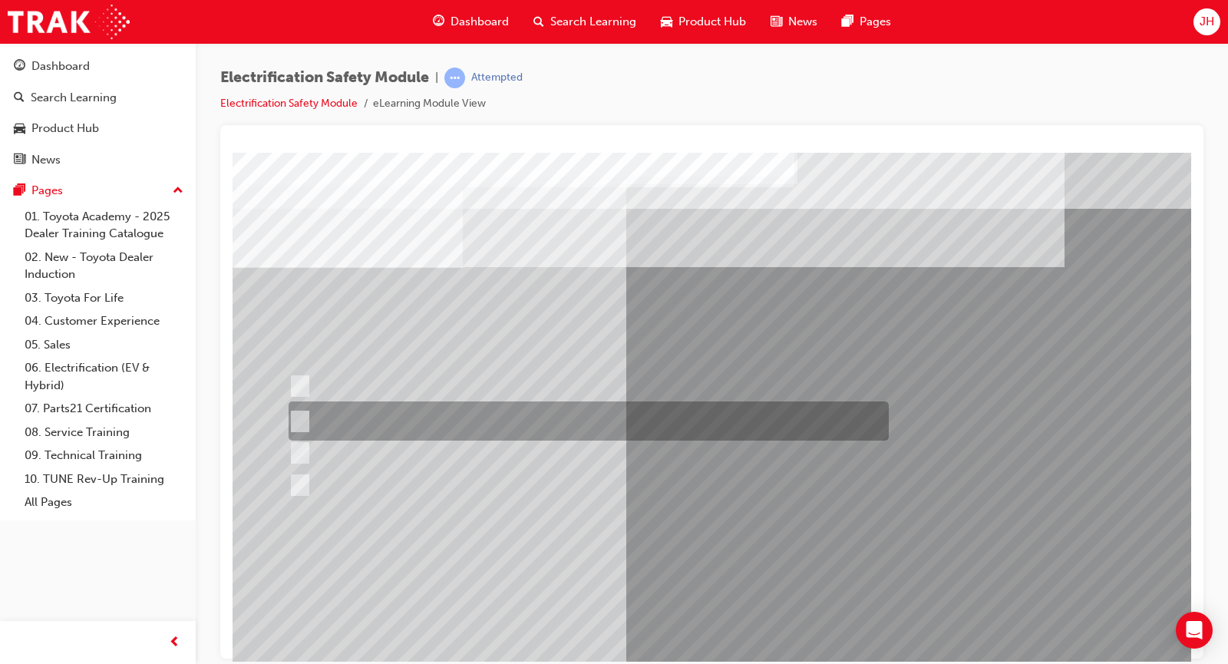
click at [397, 414] on div at bounding box center [585, 420] width 600 height 39
radio input "true"
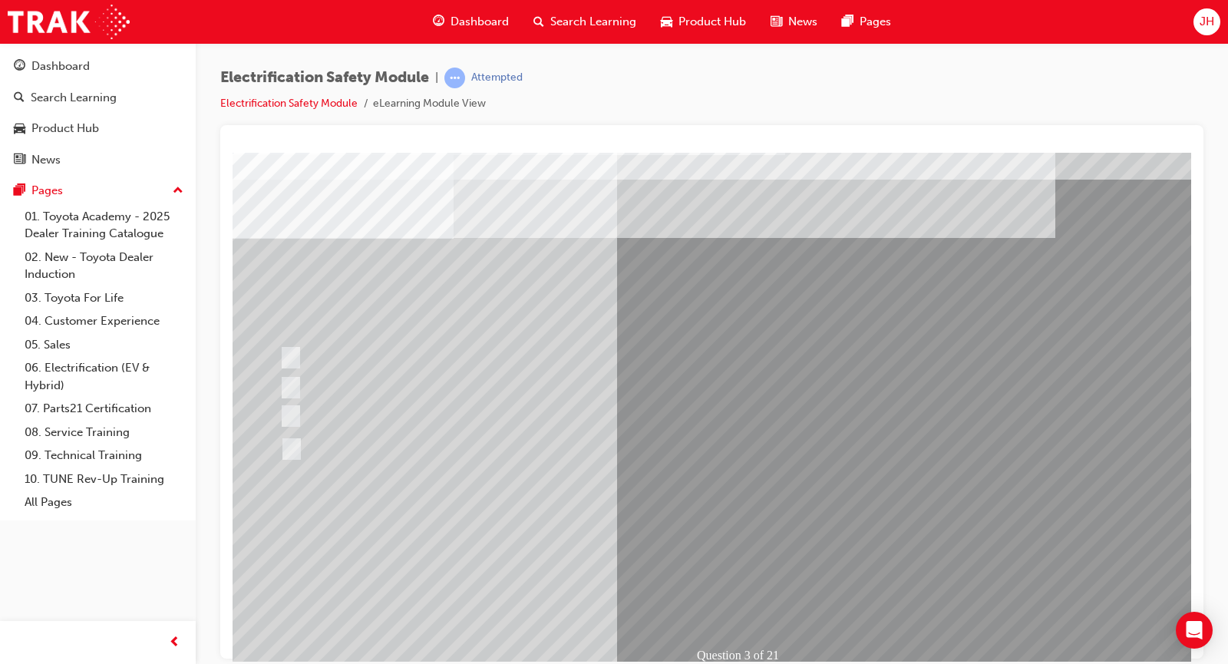
scroll to position [30, 10]
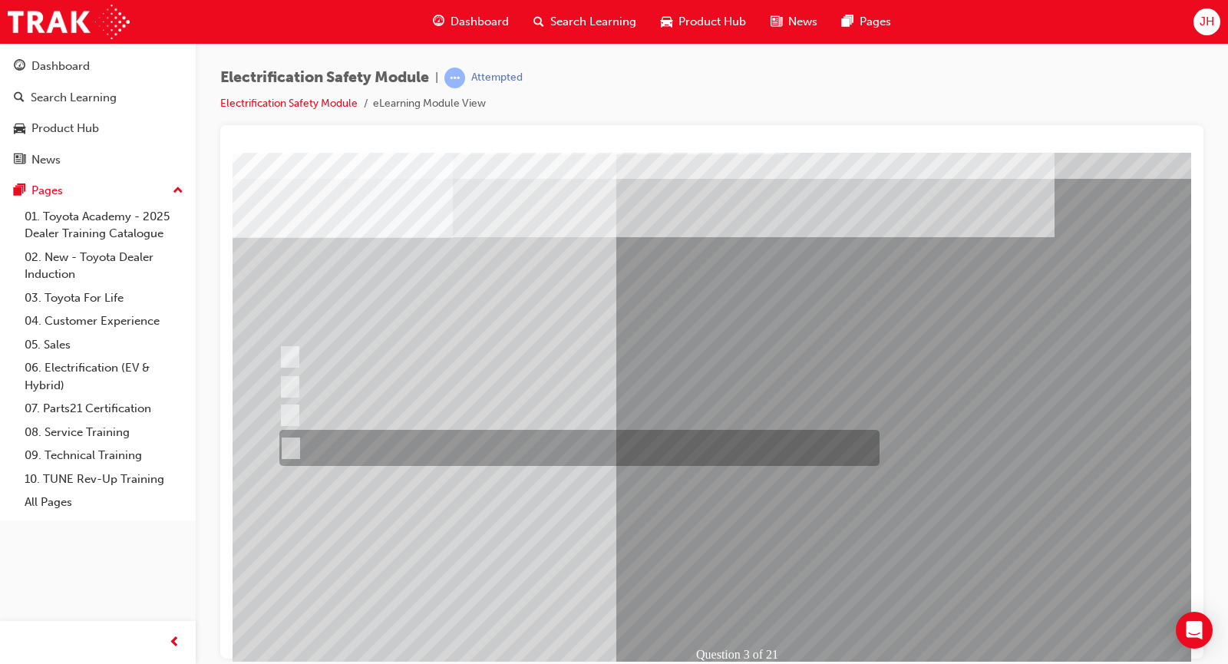
click at [462, 440] on div at bounding box center [576, 448] width 600 height 36
radio input "true"
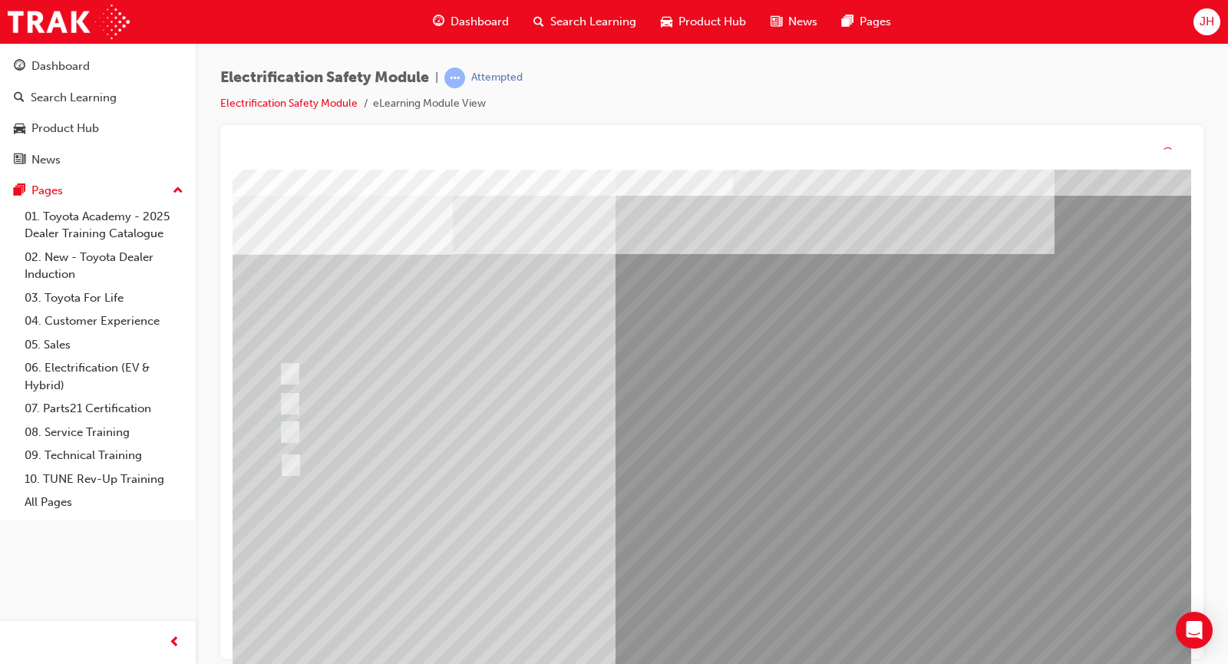
scroll to position [0, 0]
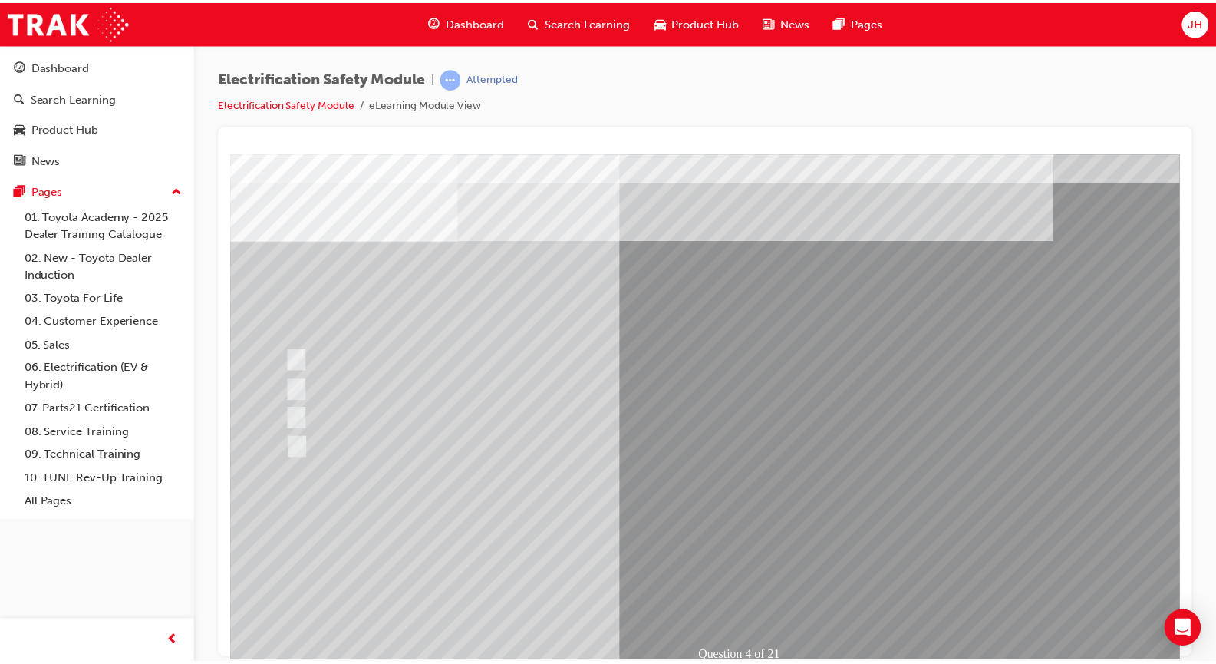
scroll to position [28, 1]
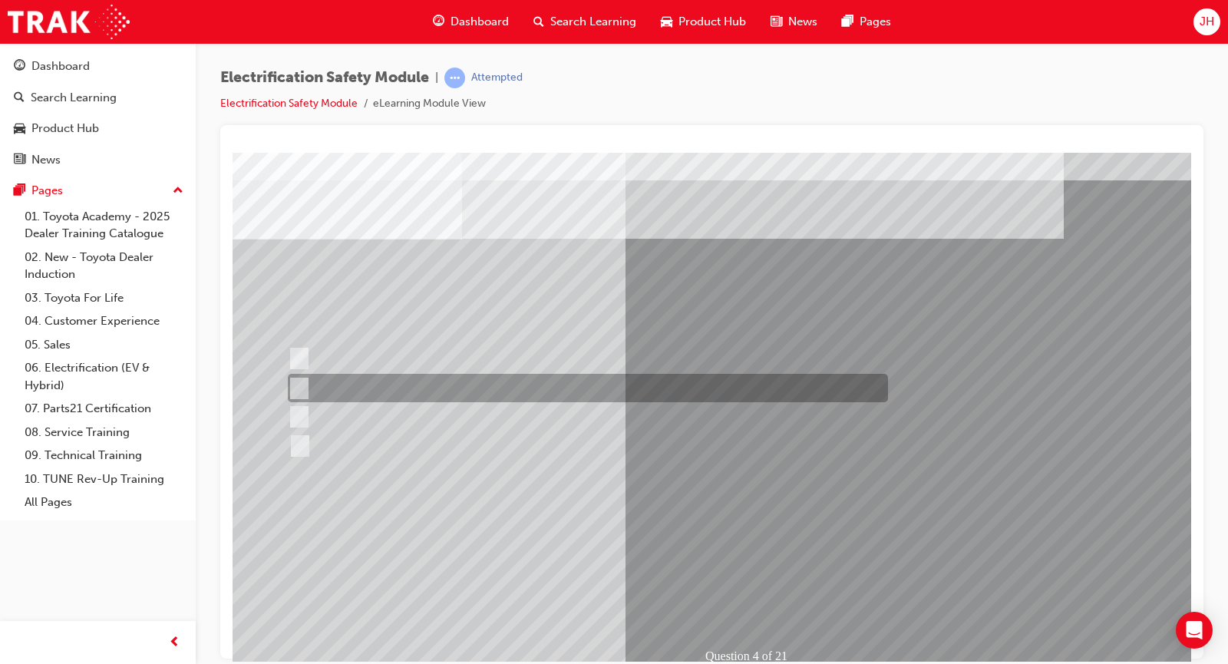
click at [302, 385] on input "EV or H2 labels on the License Plate." at bounding box center [295, 388] width 17 height 17
checkbox input "true"
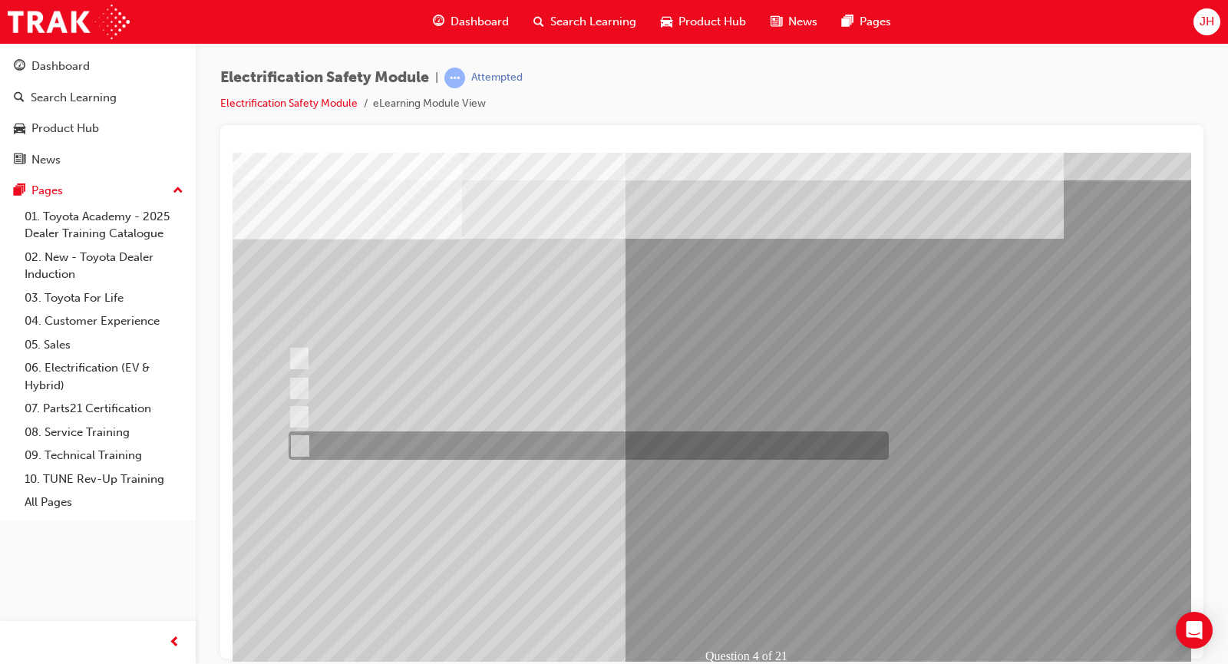
click at [298, 445] on input "Charge ports or H2 Filler Port in place of a Fuel Filler." at bounding box center [296, 445] width 17 height 17
checkbox input "true"
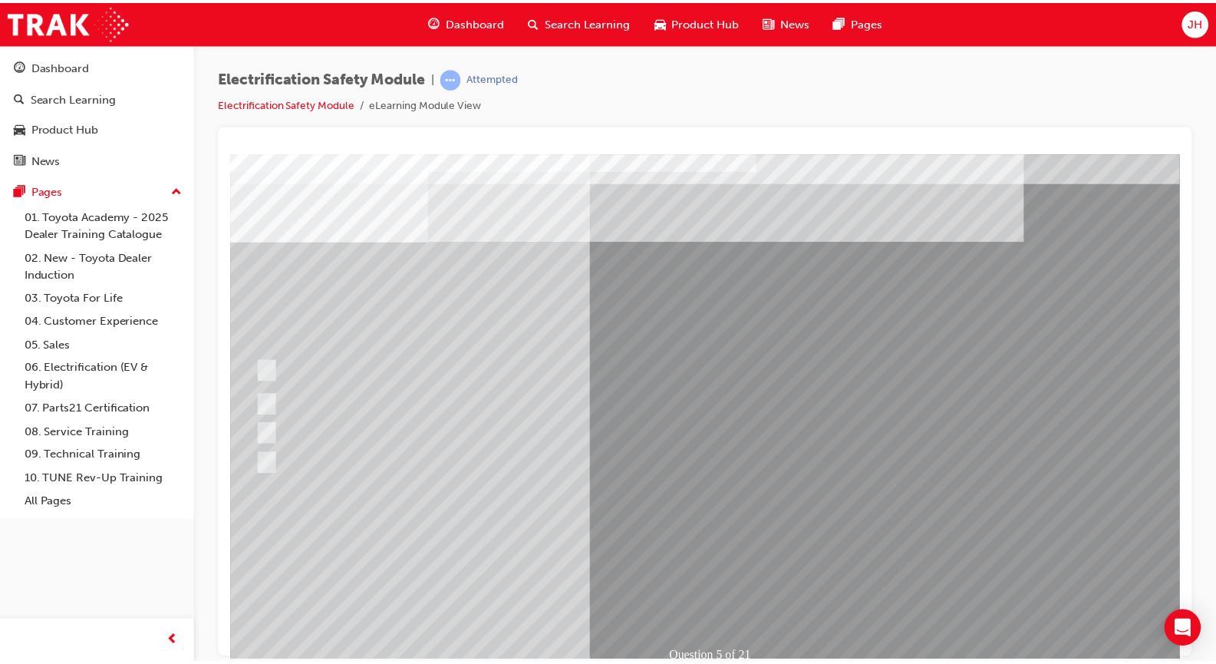
scroll to position [26, 31]
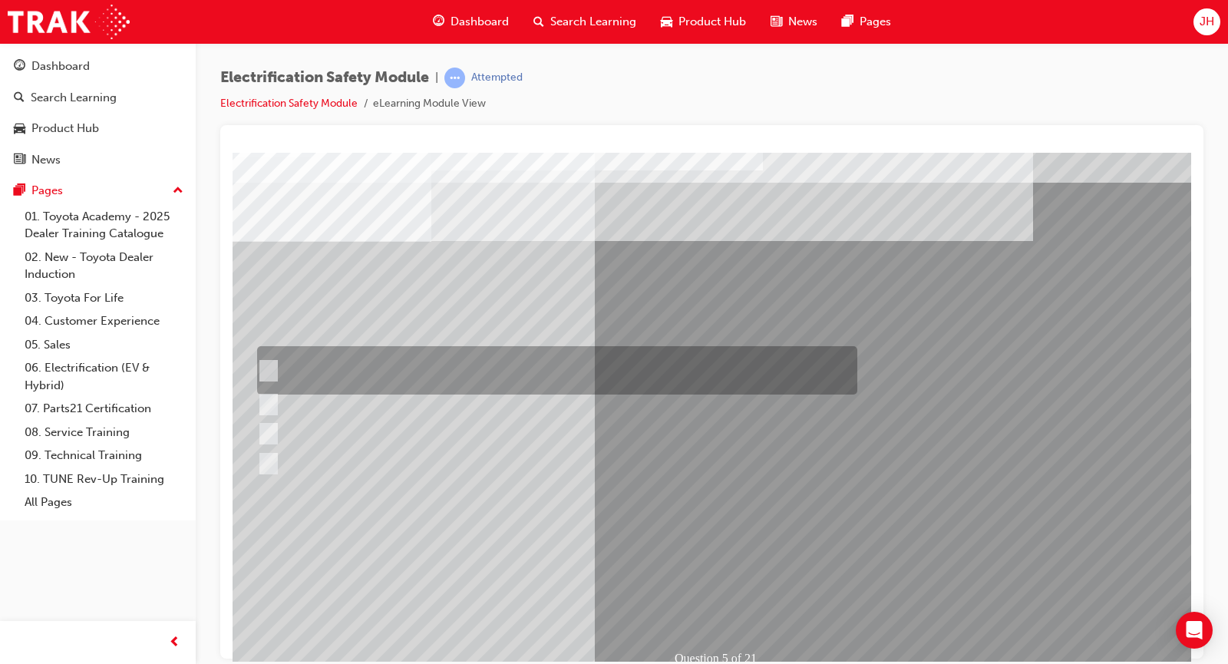
click at [263, 365] on input "The READY light will illuminate when the vehicle is turned on and ready to driv…" at bounding box center [264, 370] width 17 height 17
checkbox input "true"
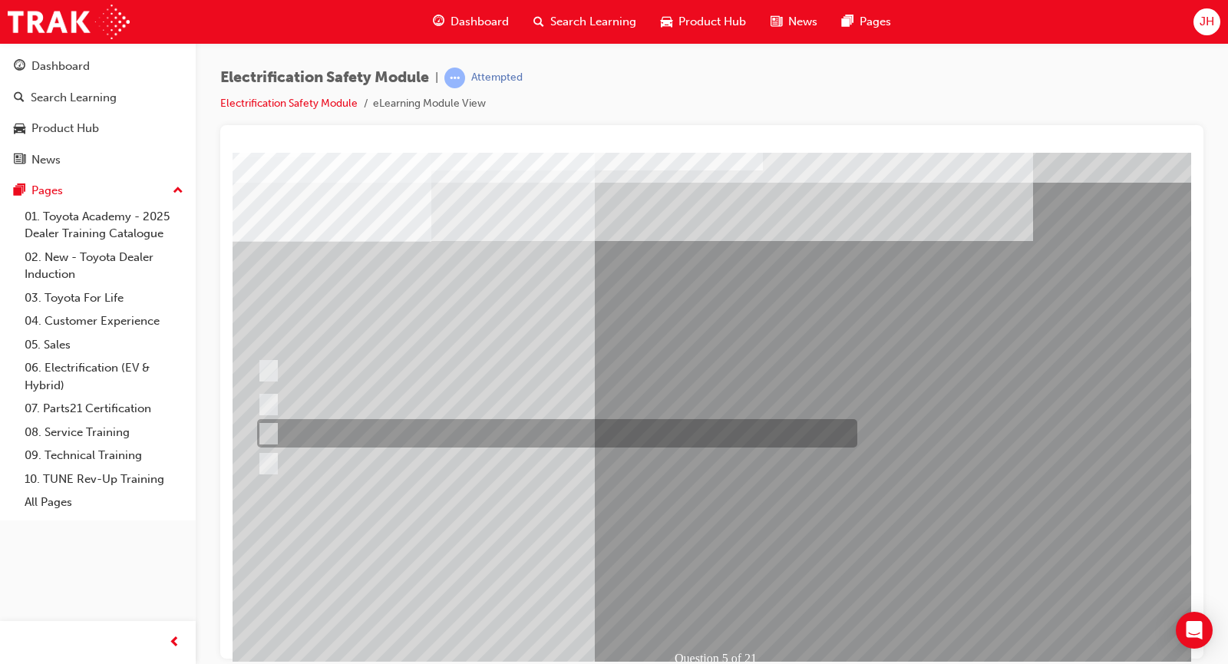
click at [269, 427] on input "Vehicle Motive Force selection types illuminated e.g. (EV/HV)." at bounding box center [264, 433] width 17 height 17
checkbox input "true"
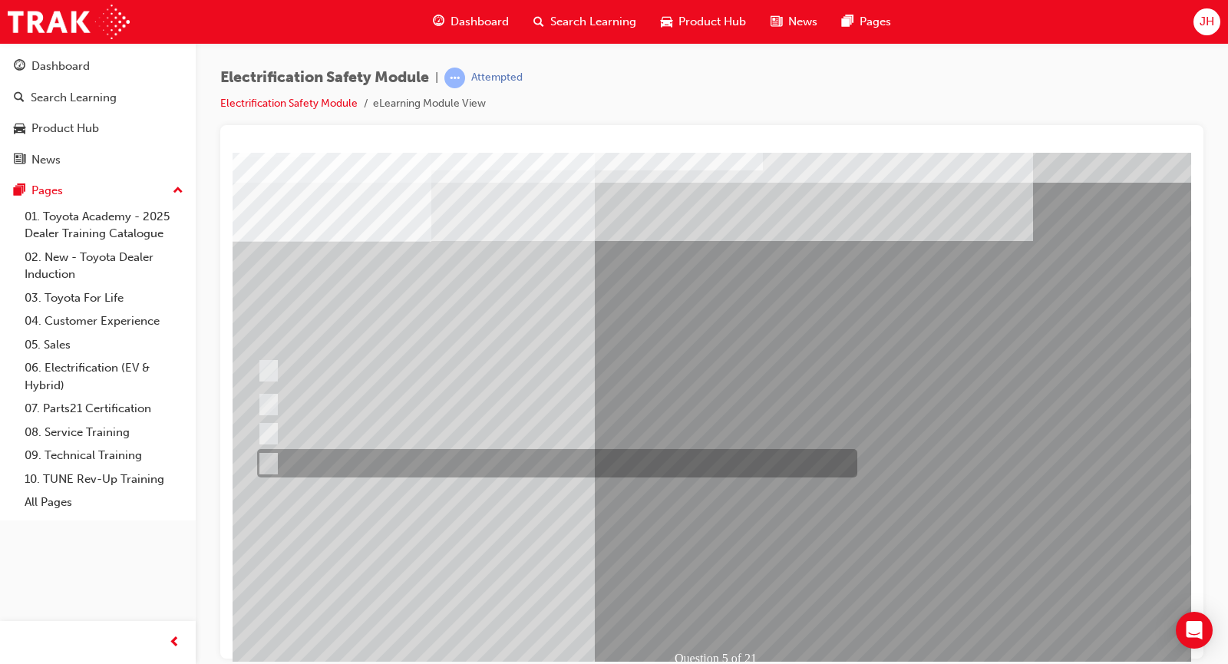
click at [265, 461] on input "Battery Level indicator (State of Charge)." at bounding box center [264, 463] width 17 height 17
checkbox input "true"
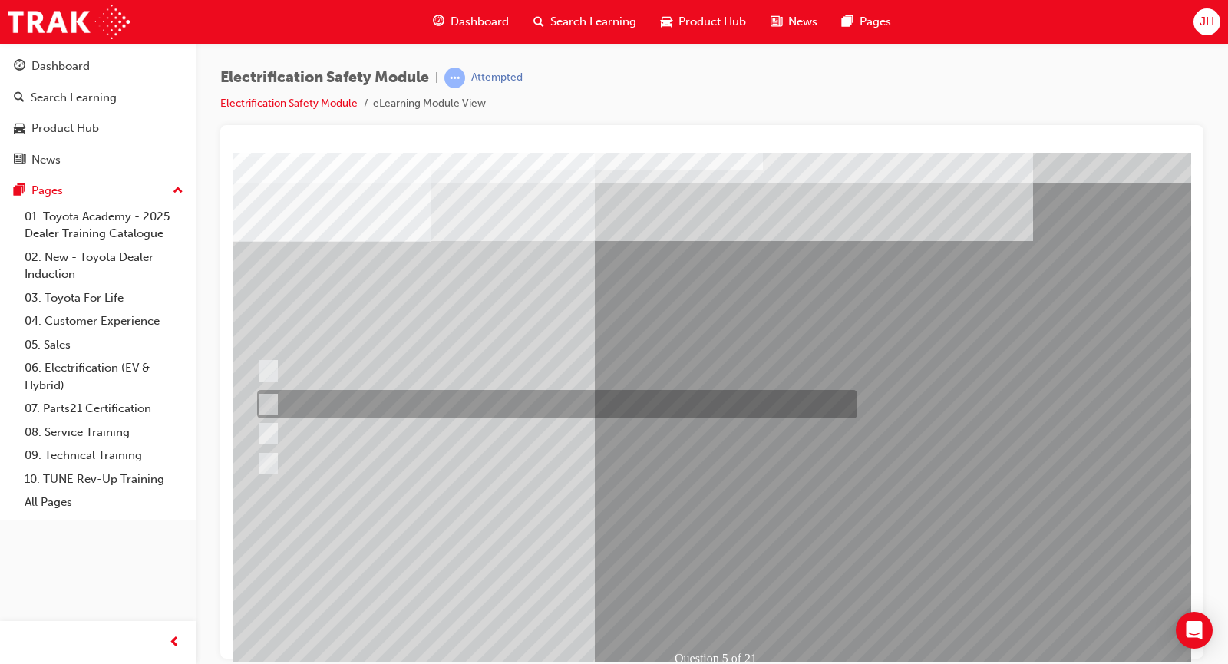
click at [274, 400] on div at bounding box center [553, 404] width 600 height 28
checkbox input "true"
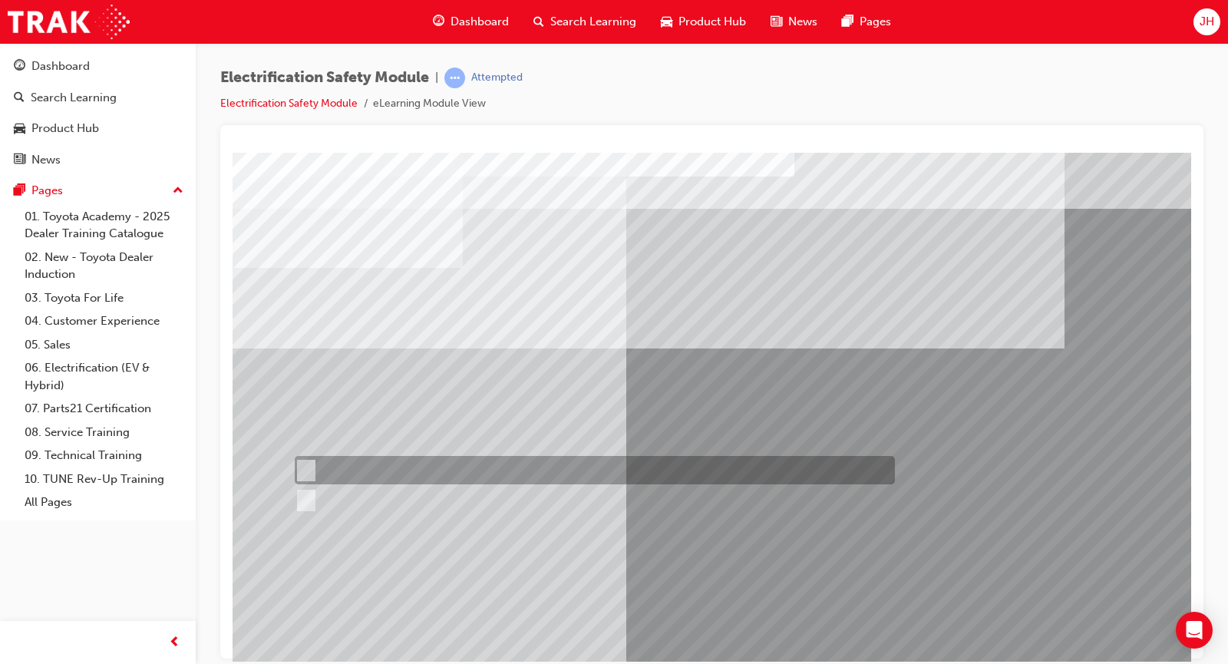
drag, startPoint x: 787, startPoint y: 292, endPoint x: 305, endPoint y: 465, distance: 512.0
click at [305, 465] on div "Question 6 of 21" at bounding box center [755, 428] width 1044 height 553
click at [305, 465] on input "True" at bounding box center [303, 470] width 17 height 17
radio input "true"
click at [305, 465] on input "True" at bounding box center [303, 470] width 17 height 17
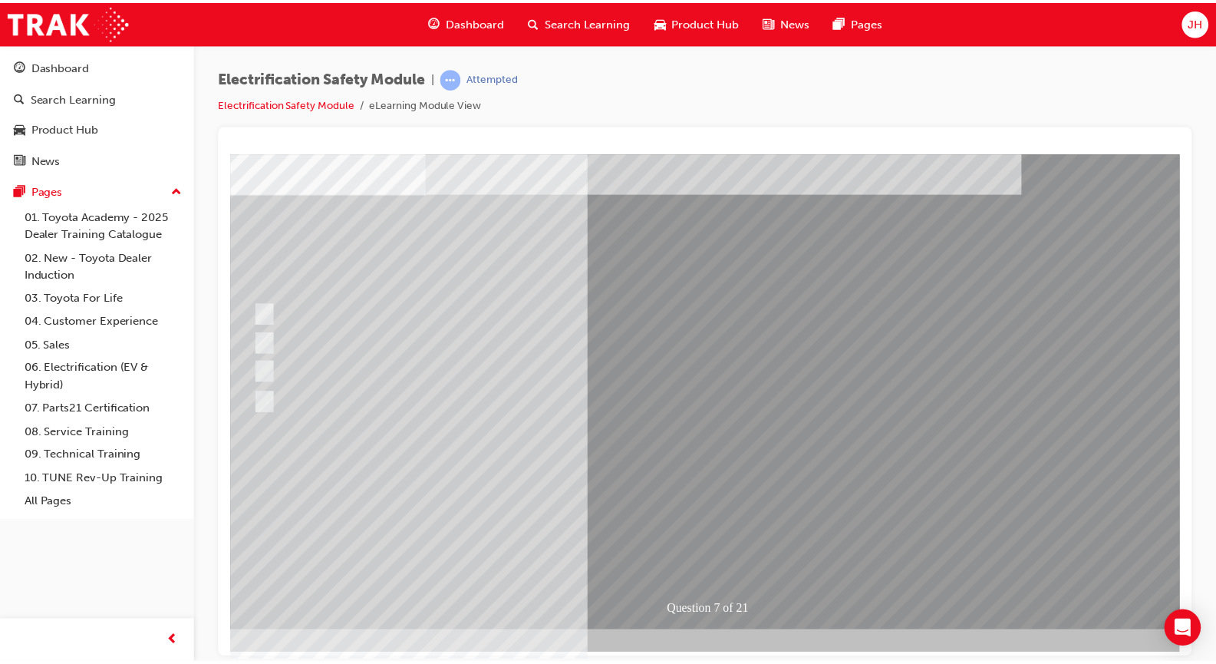
scroll to position [74, 33]
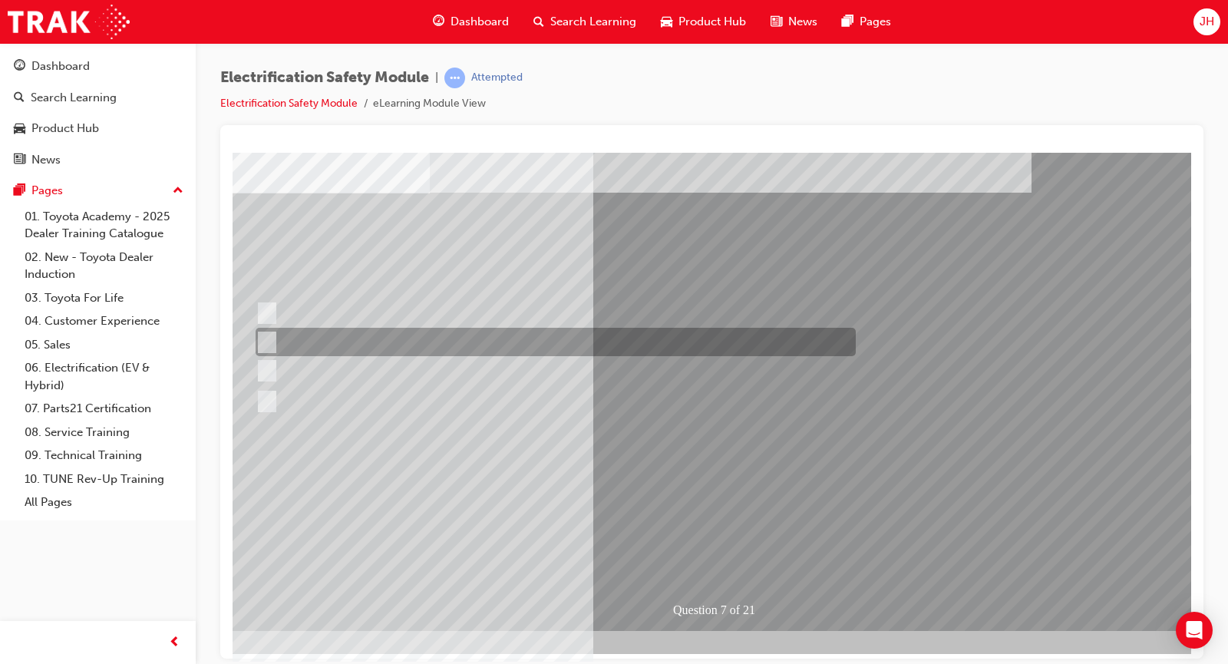
click at [266, 333] on div at bounding box center [552, 342] width 600 height 28
radio input "true"
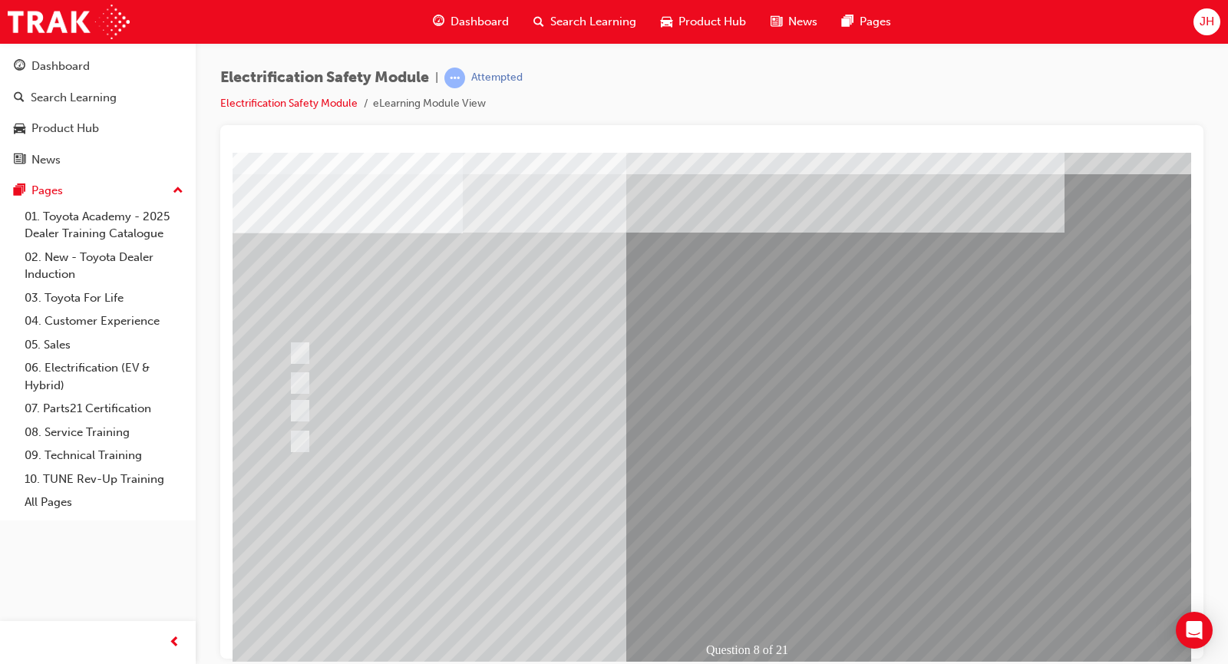
scroll to position [35, 1]
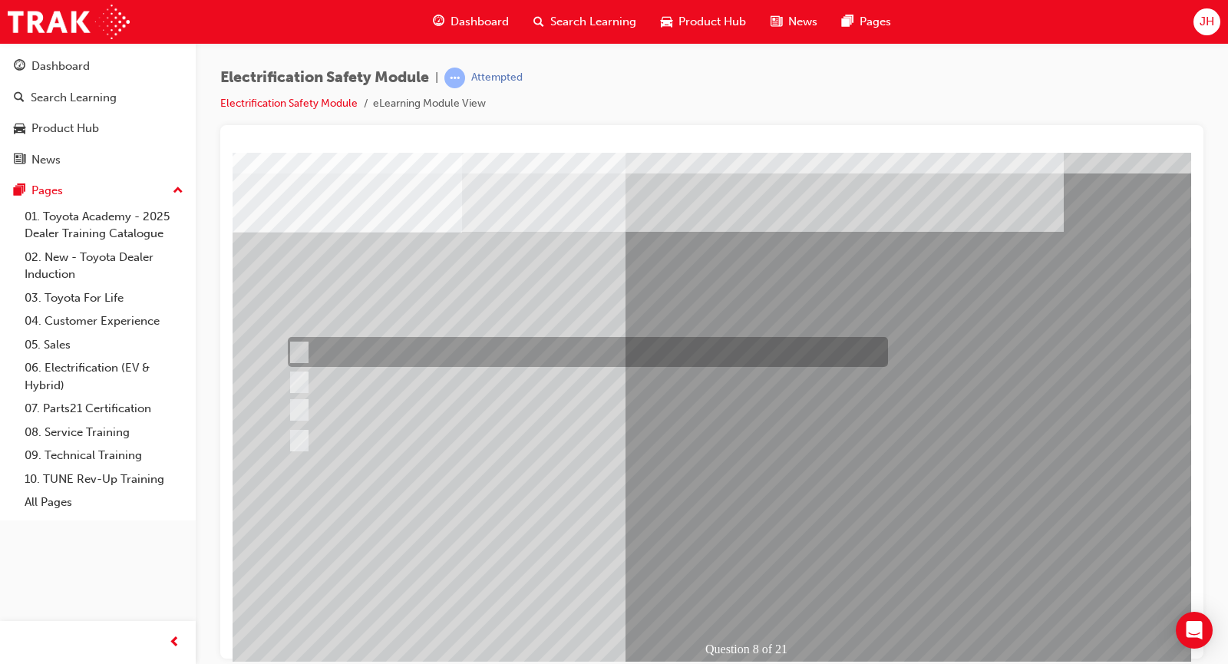
click at [295, 348] on input "Working on the High Voltage System." at bounding box center [296, 352] width 17 height 17
radio input "true"
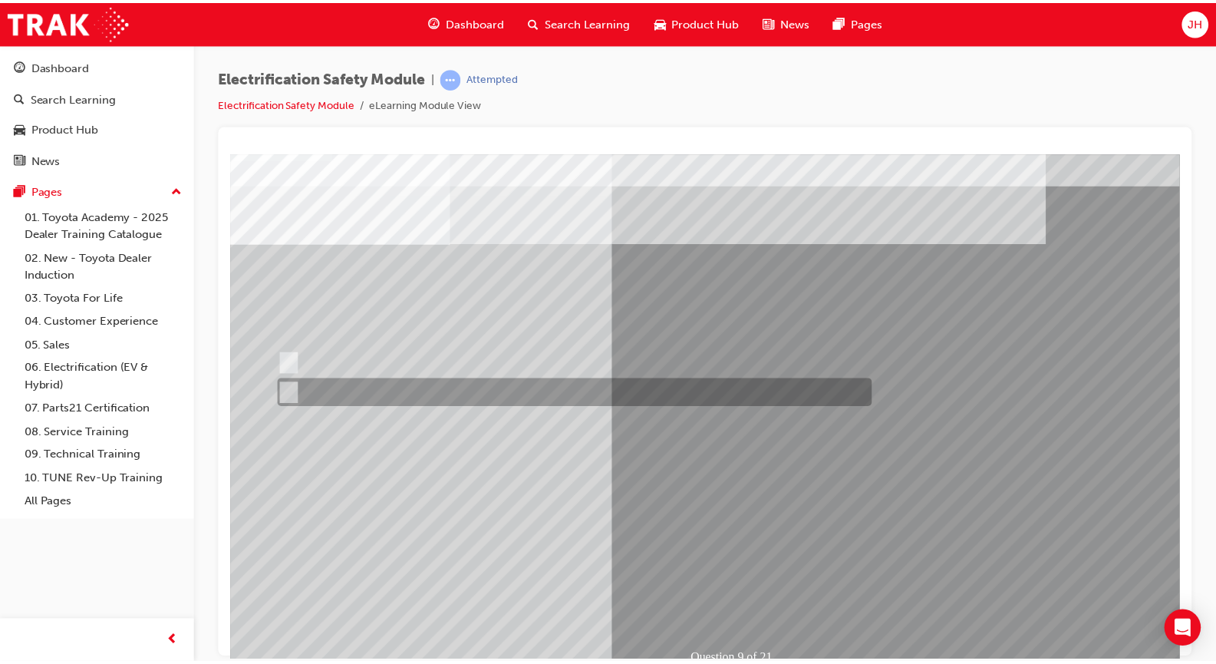
scroll to position [34, 9]
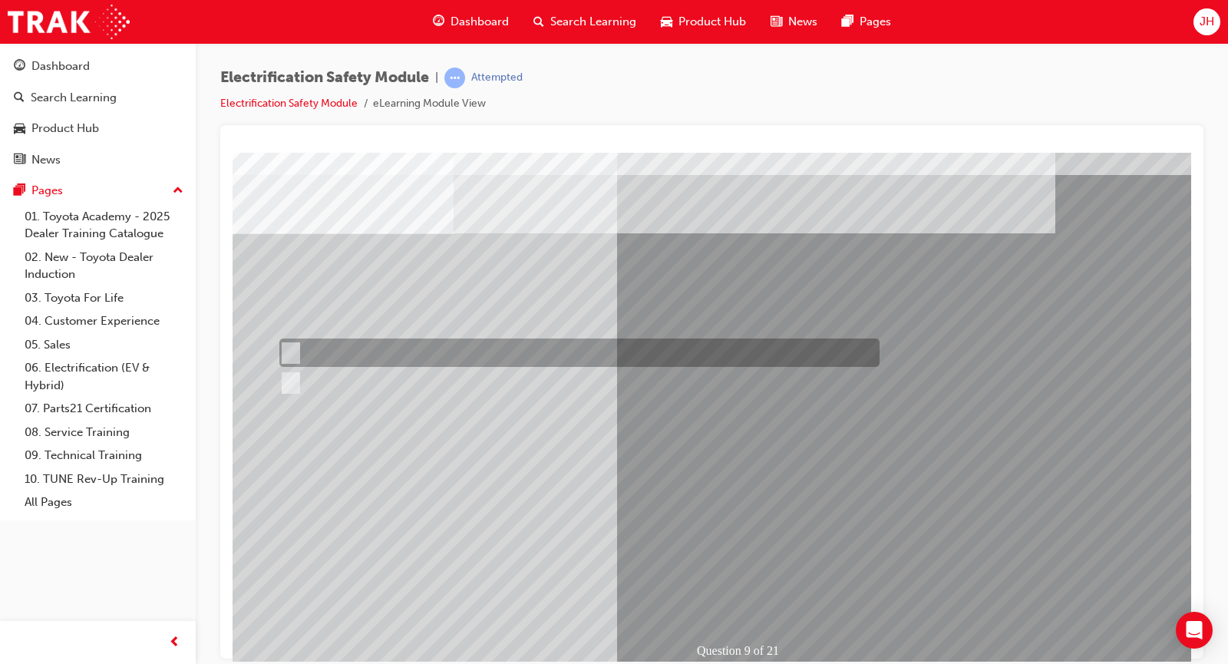
click at [293, 348] on input "True" at bounding box center [287, 353] width 17 height 17
radio input "true"
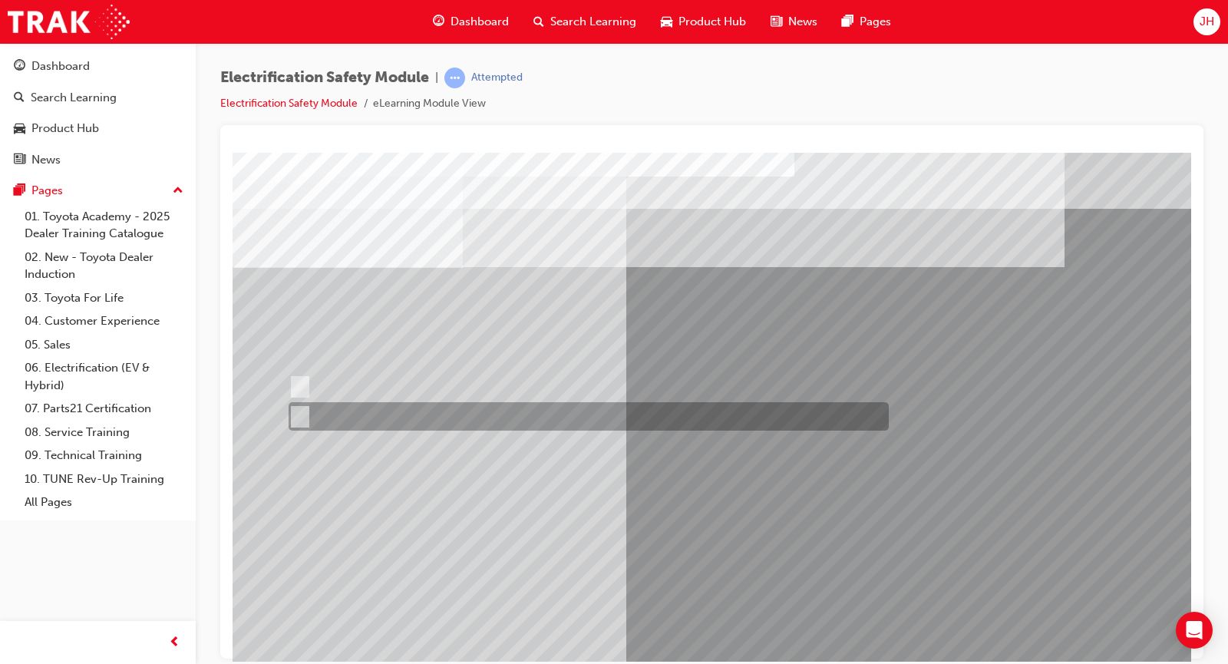
click at [309, 411] on div at bounding box center [585, 416] width 600 height 28
radio input "true"
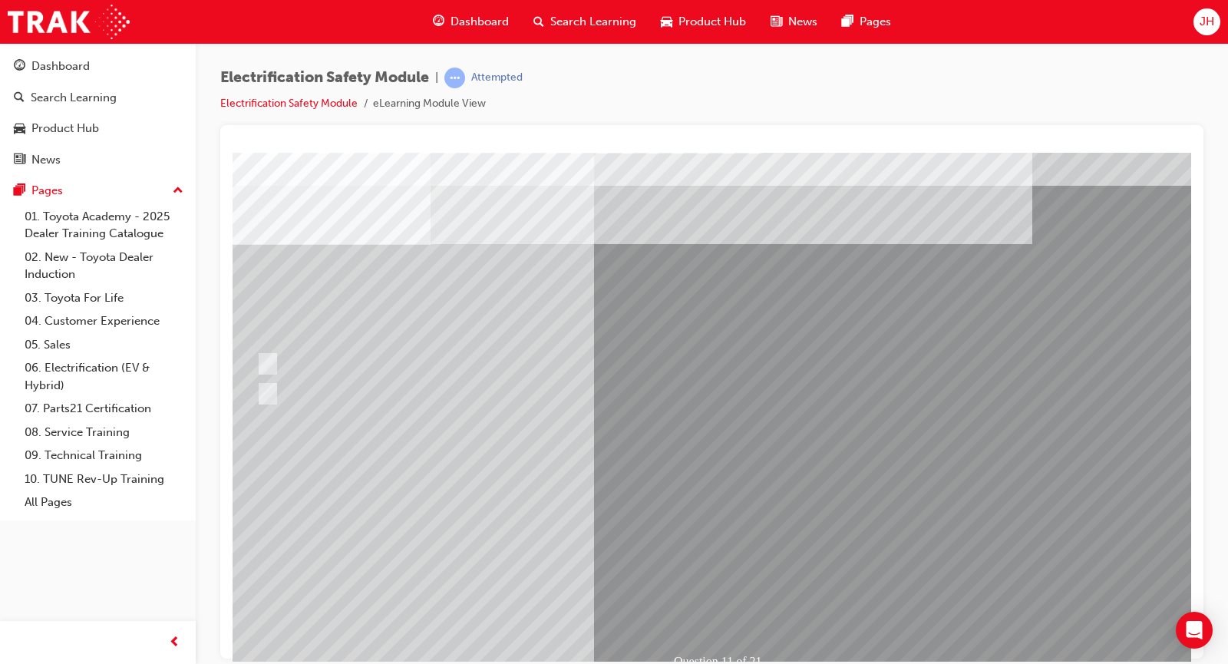
scroll to position [24, 33]
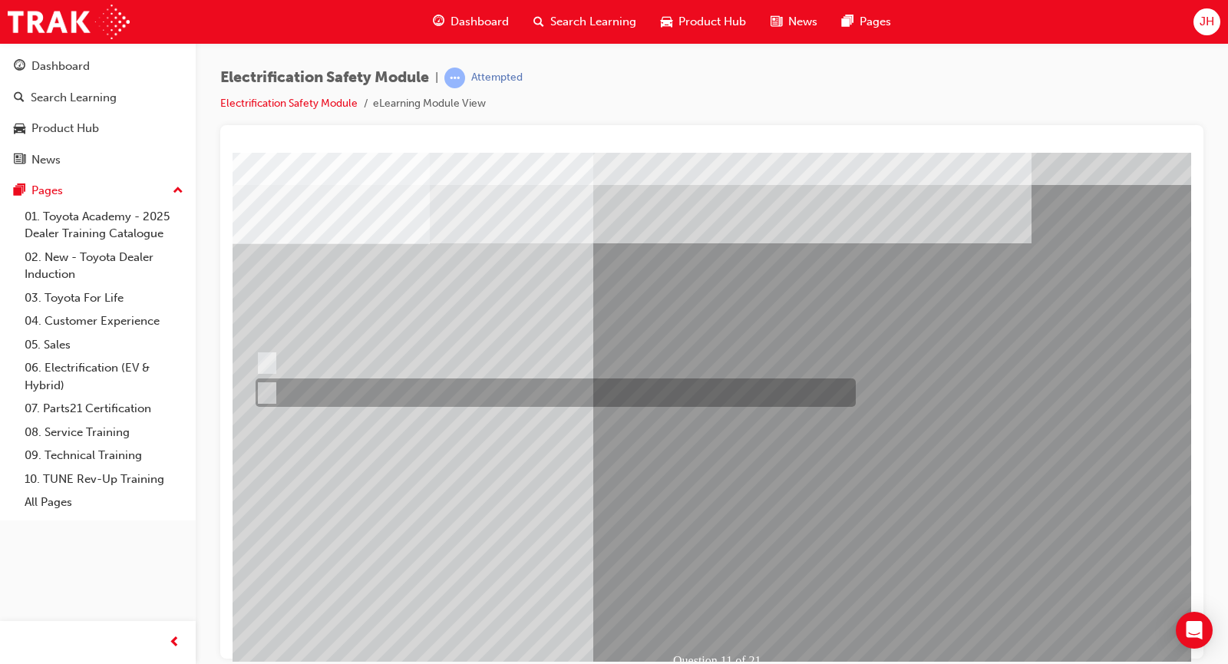
click at [275, 382] on div at bounding box center [552, 392] width 600 height 28
radio input "true"
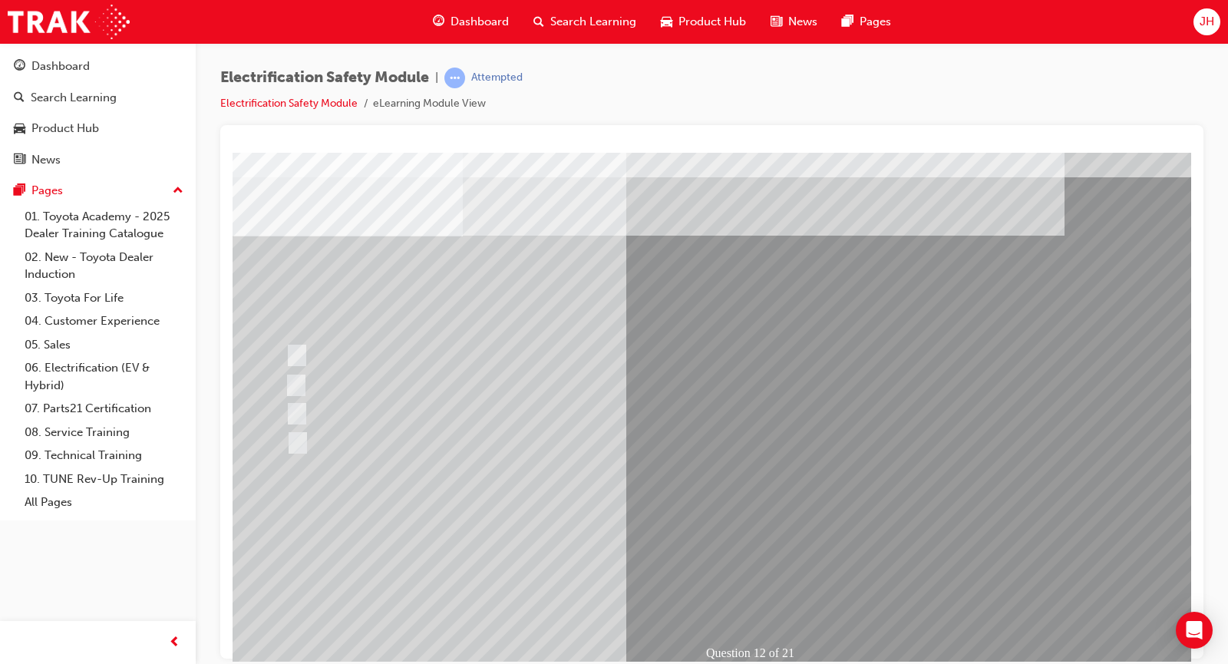
scroll to position [32, 0]
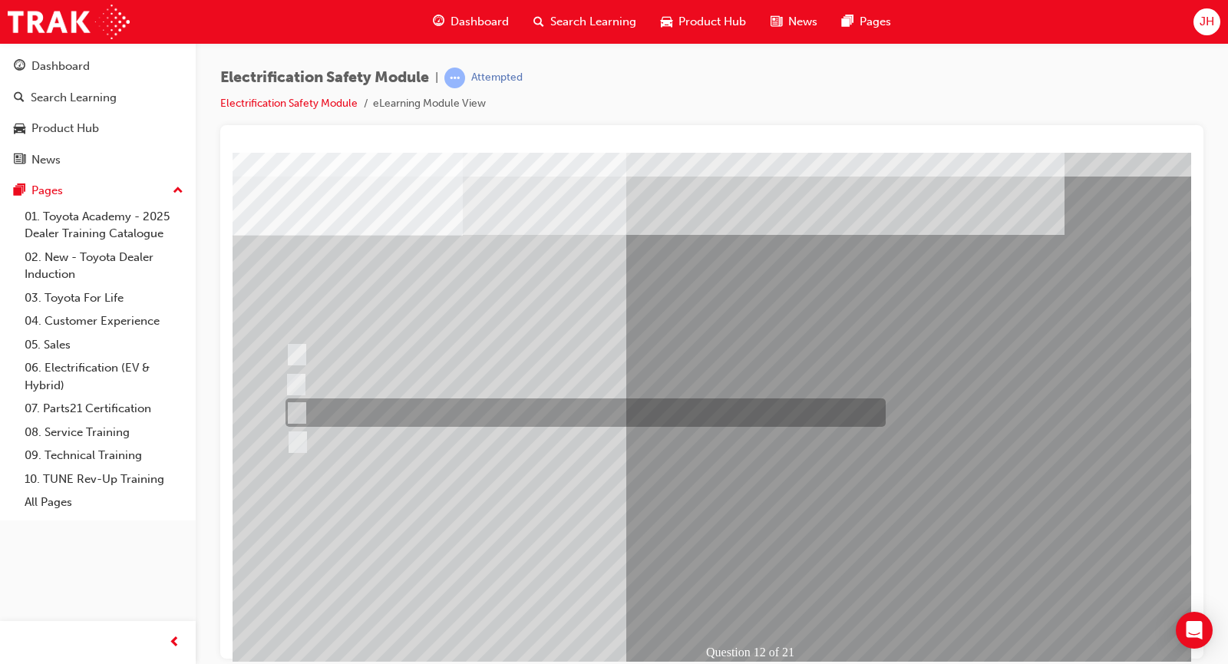
click at [295, 406] on input "Outside the vehicle’s detection area for entry and start system." at bounding box center [293, 412] width 17 height 17
radio input "true"
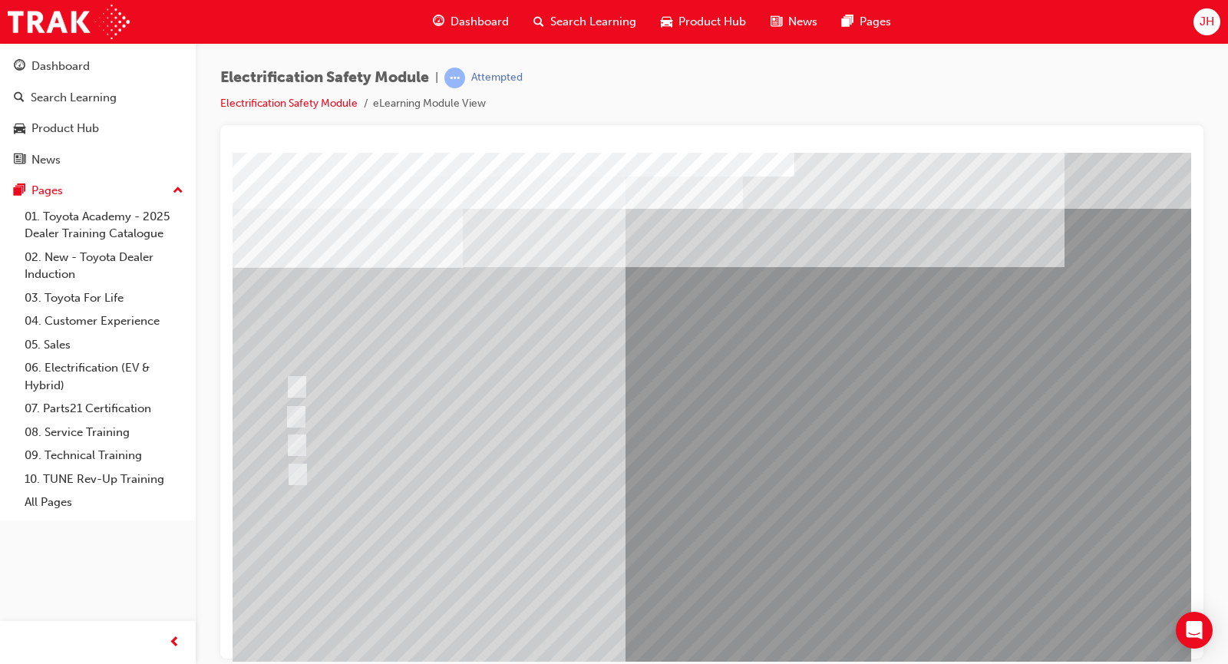
click at [295, 435] on div at bounding box center [582, 445] width 600 height 28
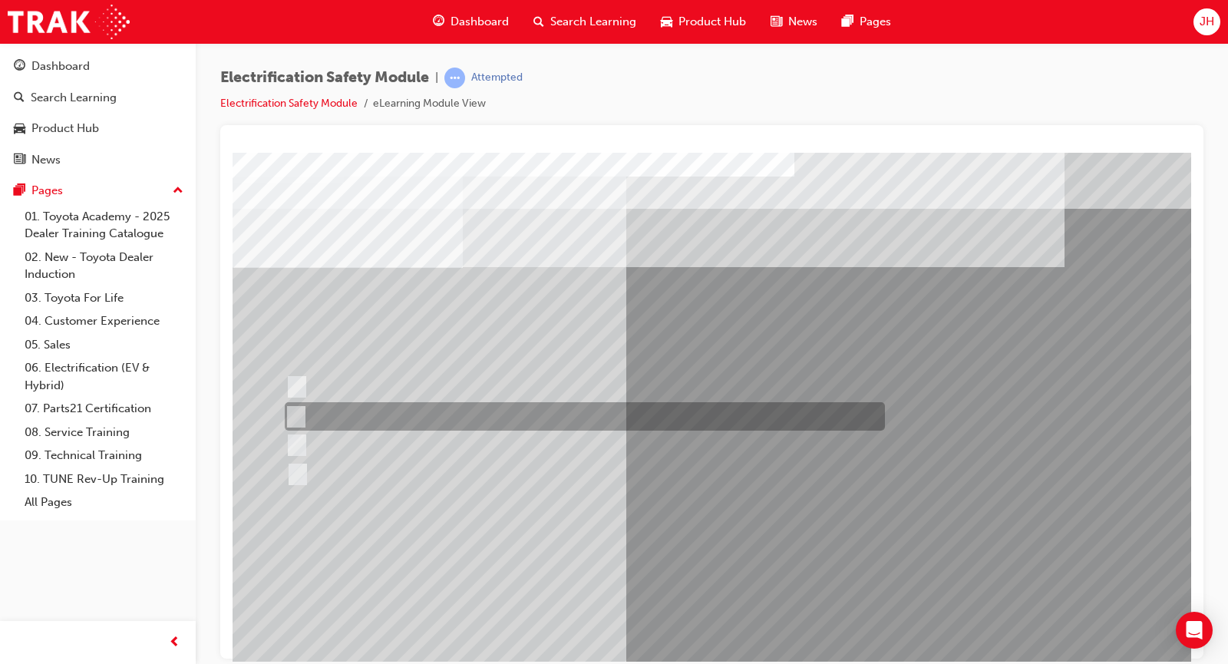
click at [302, 405] on div at bounding box center [581, 416] width 600 height 28
radio input "true"
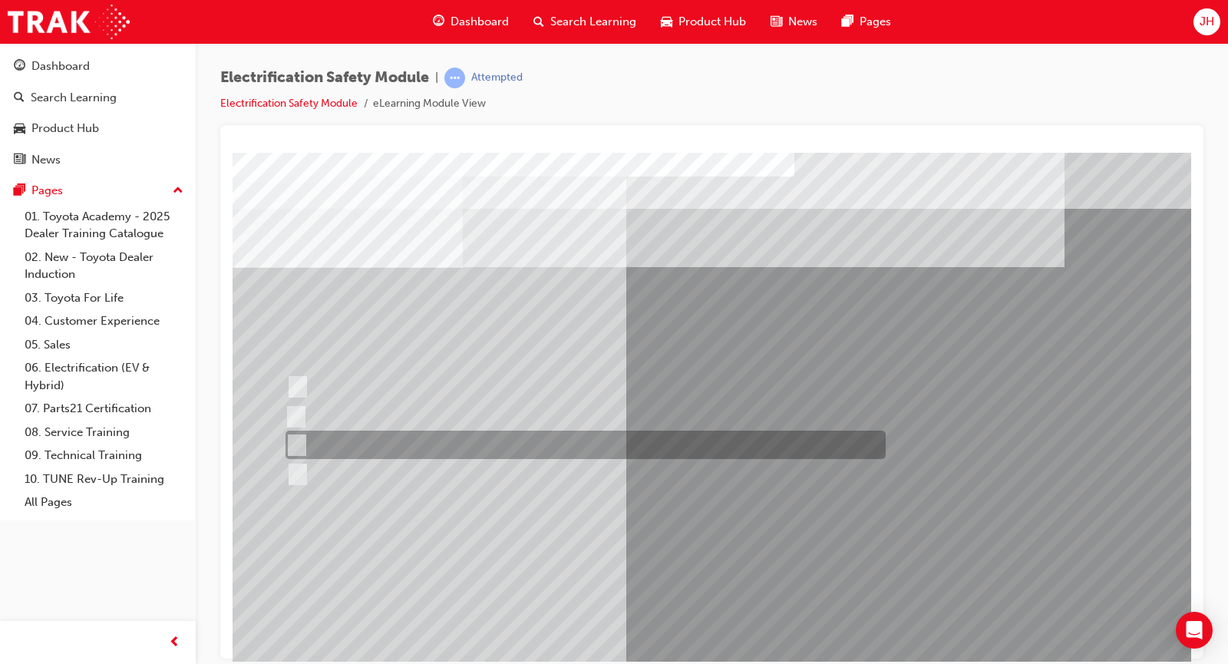
click at [299, 446] on input "10 minutes" at bounding box center [293, 445] width 17 height 17
radio input "true"
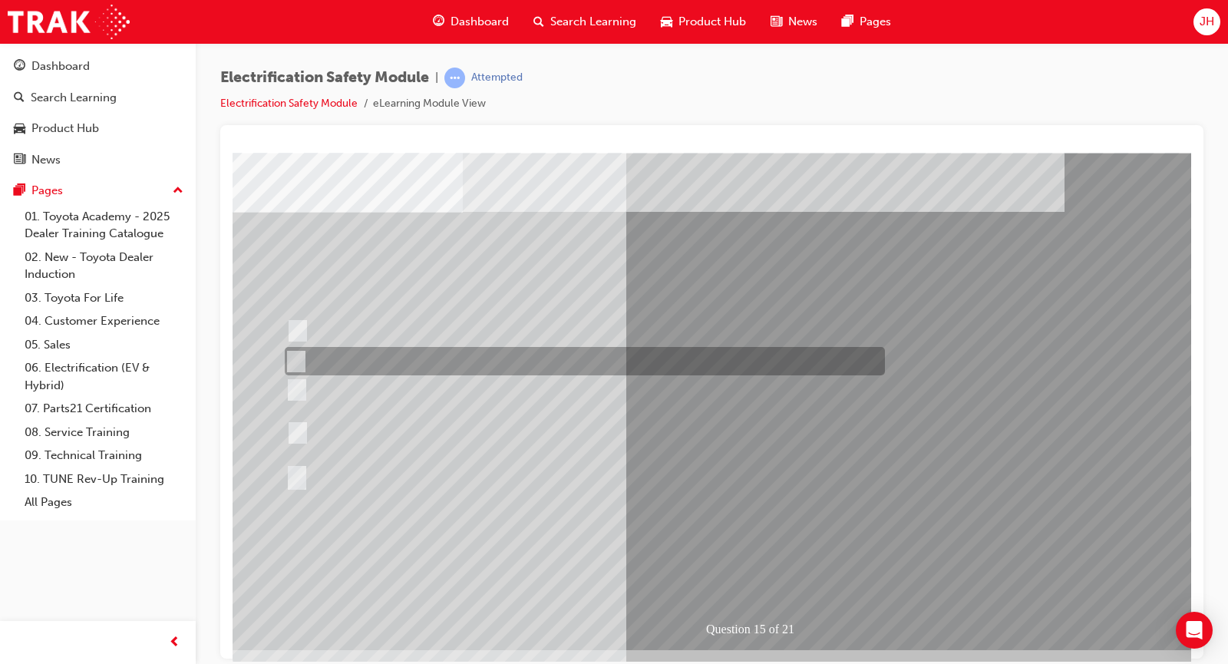
scroll to position [58, 0]
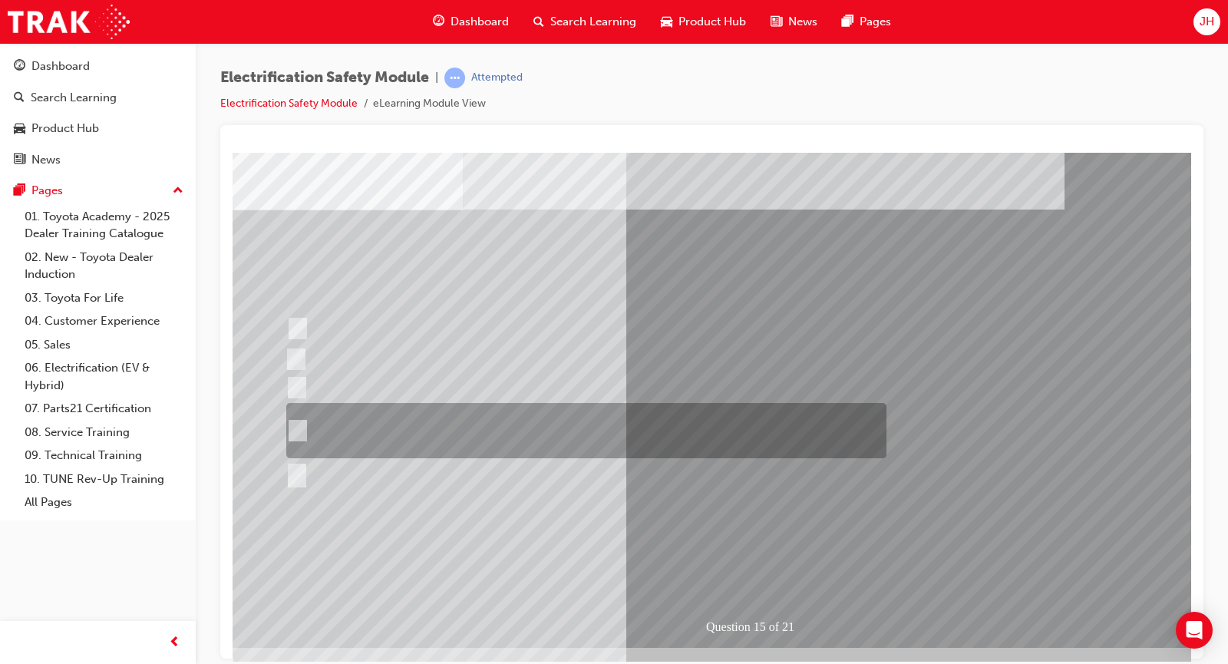
click at [309, 424] on div at bounding box center [582, 430] width 600 height 55
radio input "true"
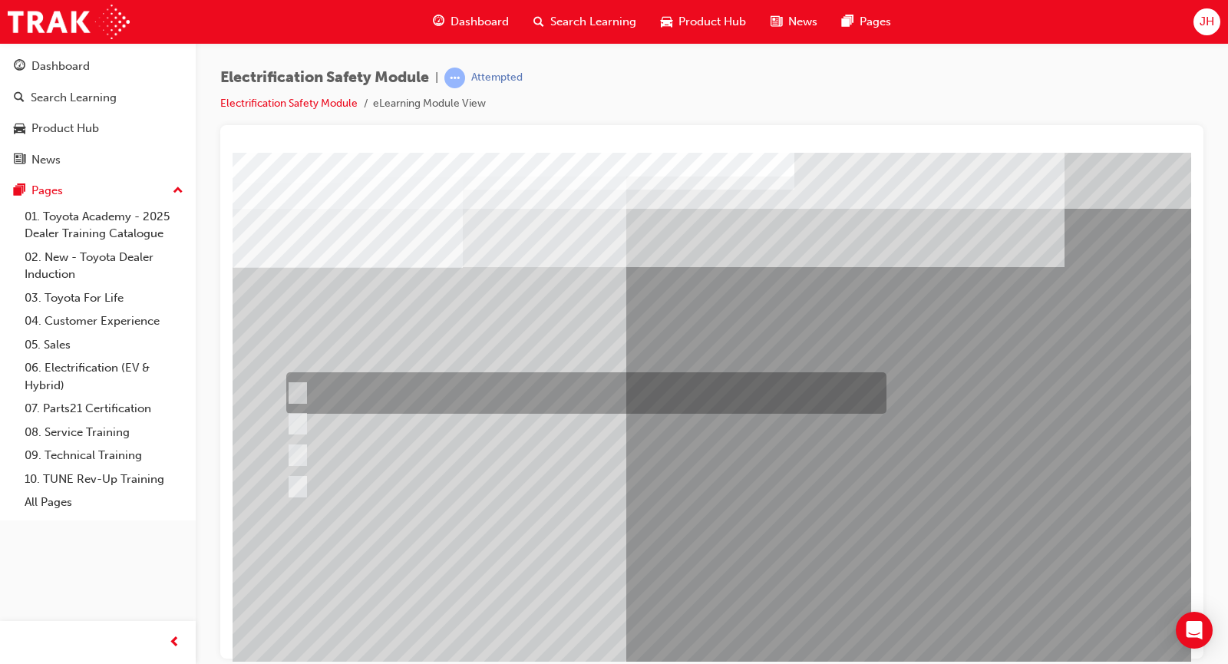
click at [391, 400] on div at bounding box center [582, 392] width 600 height 41
radio input "true"
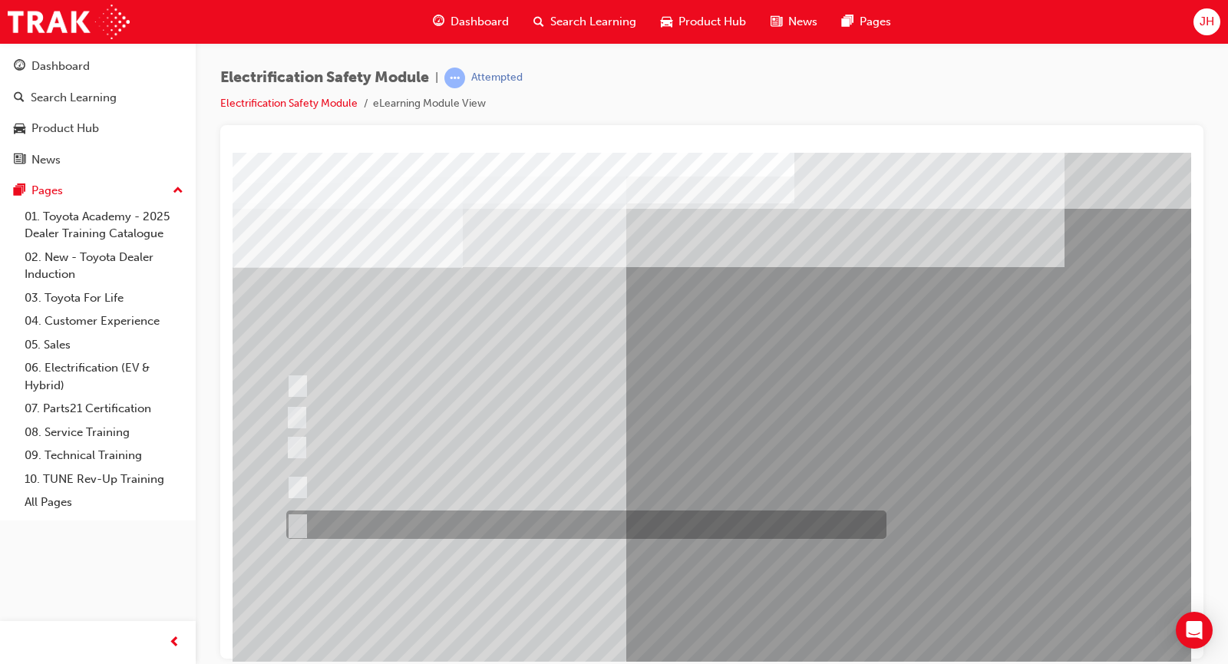
click at [304, 527] on div at bounding box center [582, 524] width 600 height 28
radio input "true"
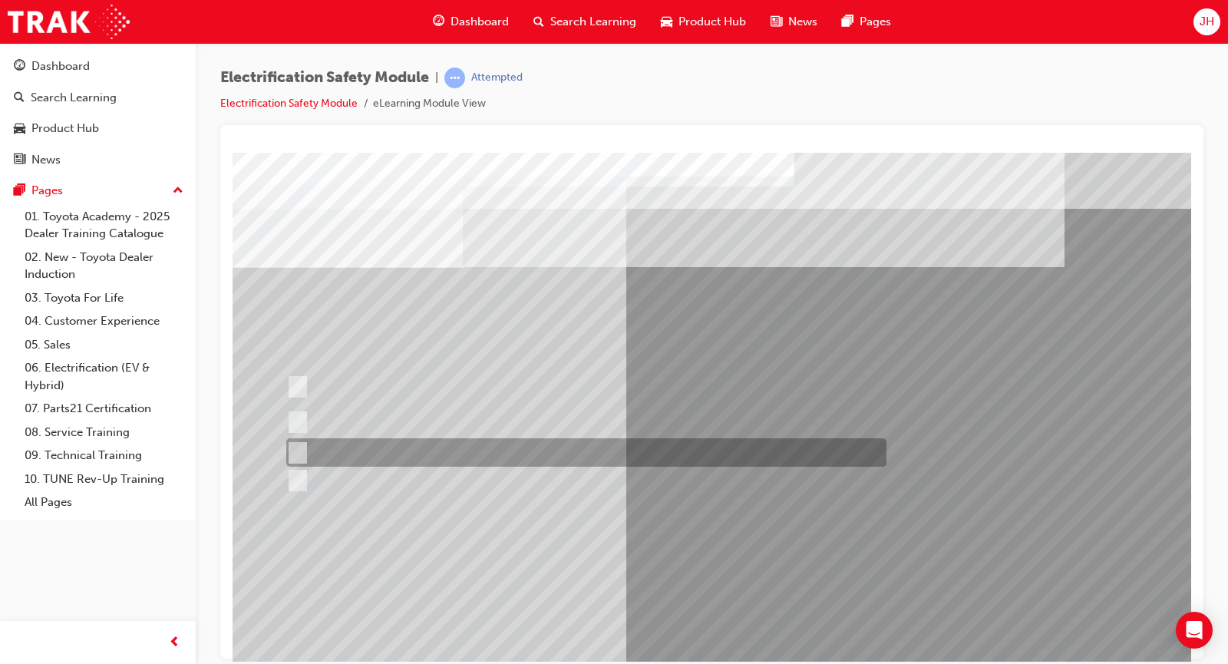
click at [391, 455] on div at bounding box center [582, 452] width 600 height 28
radio input "true"
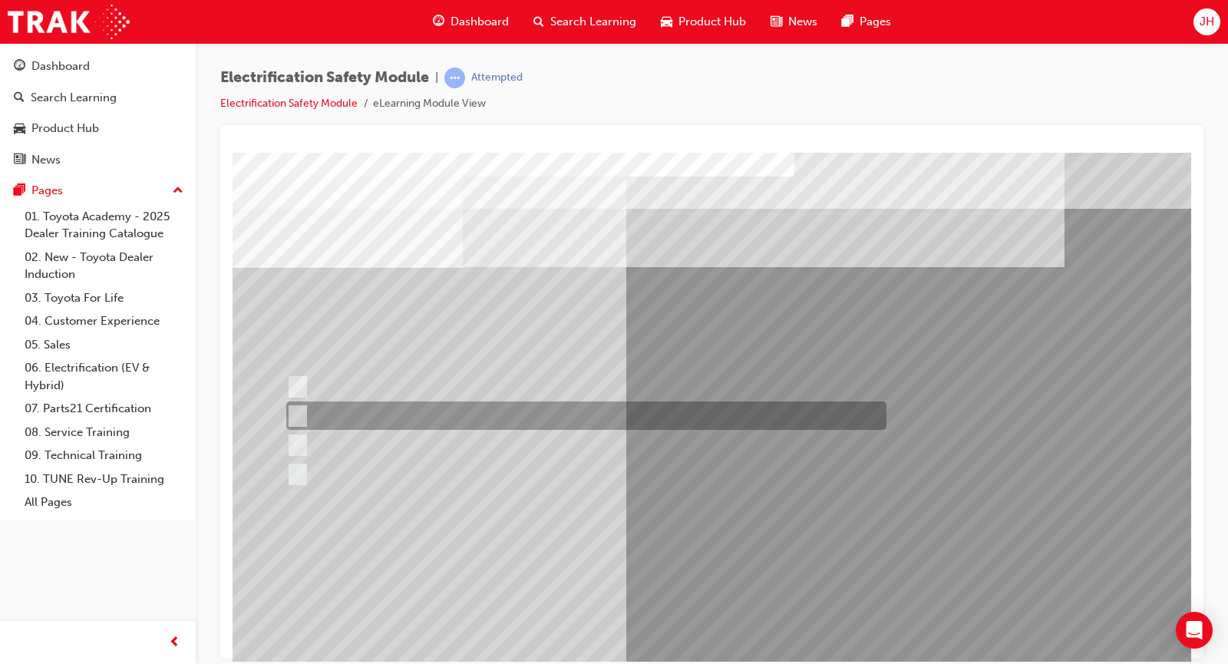
click at [420, 415] on div at bounding box center [582, 415] width 600 height 28
radio input "true"
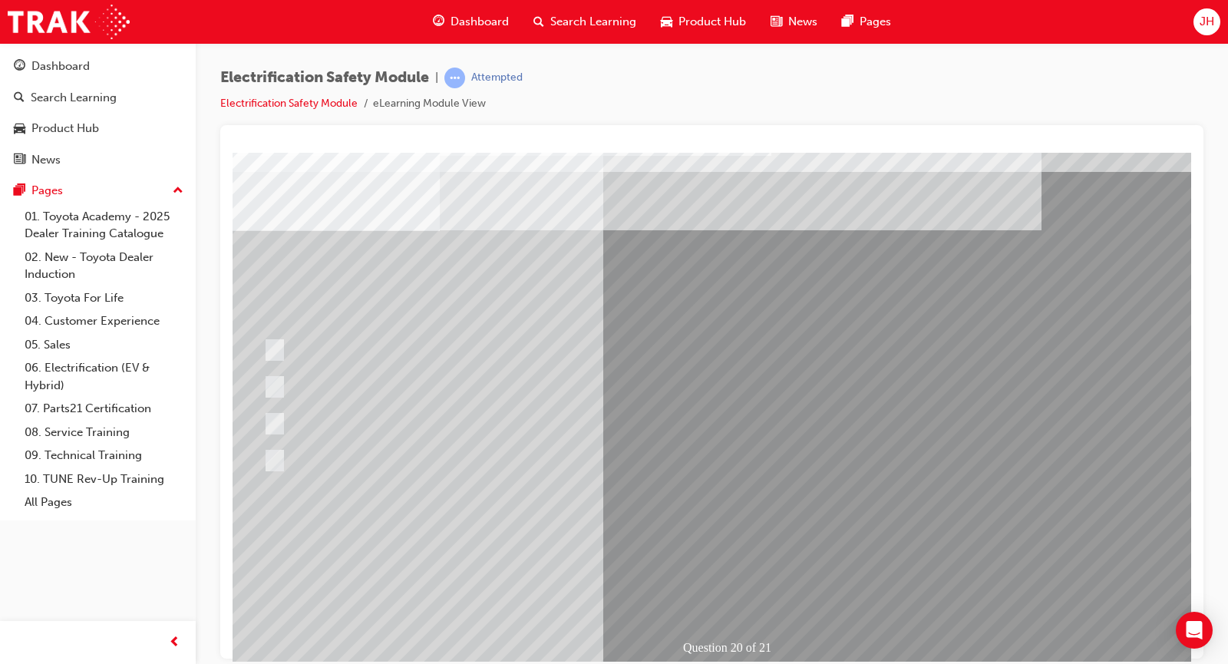
scroll to position [38, 23]
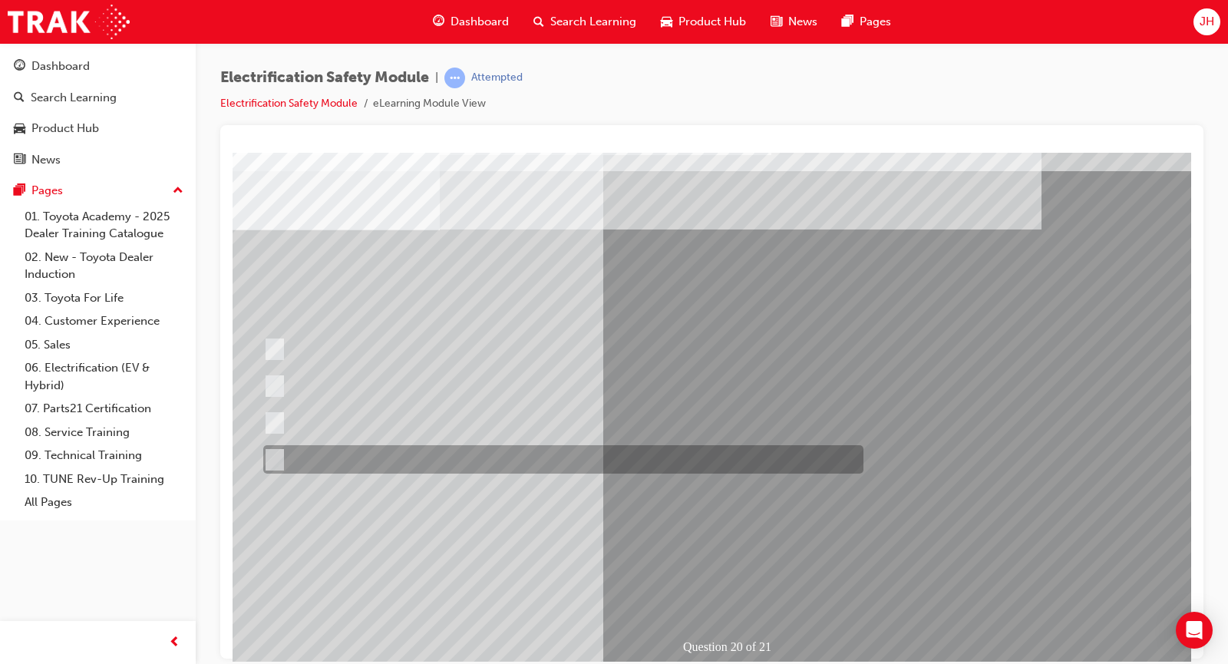
click at [397, 460] on div at bounding box center [559, 459] width 600 height 28
radio input "true"
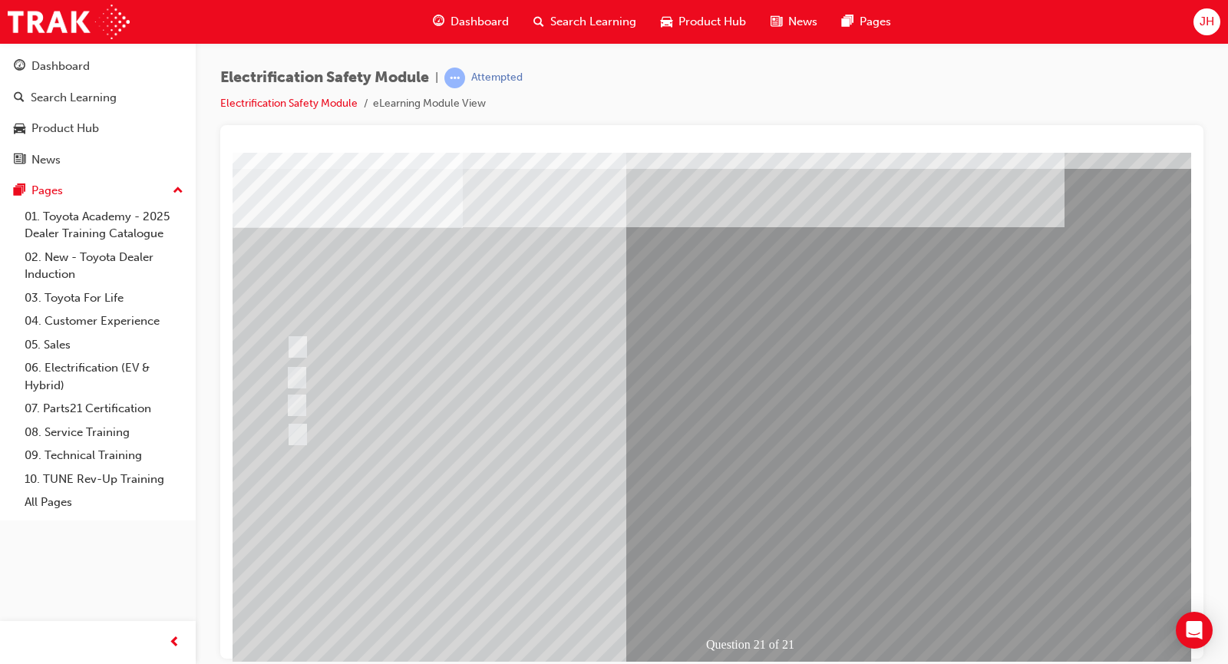
scroll to position [41, 0]
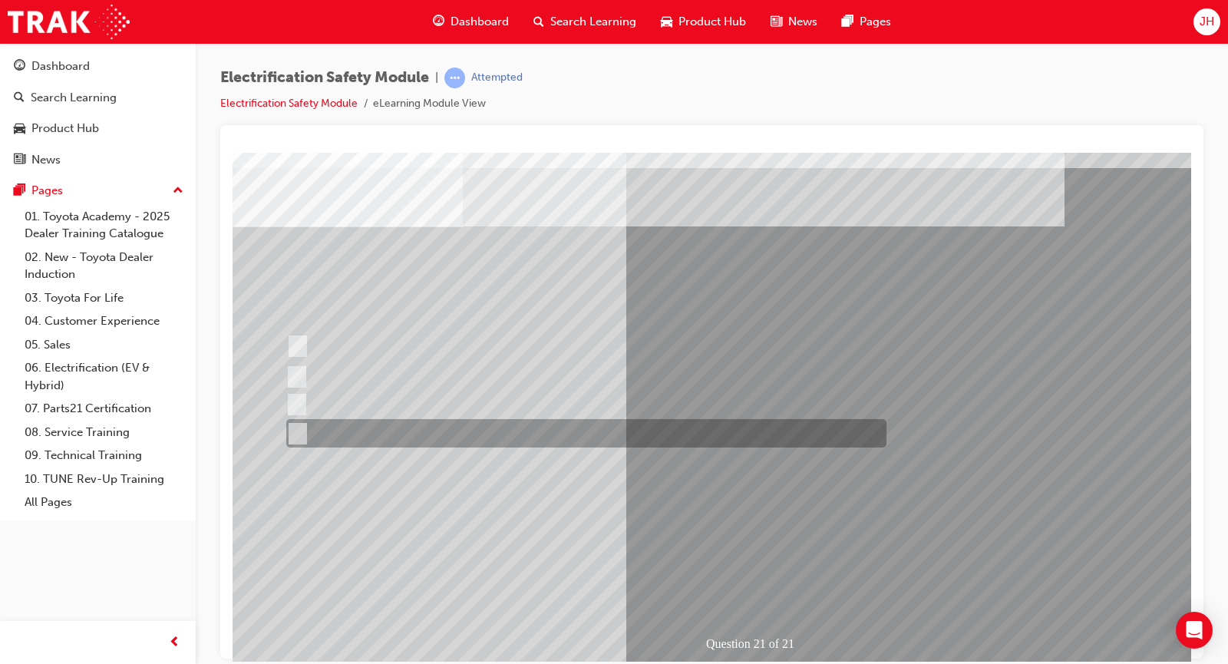
click at [358, 427] on div at bounding box center [582, 433] width 600 height 28
radio input "true"
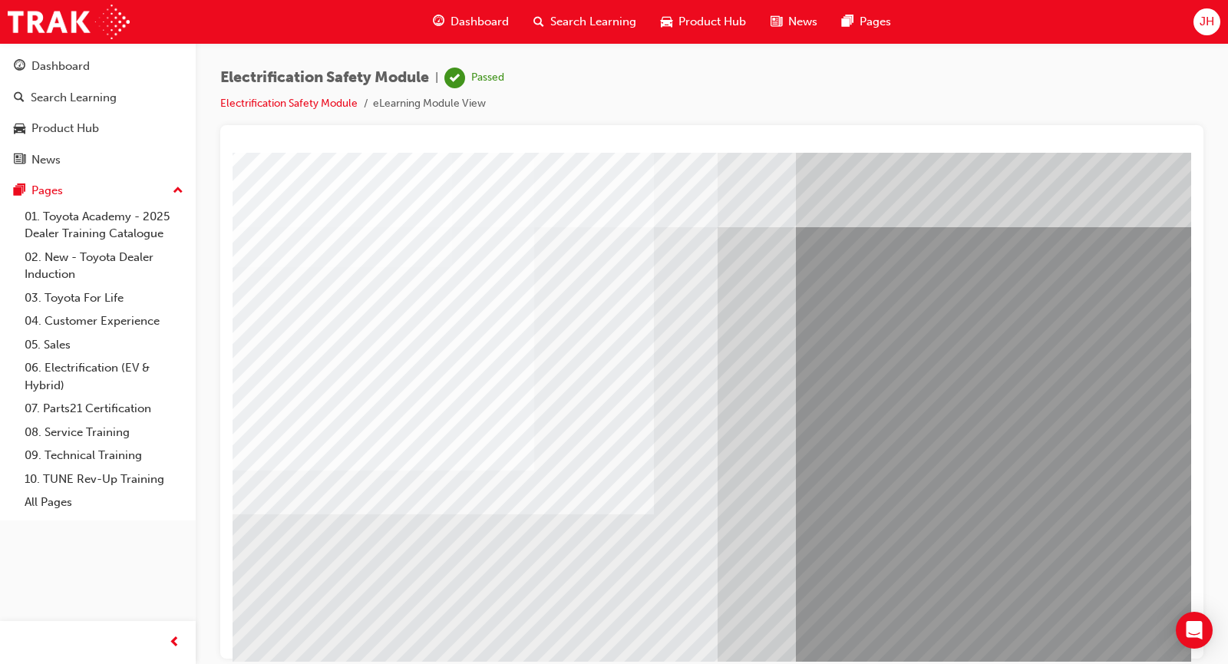
scroll to position [0, 10]
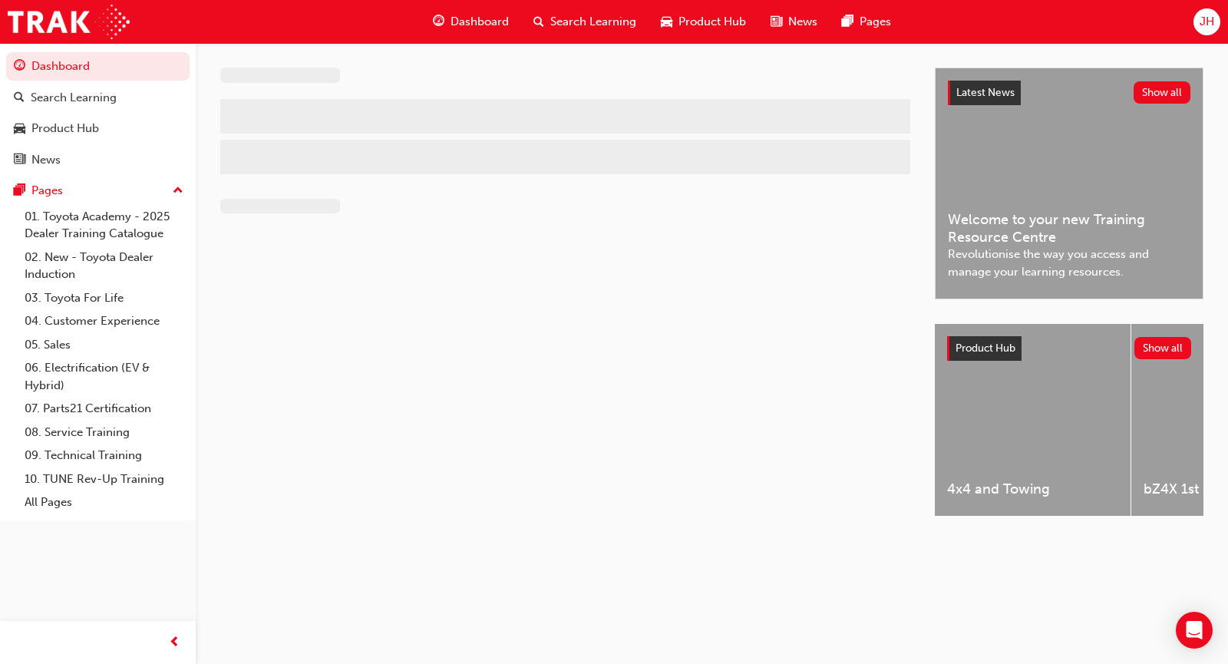
click at [622, 203] on h3 at bounding box center [565, 208] width 690 height 19
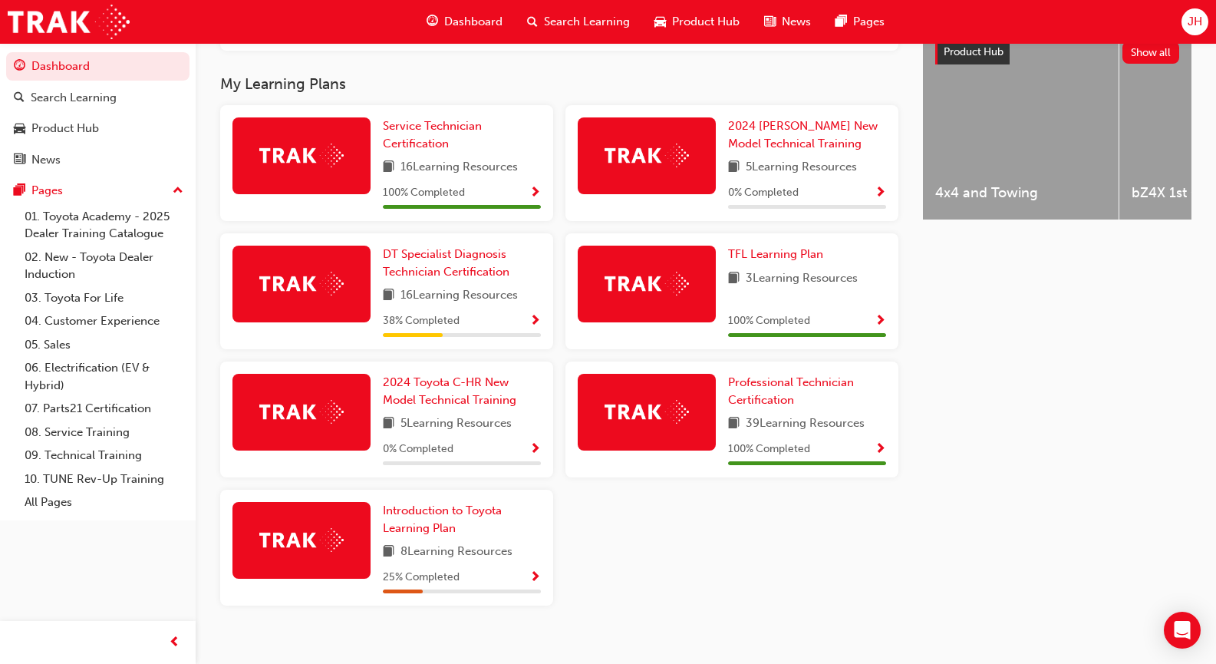
scroll to position [634, 0]
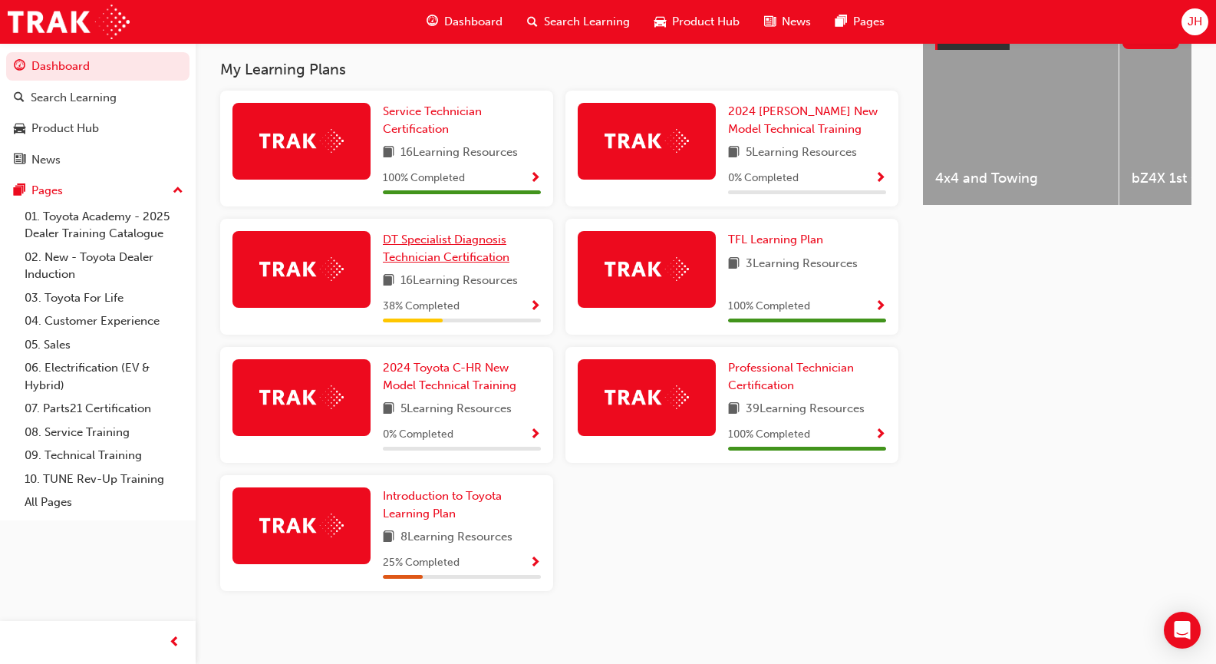
click at [435, 261] on span "DT Specialist Diagnosis Technician Certification" at bounding box center [446, 248] width 127 height 31
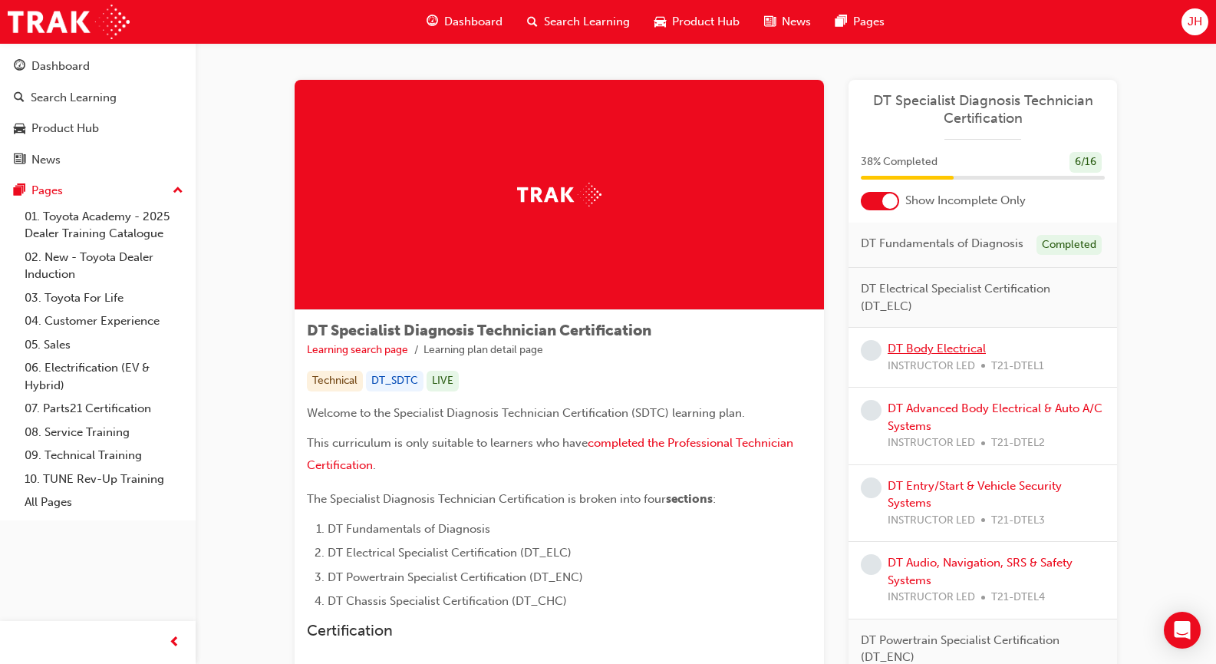
click at [946, 348] on link "DT Body Electrical" at bounding box center [937, 349] width 98 height 14
